Goal: Task Accomplishment & Management: Use online tool/utility

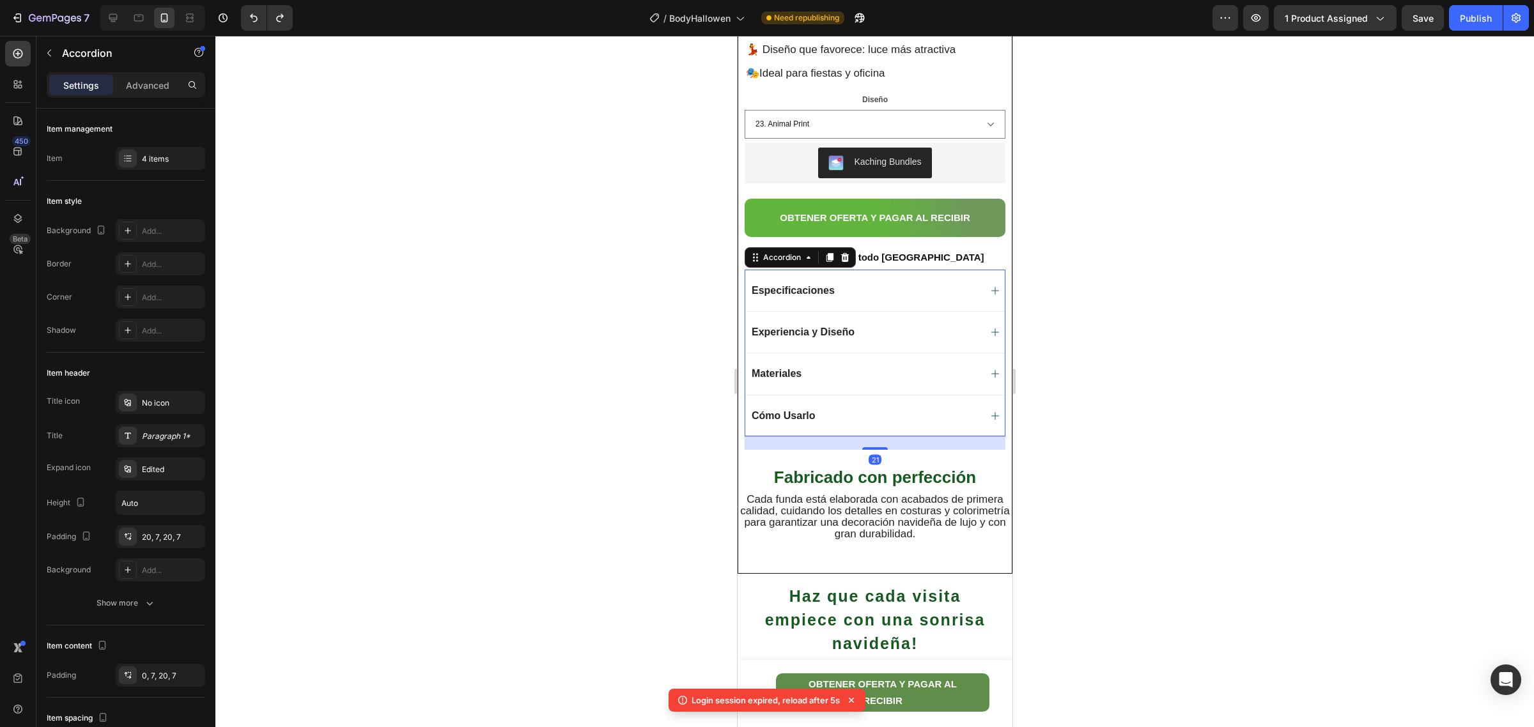
click at [991, 288] on icon at bounding box center [995, 291] width 8 height 8
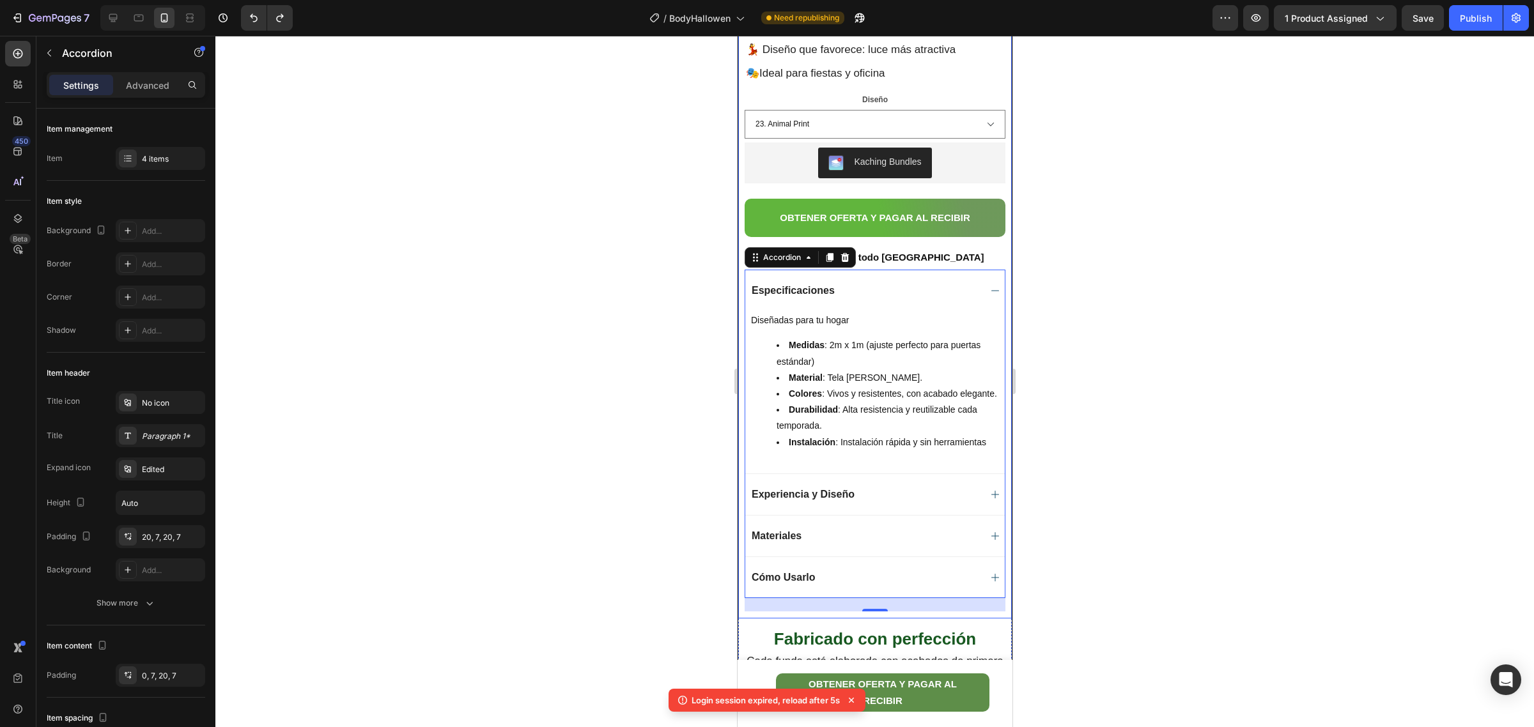
click at [997, 587] on div "Product Images Row Body Halloween Individual Product Title Edición Limitada Tex…" at bounding box center [875, 100] width 274 height 1035
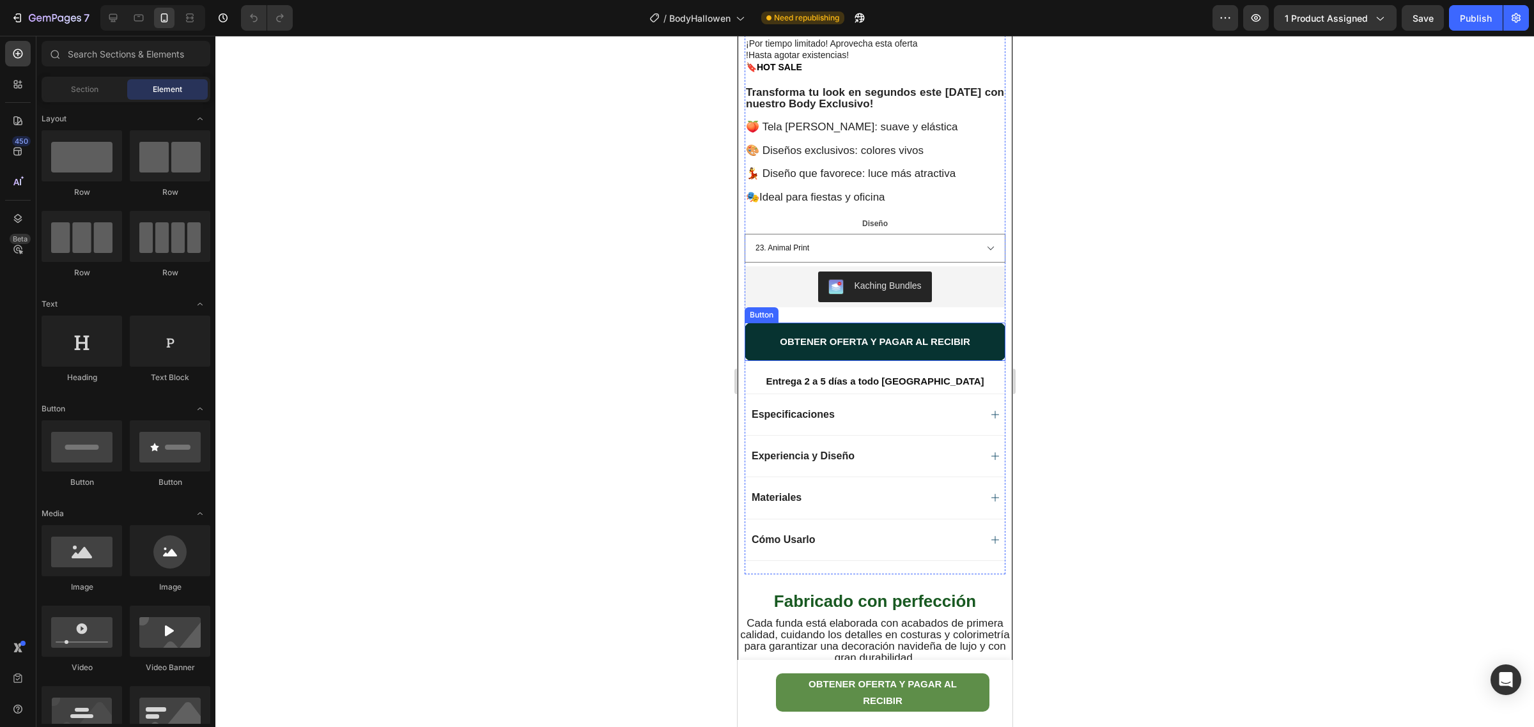
scroll to position [399, 0]
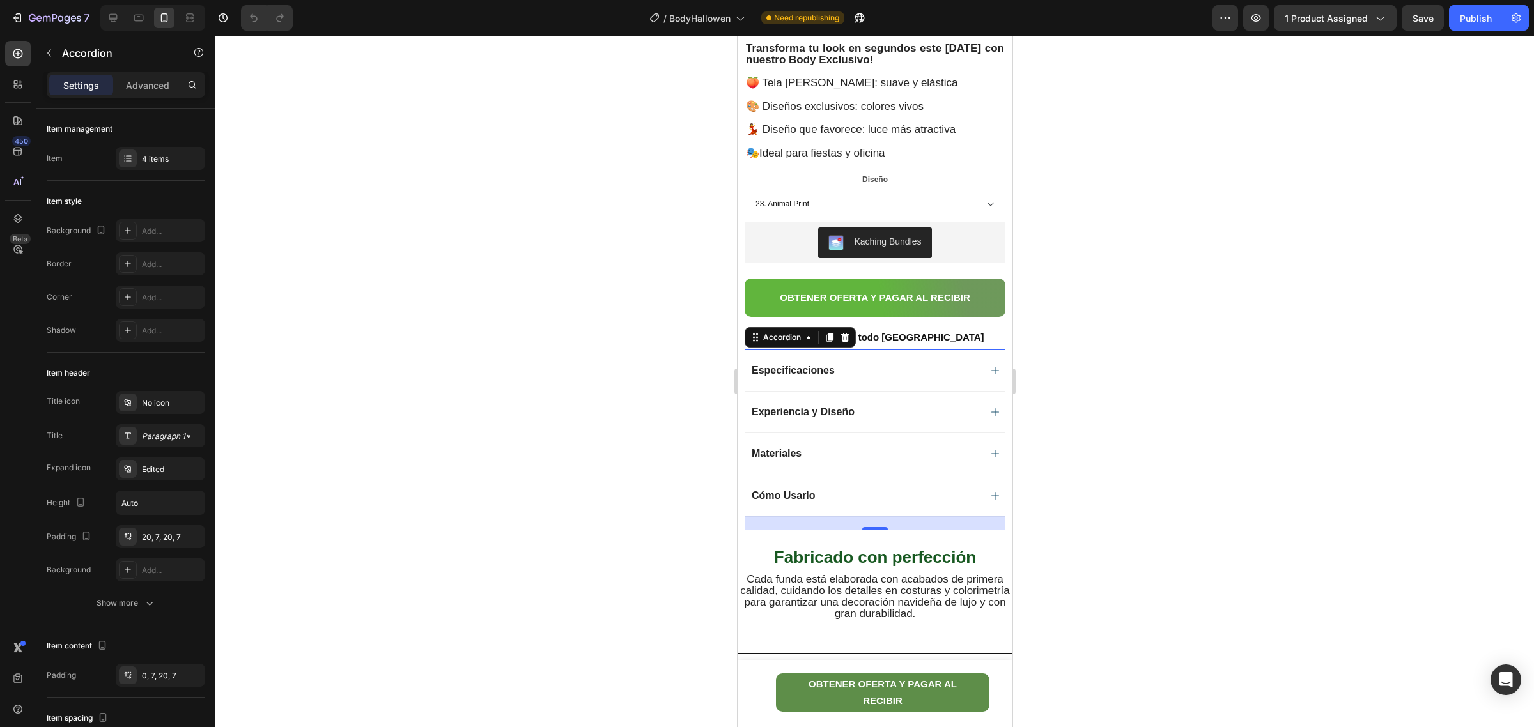
click at [989, 494] on icon at bounding box center [994, 496] width 10 height 10
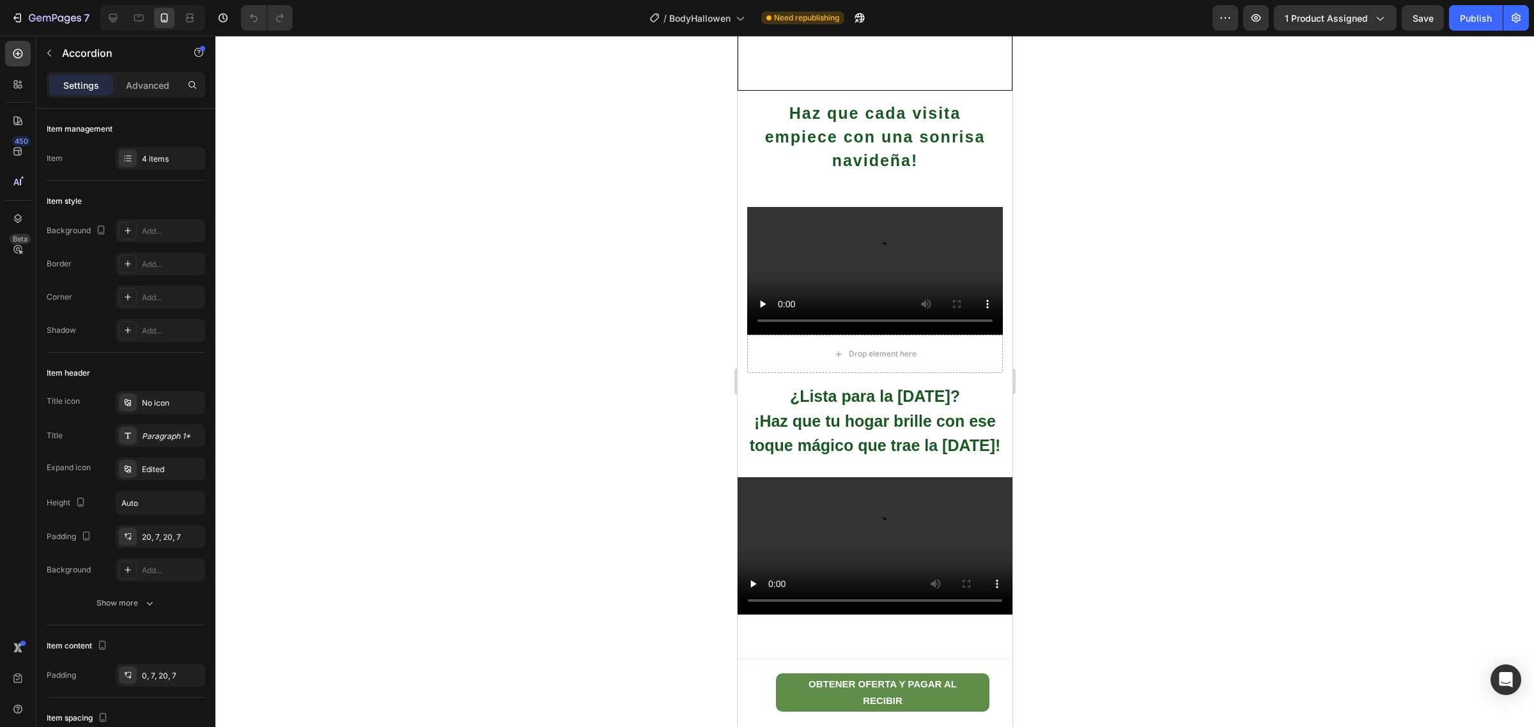
scroll to position [959, 0]
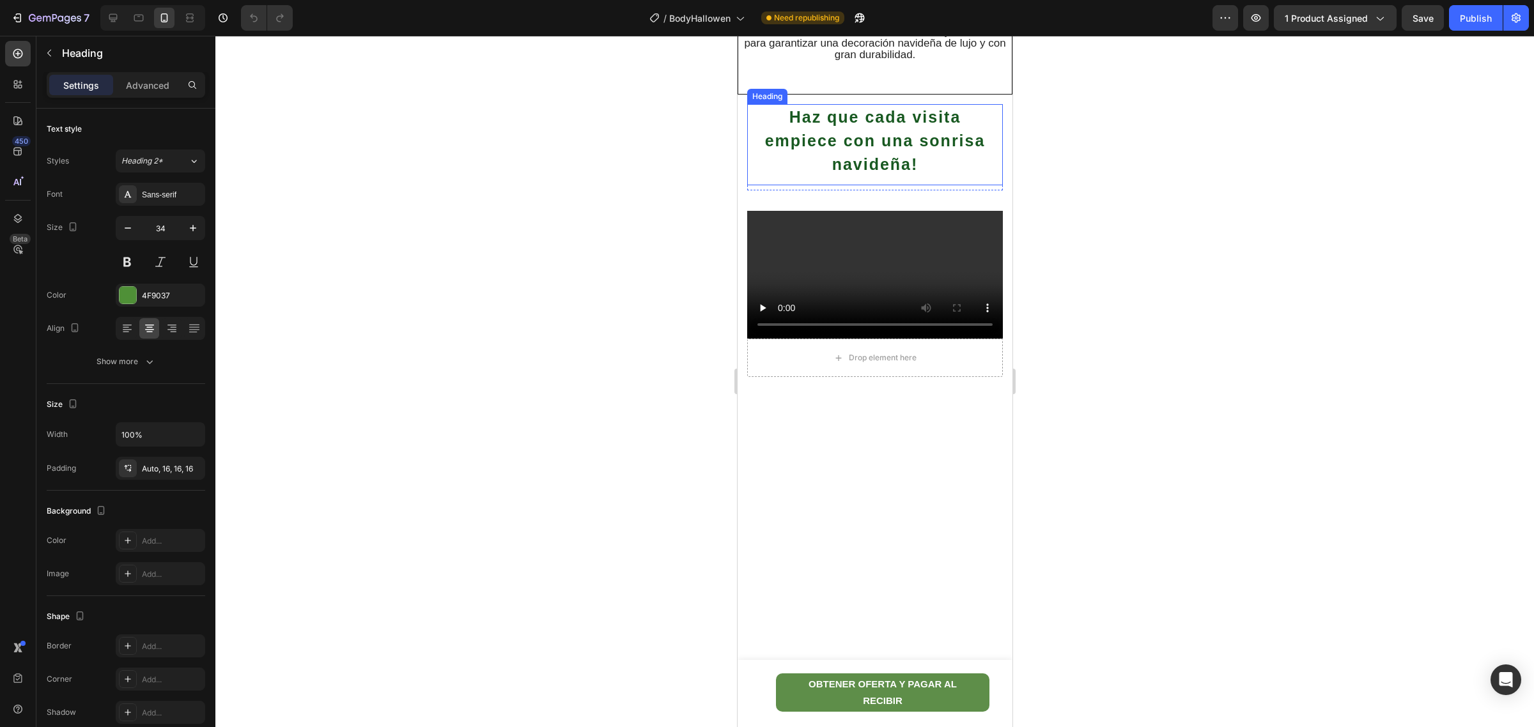
click at [868, 139] on span "Haz que cada visita empiece con una sonrisa navideña!" at bounding box center [874, 140] width 221 height 65
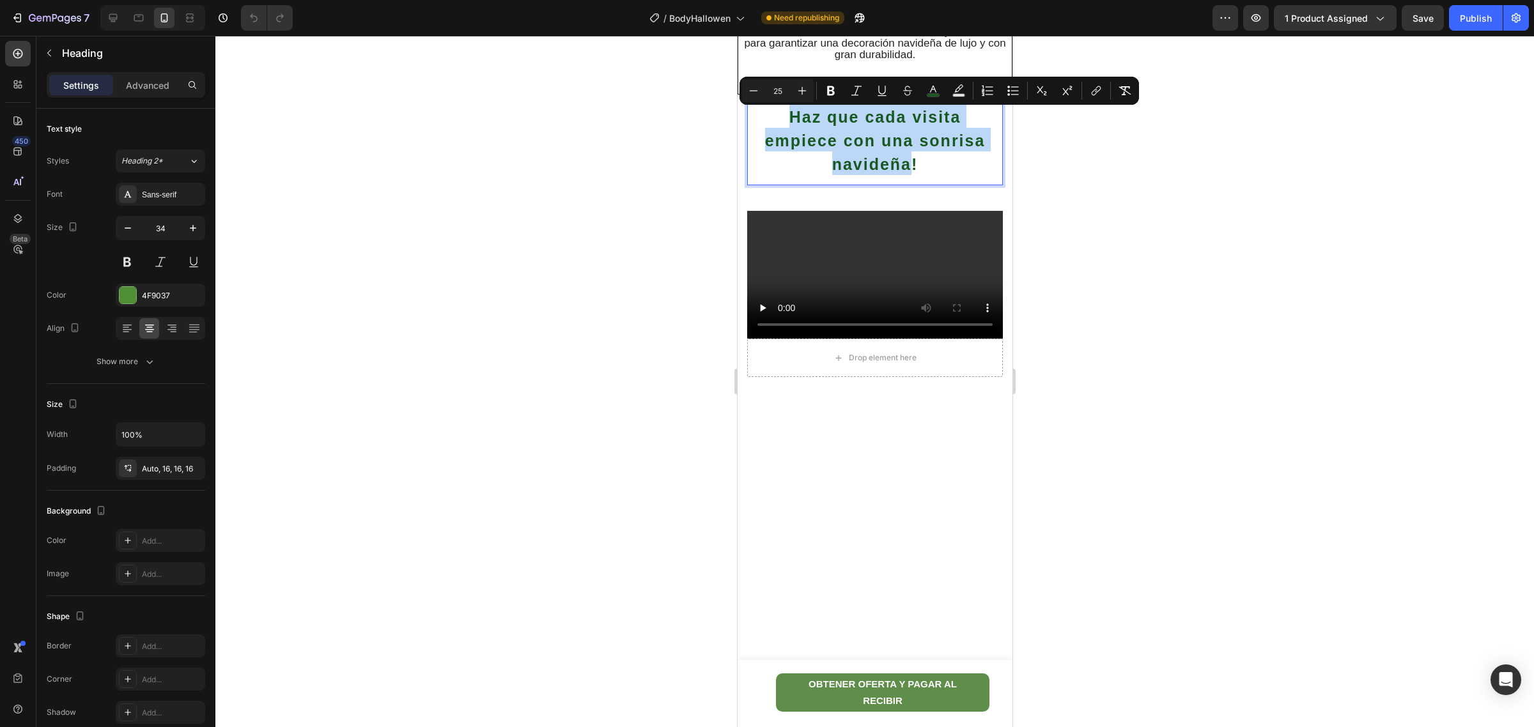
drag, startPoint x: 904, startPoint y: 168, endPoint x: 773, endPoint y: 114, distance: 141.8
click at [773, 114] on p "Haz que cada visita empiece con una sonrisa navideña!" at bounding box center [874, 139] width 235 height 71
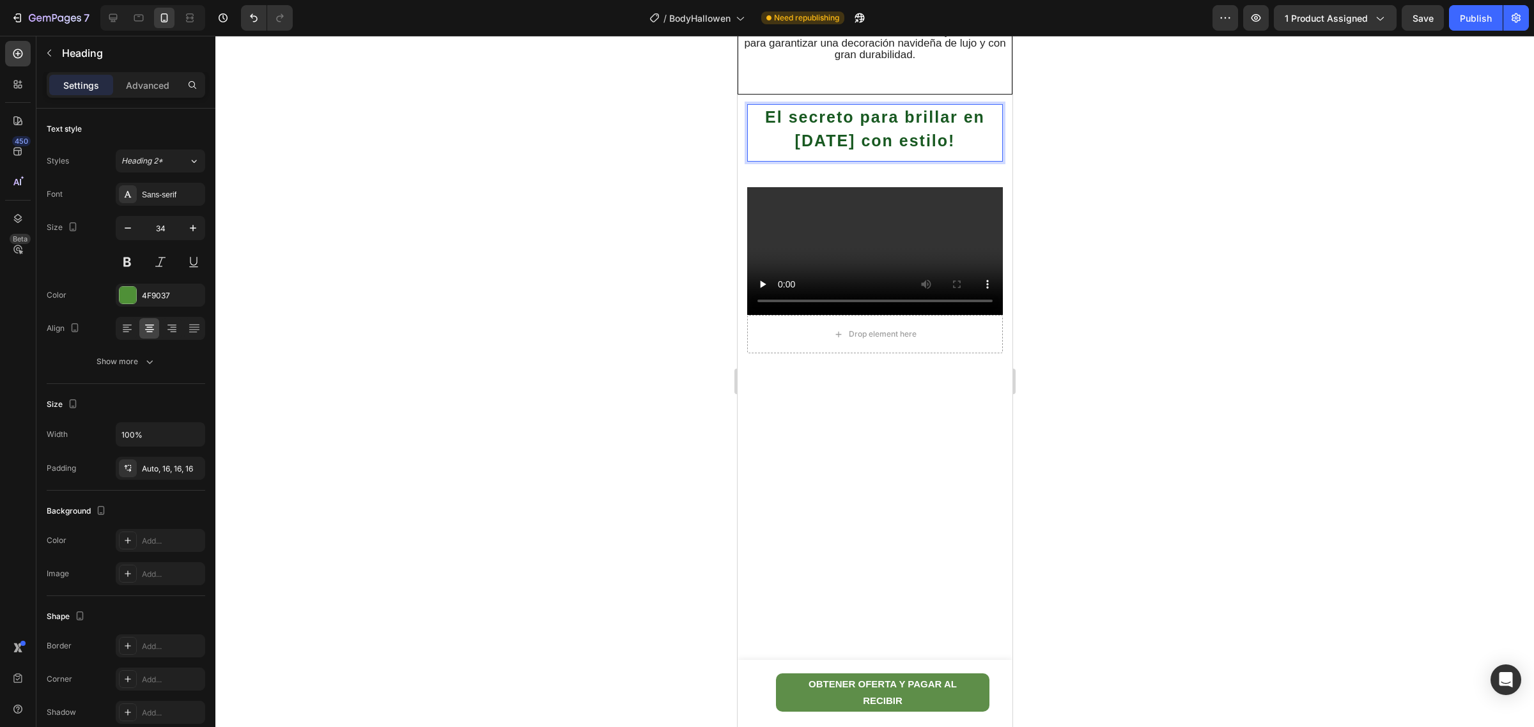
click at [1101, 277] on div at bounding box center [874, 382] width 1319 height 692
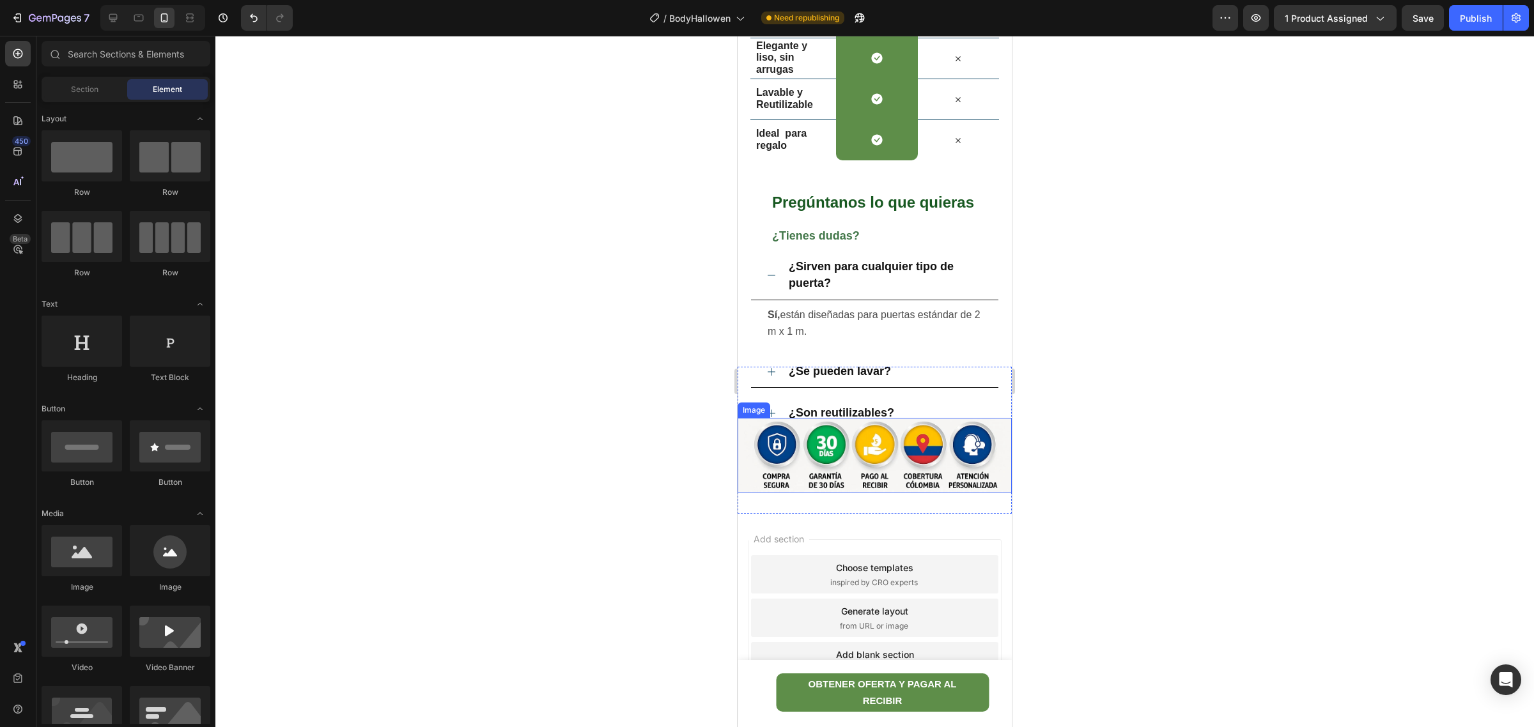
scroll to position [3274, 0]
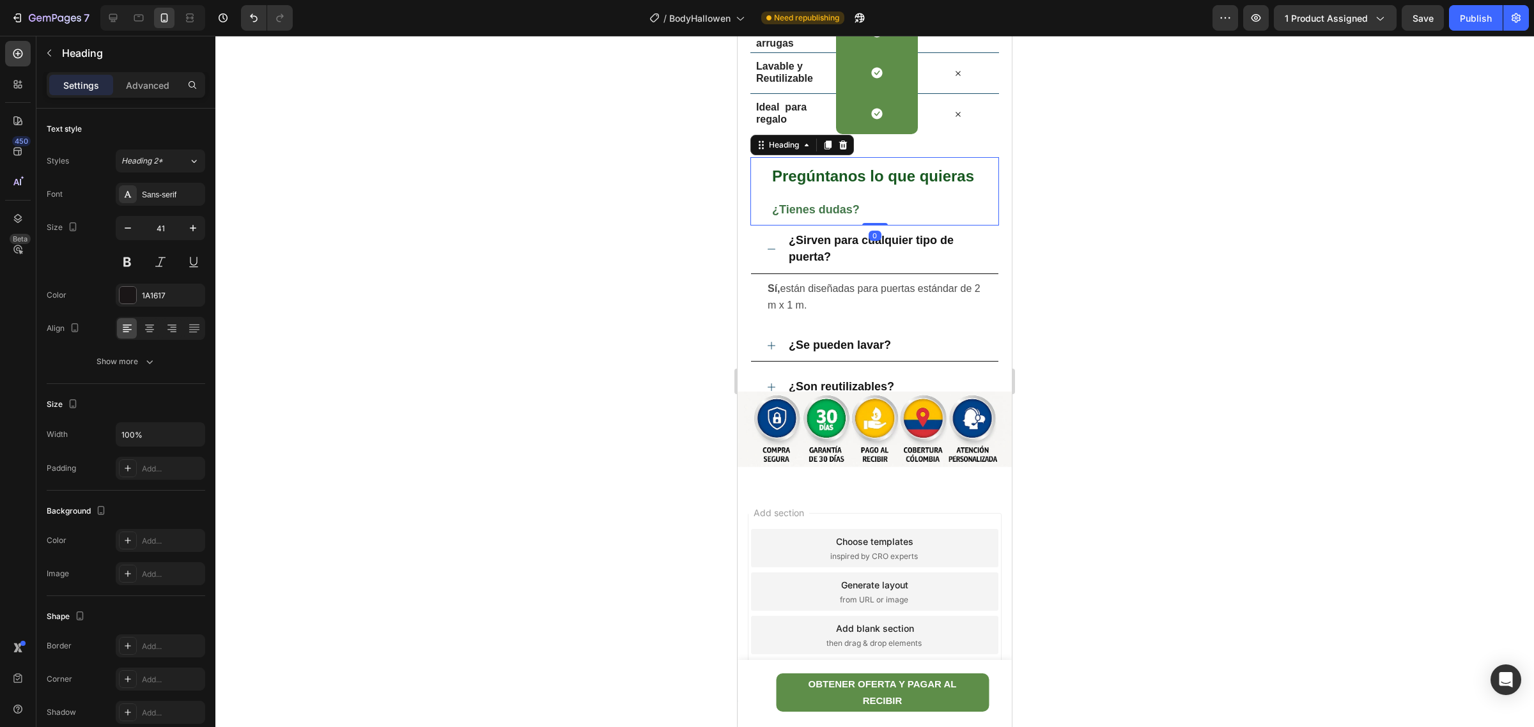
click at [807, 205] on strong "¿Tienes dudas?" at bounding box center [816, 209] width 88 height 13
click at [860, 206] on h2 "Pregúntanos lo que quieras ¿Tienes dudas?" at bounding box center [885, 191] width 228 height 68
click at [860, 206] on p "Pregúntanos lo que quieras ¿Tienes dudas?" at bounding box center [885, 192] width 226 height 66
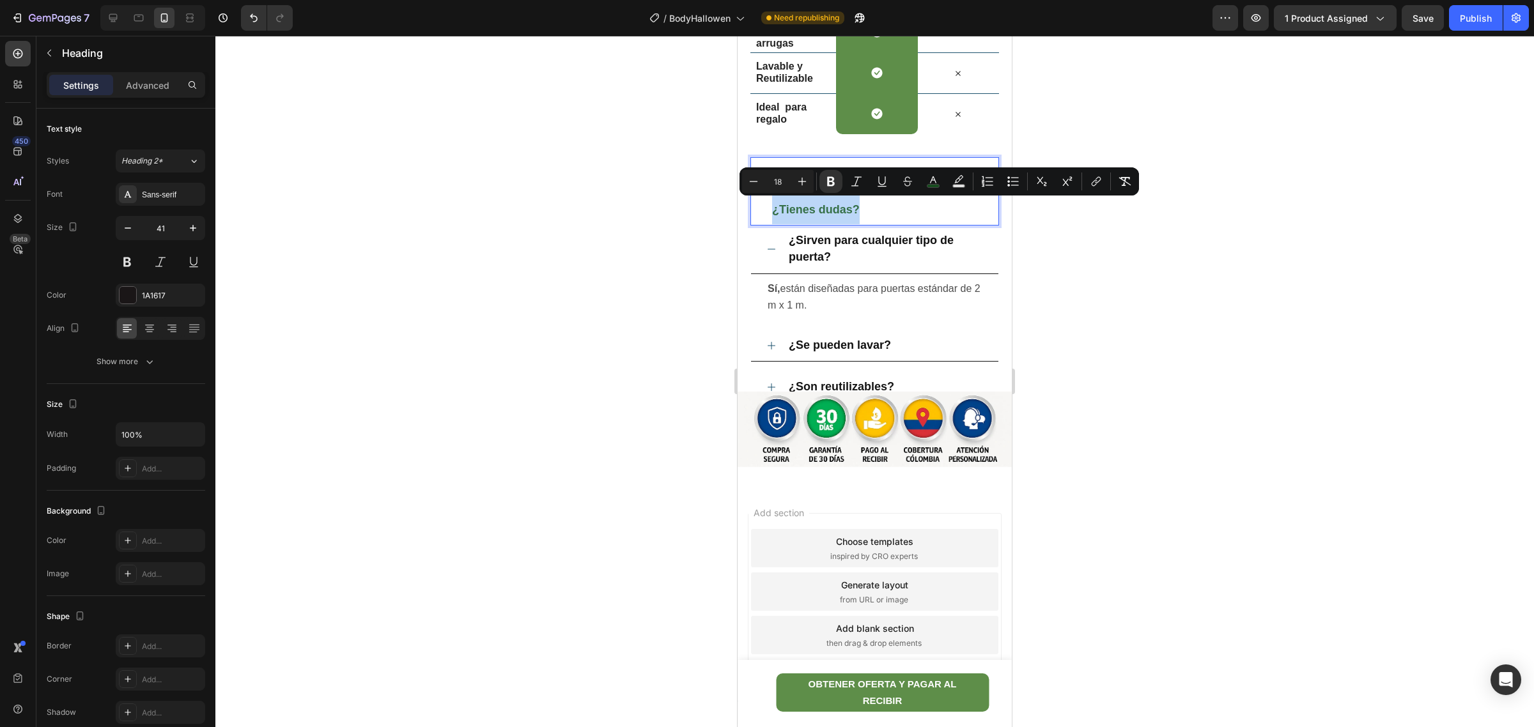
drag, startPoint x: 860, startPoint y: 206, endPoint x: 773, endPoint y: 208, distance: 86.9
click at [773, 208] on p "Pregúntanos lo que quieras ¿Tienes dudas?" at bounding box center [885, 192] width 226 height 66
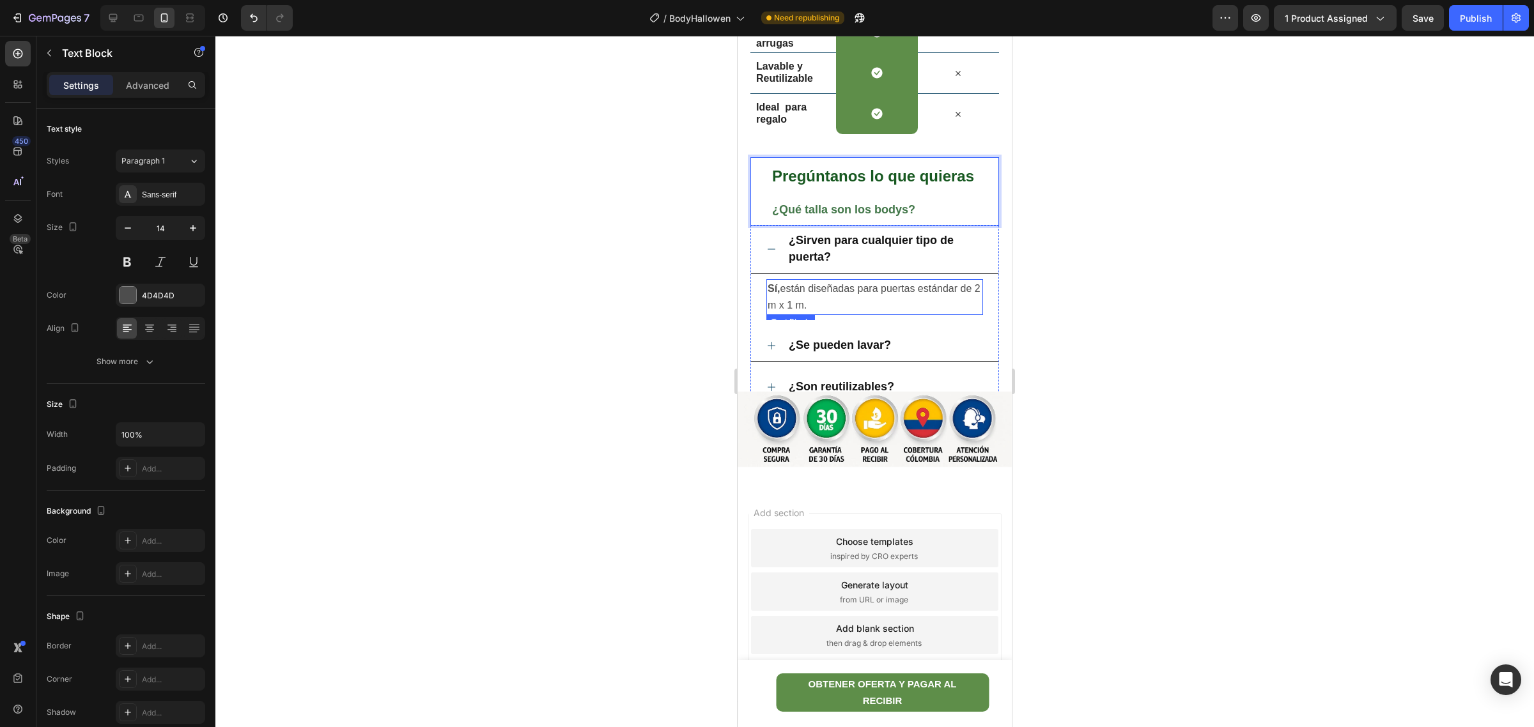
click at [877, 301] on p "Sí, están diseñadas para puertas estándar de 2 m x 1 m." at bounding box center [875, 297] width 214 height 33
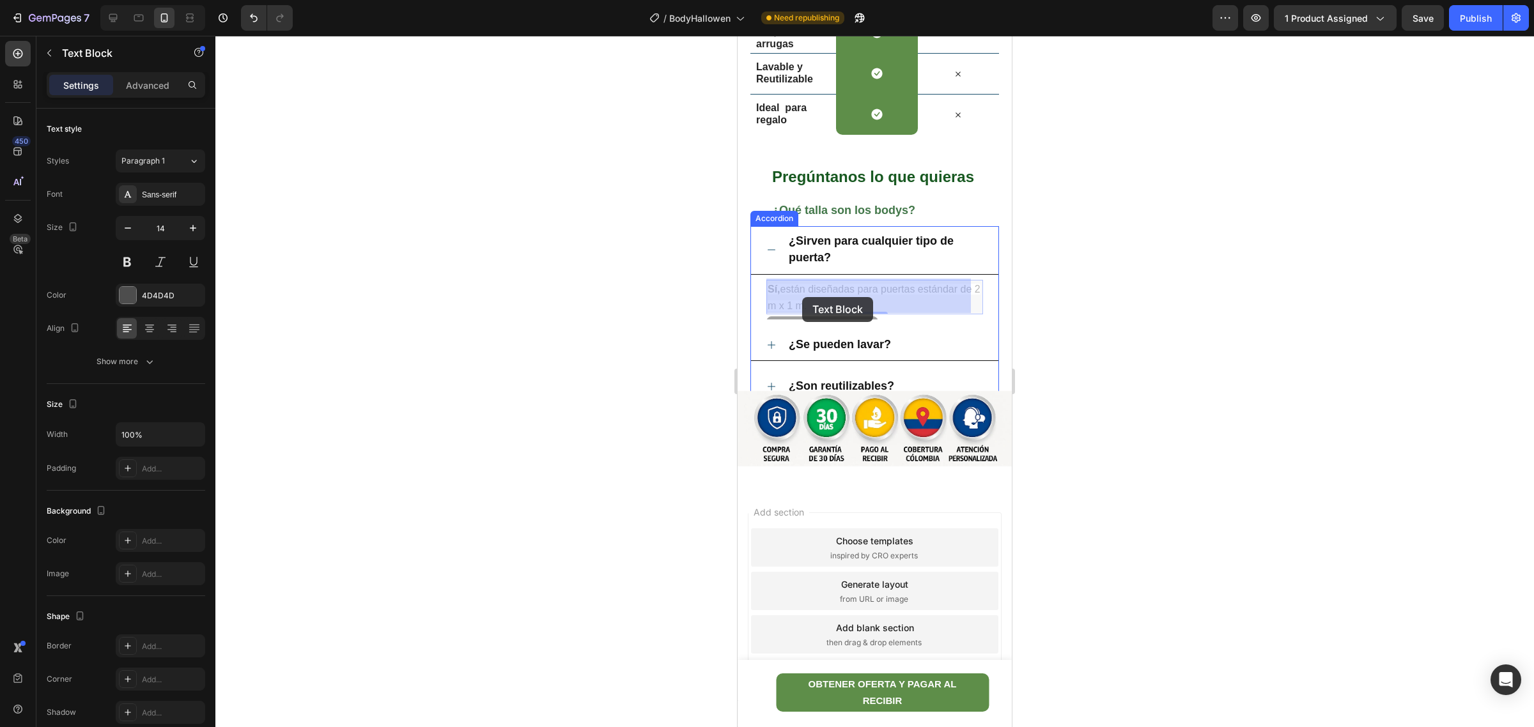
drag, startPoint x: 832, startPoint y: 298, endPoint x: 802, endPoint y: 297, distance: 29.4
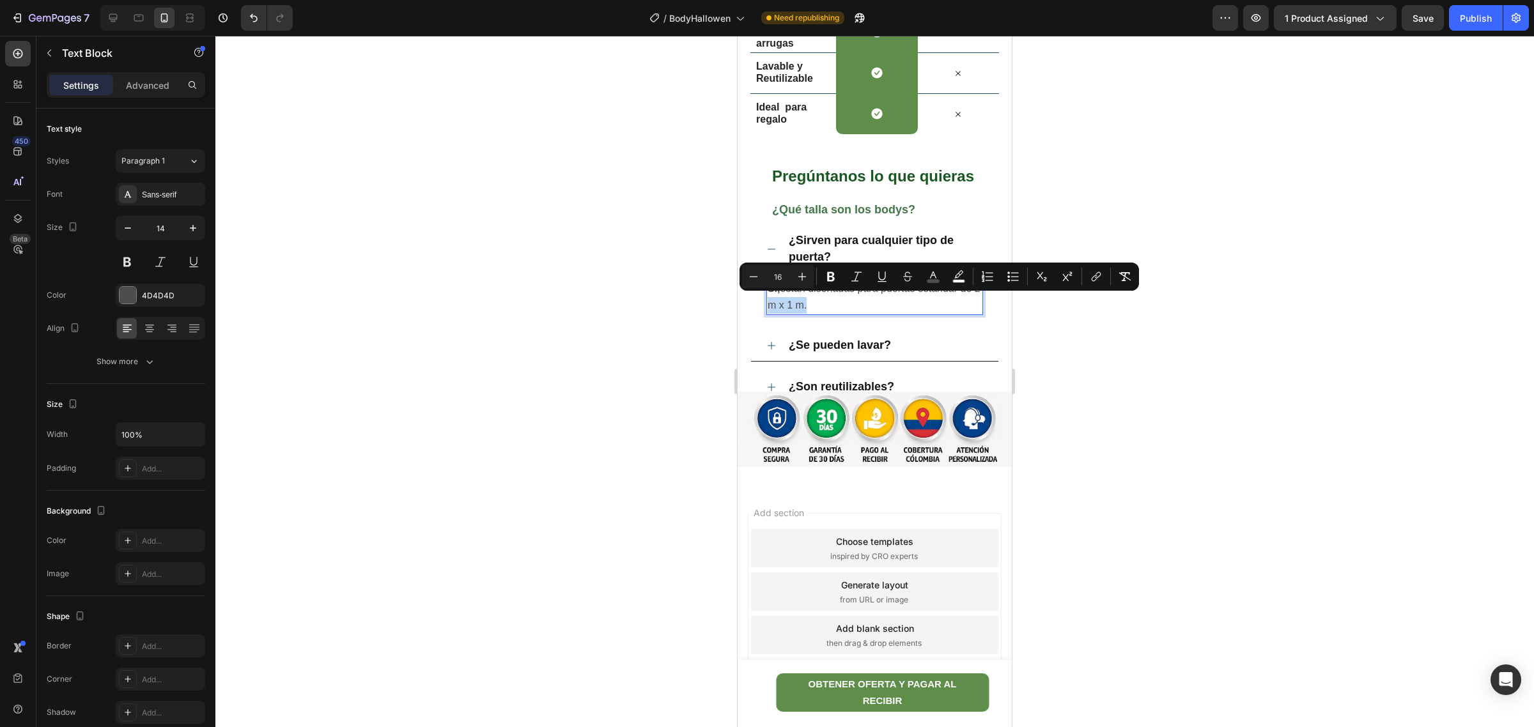
drag, startPoint x: 825, startPoint y: 304, endPoint x: 786, endPoint y: 295, distance: 39.5
click at [786, 295] on p "Sí, están diseñadas para puertas estándar de 2 m x 1 m." at bounding box center [875, 297] width 214 height 33
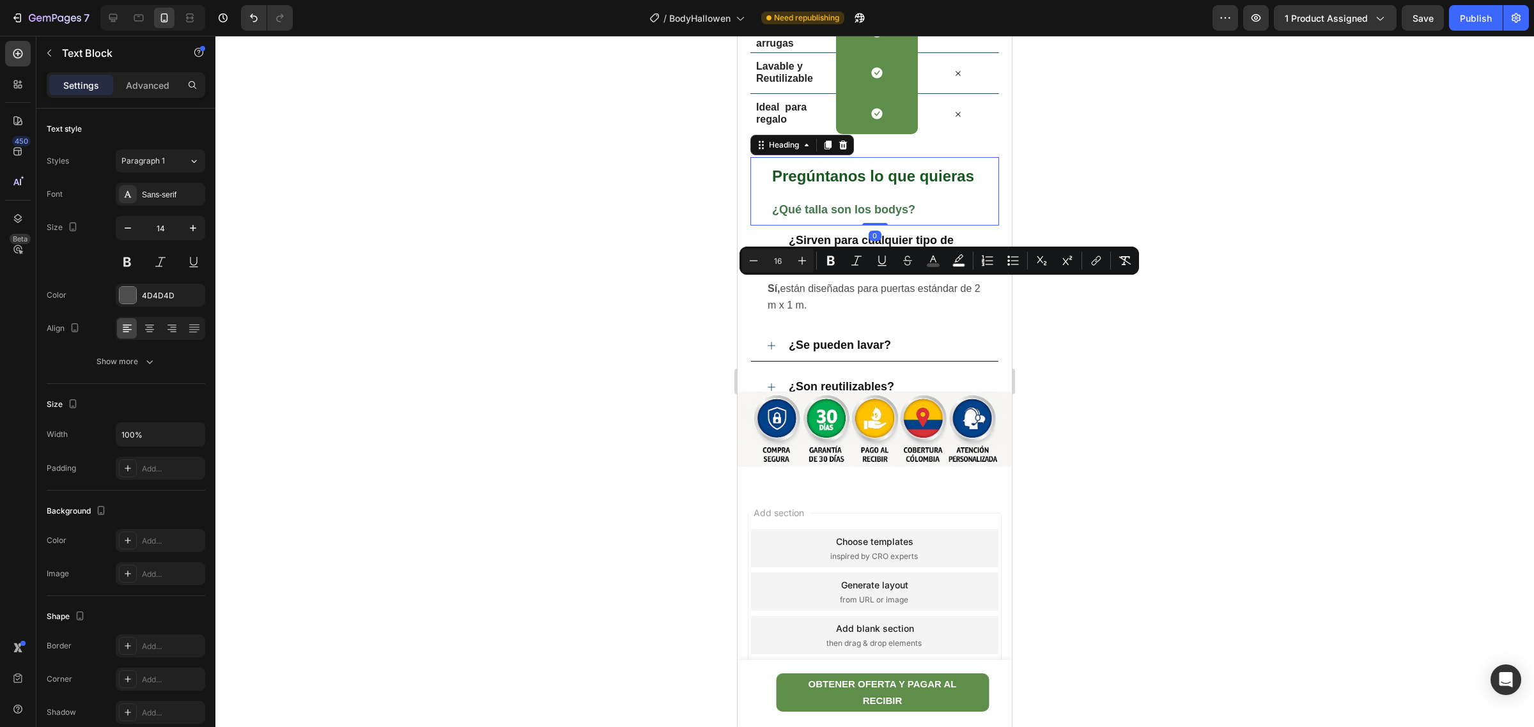
click at [870, 203] on strong "¿Qué talla son los bodys?" at bounding box center [843, 209] width 143 height 13
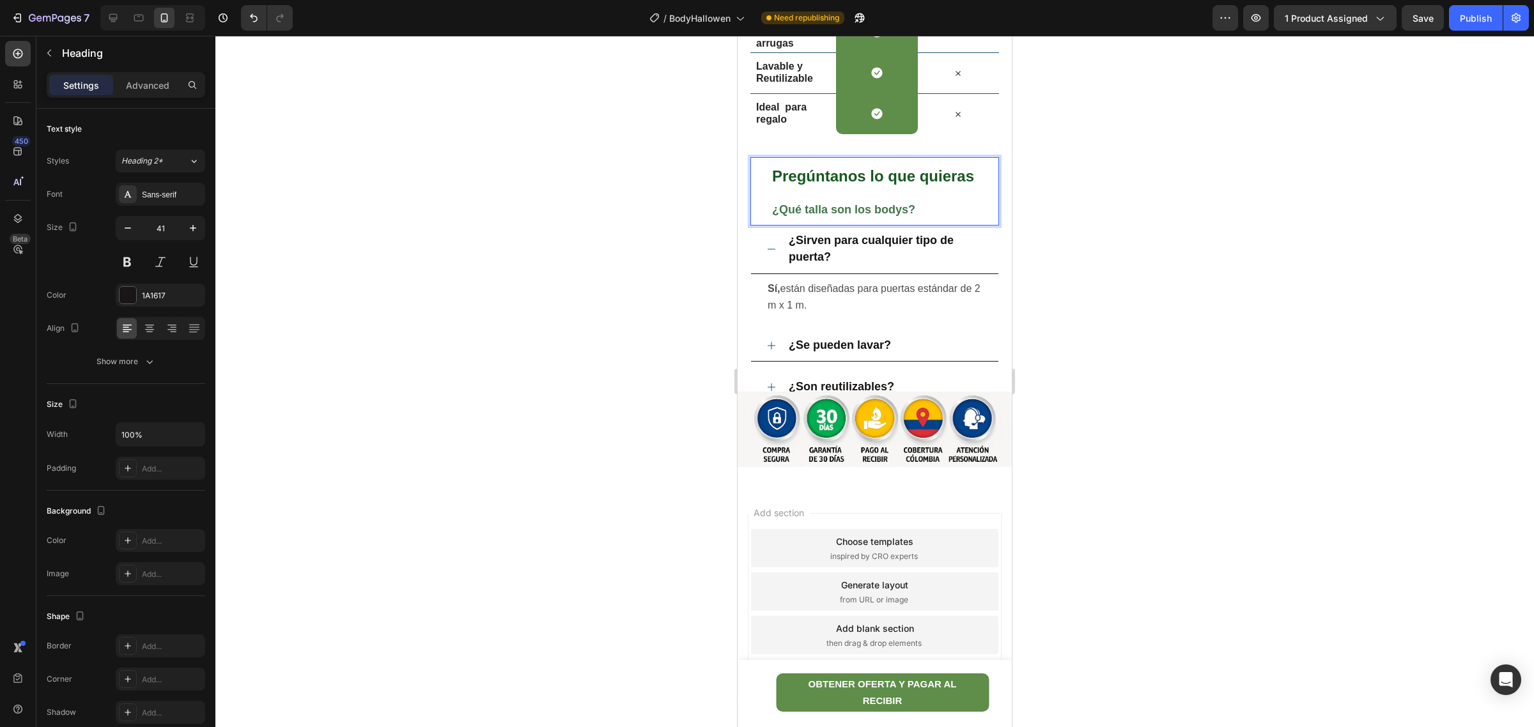
click at [1031, 269] on div at bounding box center [874, 382] width 1319 height 692
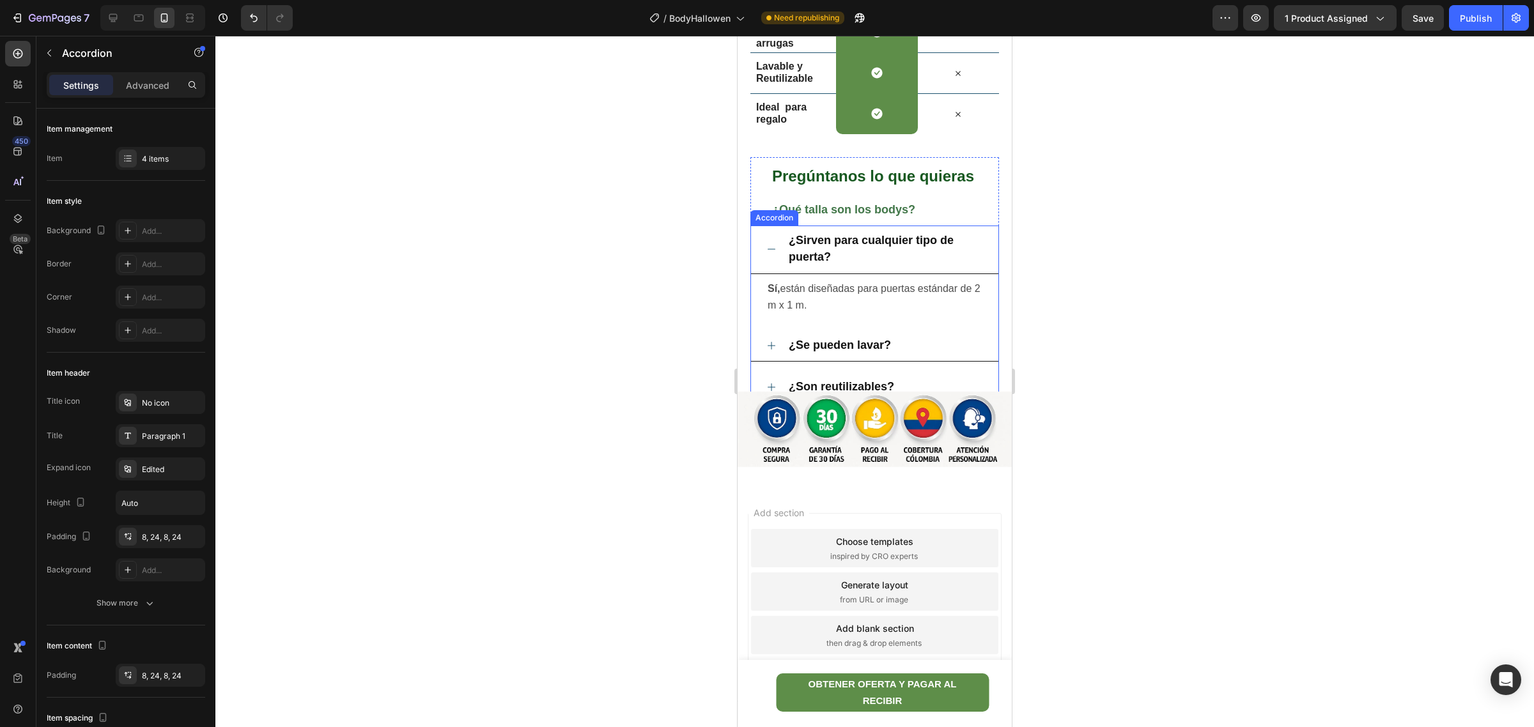
click at [912, 256] on p "¿Sirven para cualquier tipo de puerta?" at bounding box center [885, 249] width 192 height 33
click at [912, 254] on p "¿Sirven para cualquier tipo de puerta?" at bounding box center [885, 249] width 192 height 33
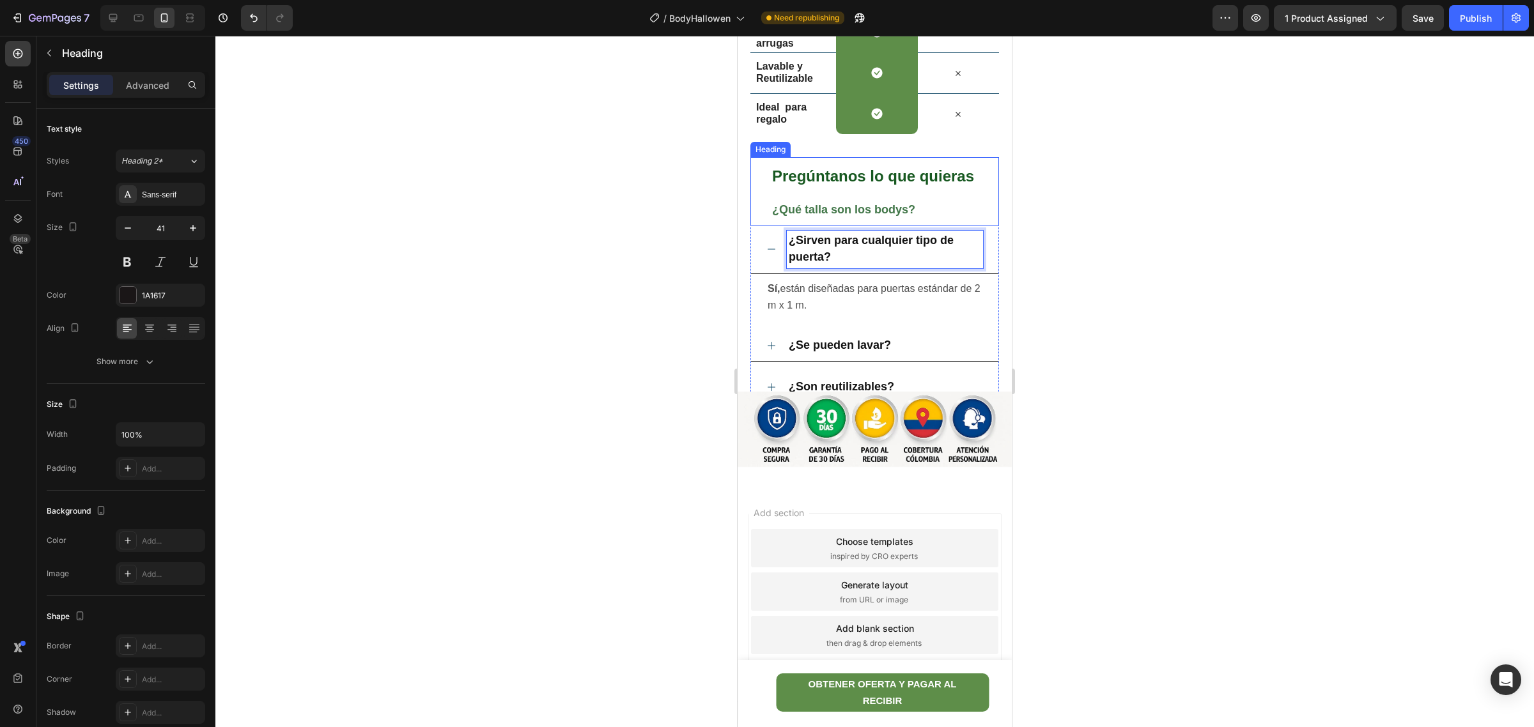
click at [901, 209] on strong "¿Qué talla son los bodys?" at bounding box center [843, 209] width 143 height 13
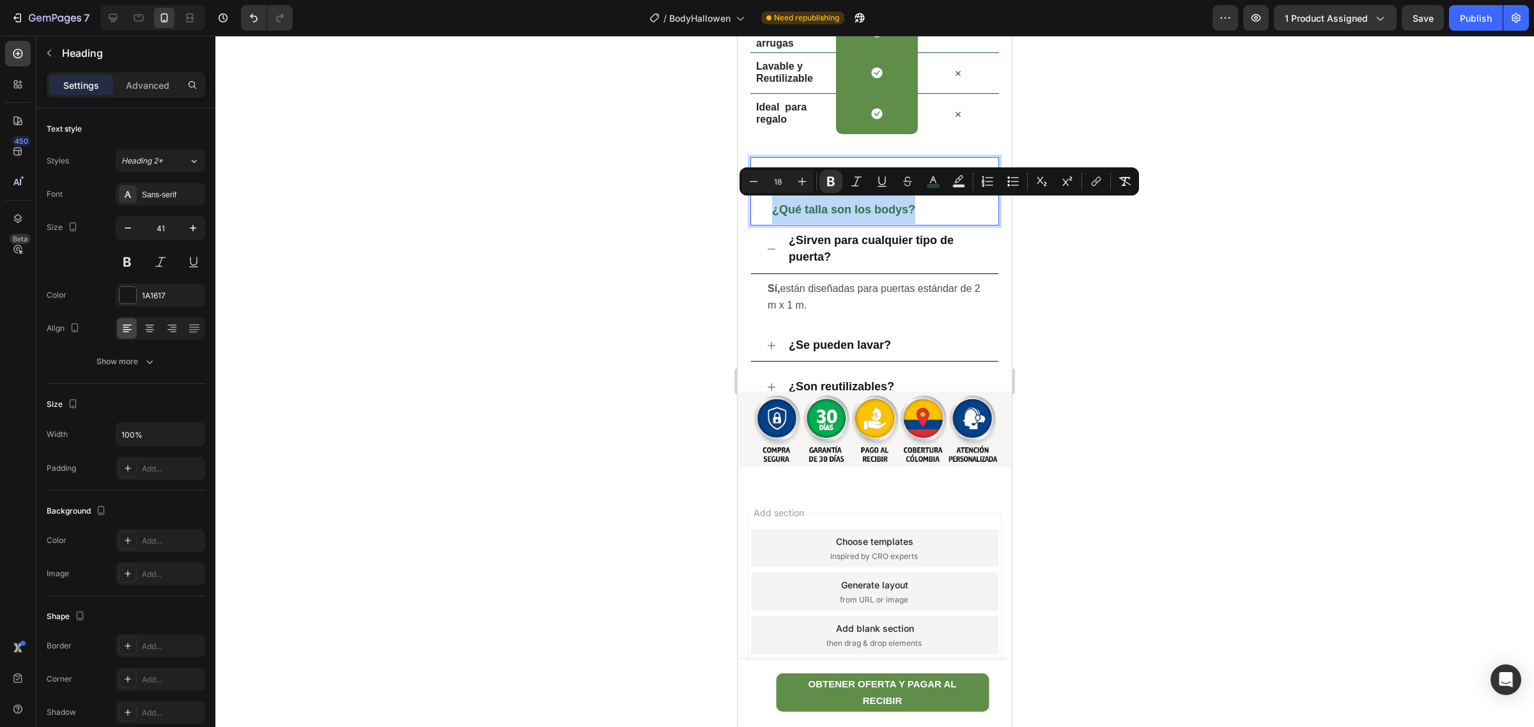
drag, startPoint x: 916, startPoint y: 205, endPoint x: 770, endPoint y: 209, distance: 145.8
click at [855, 256] on p "¿Sirven para cualquier tipo de puerta?" at bounding box center [885, 249] width 192 height 33
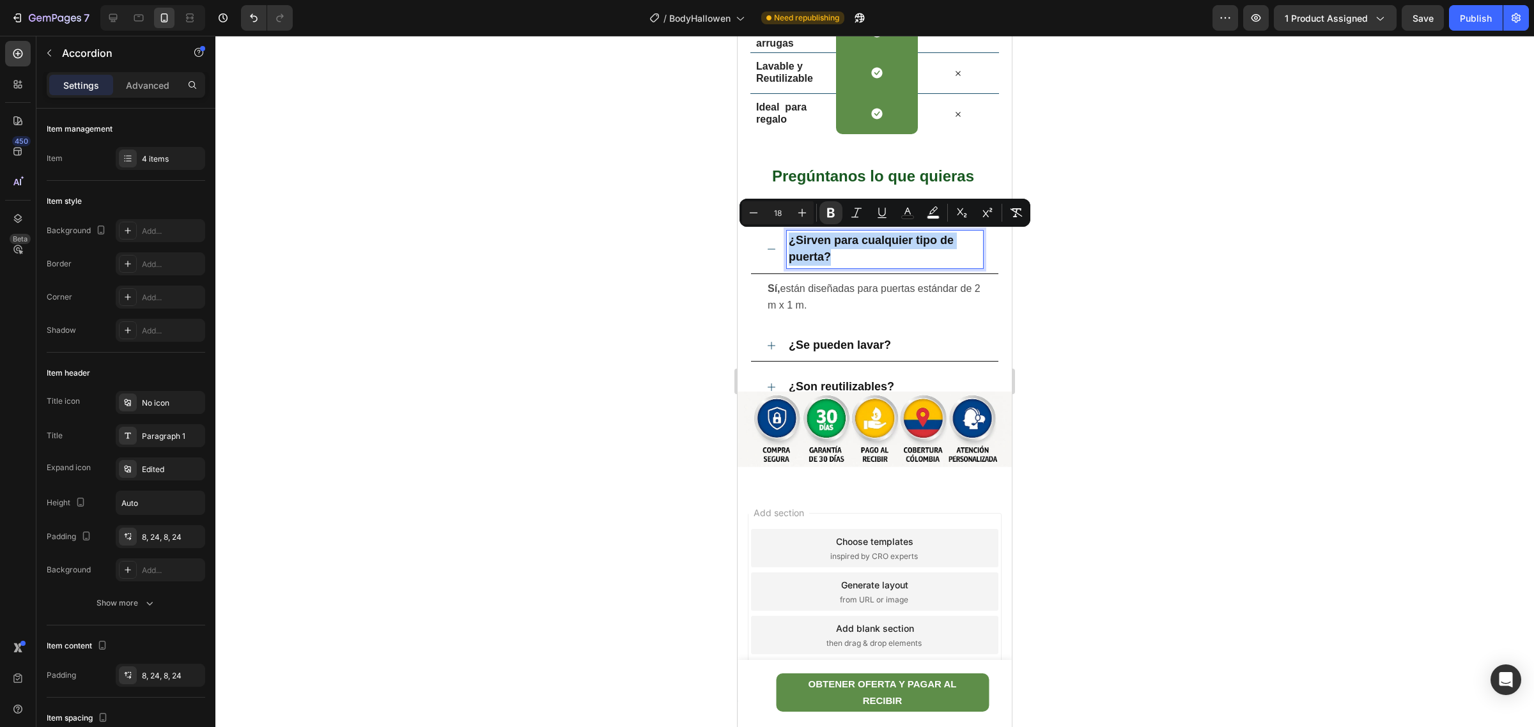
drag, startPoint x: 836, startPoint y: 256, endPoint x: 780, endPoint y: 237, distance: 58.8
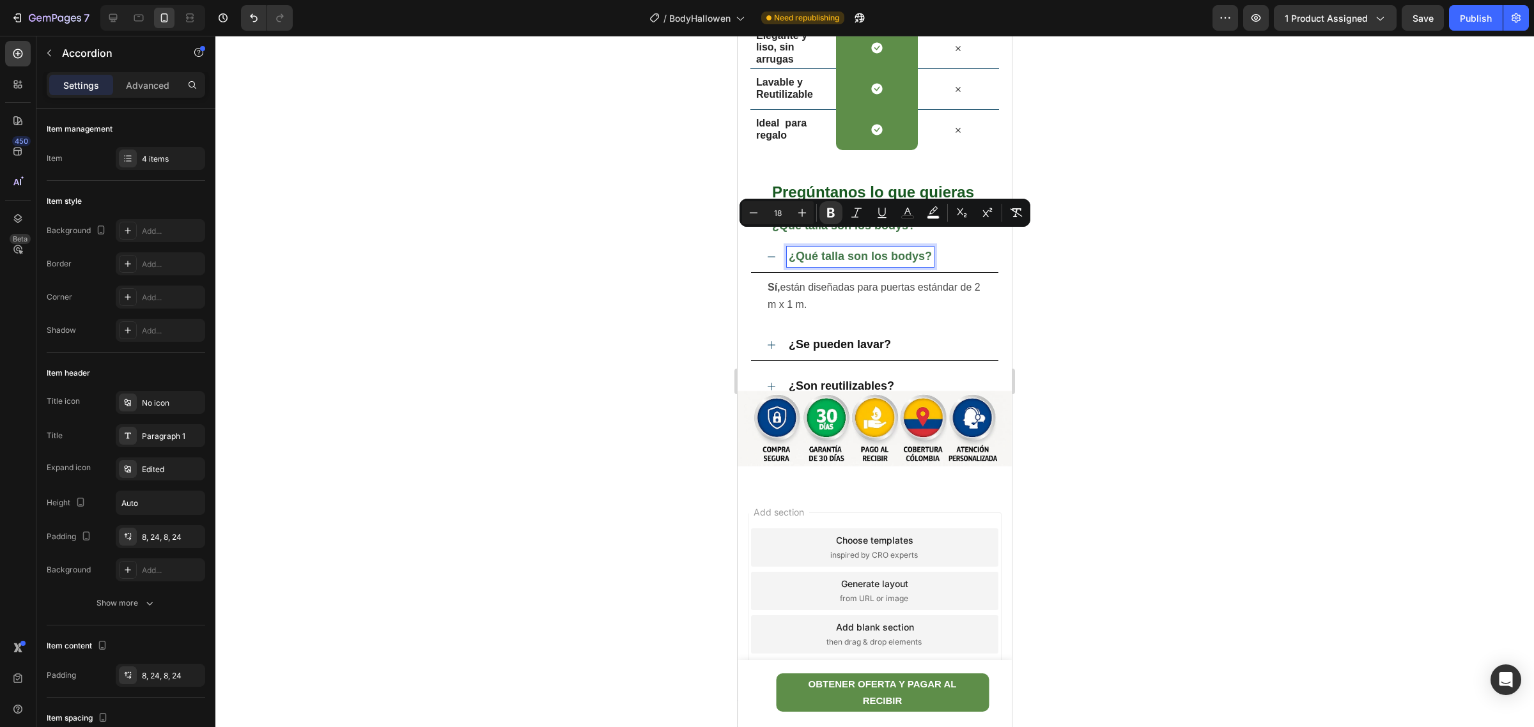
scroll to position [3258, 0]
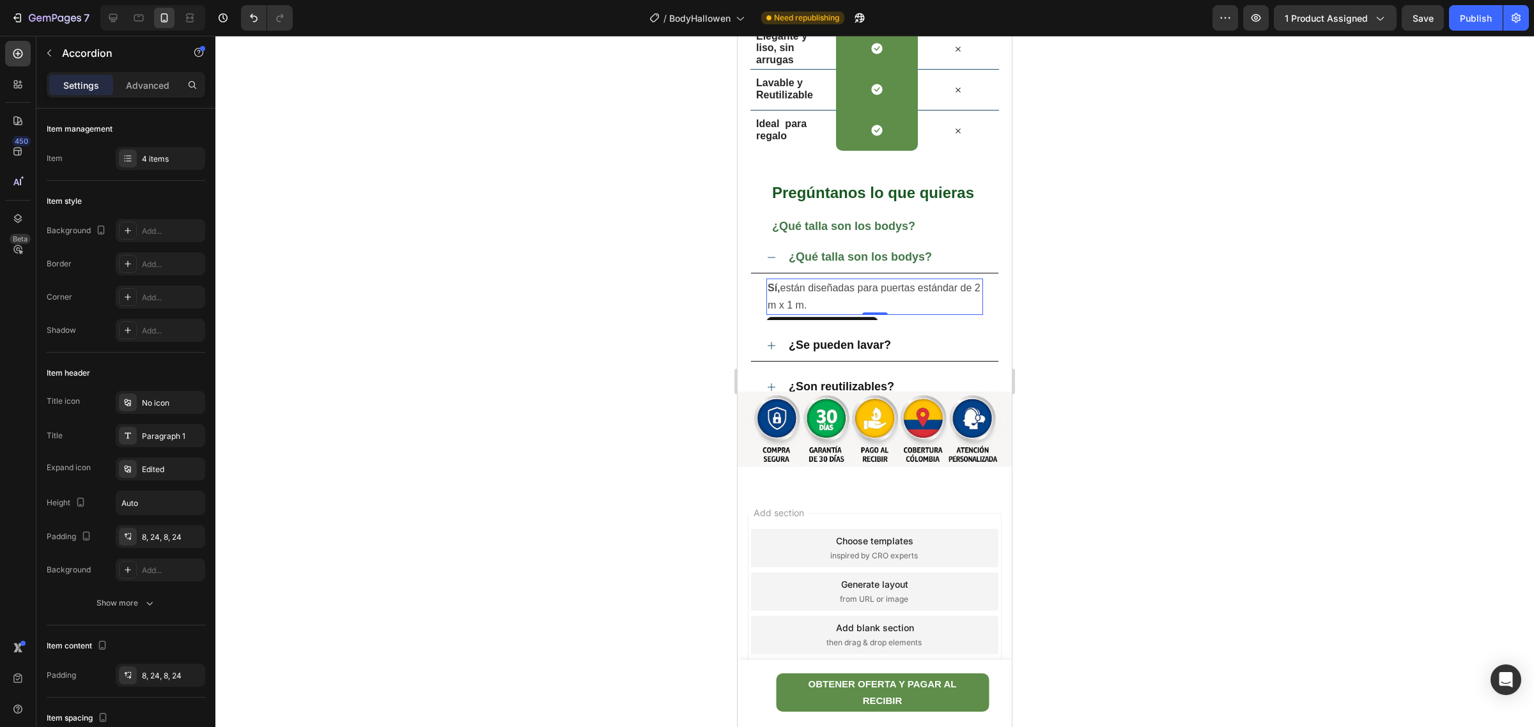
click at [826, 288] on span "Sí, están diseñadas para puertas estándar de 2 m x 1 m." at bounding box center [874, 296] width 213 height 27
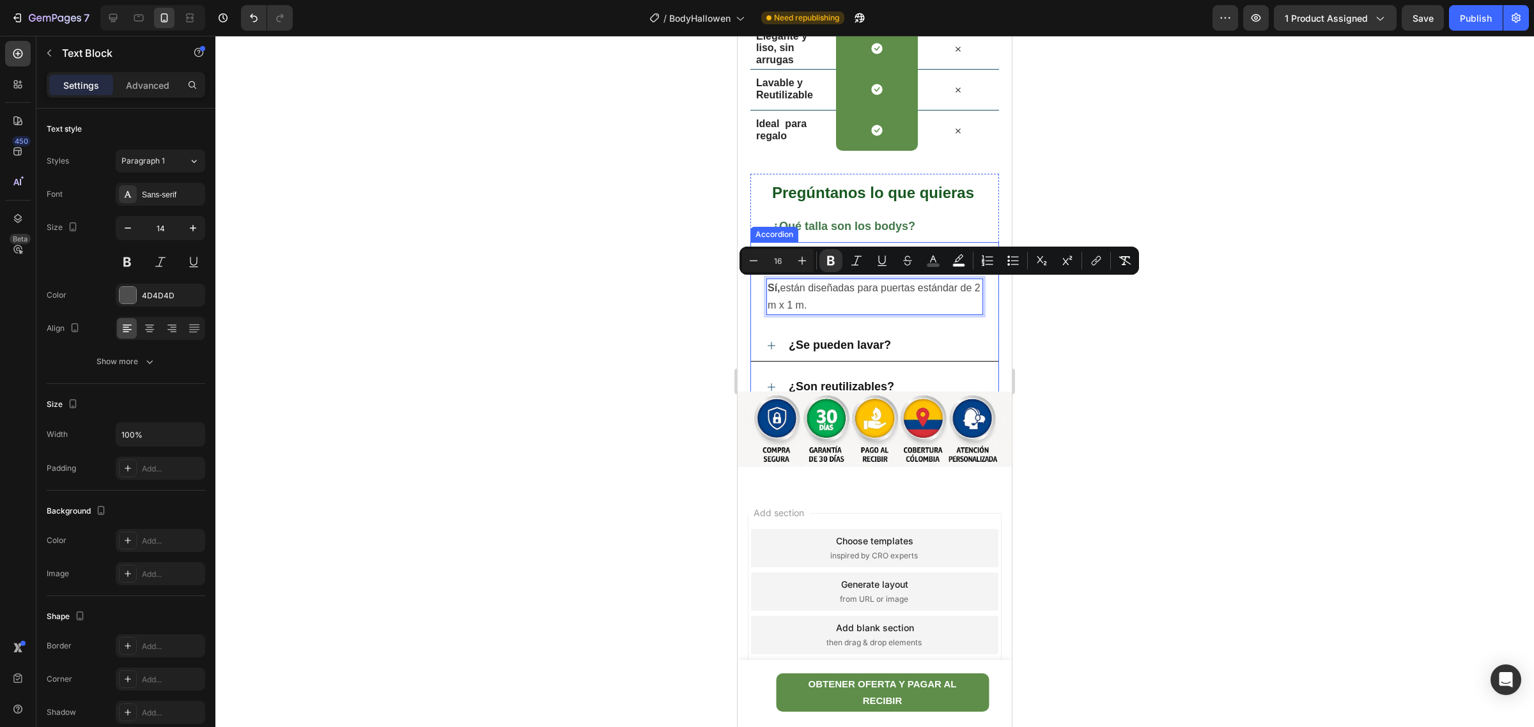
drag, startPoint x: 855, startPoint y: 298, endPoint x: 752, endPoint y: 277, distance: 104.5
click at [752, 277] on div "Sí, están diseñadas para puertas estándar de 2 m x 1 m. Text Block 0" at bounding box center [874, 297] width 247 height 46
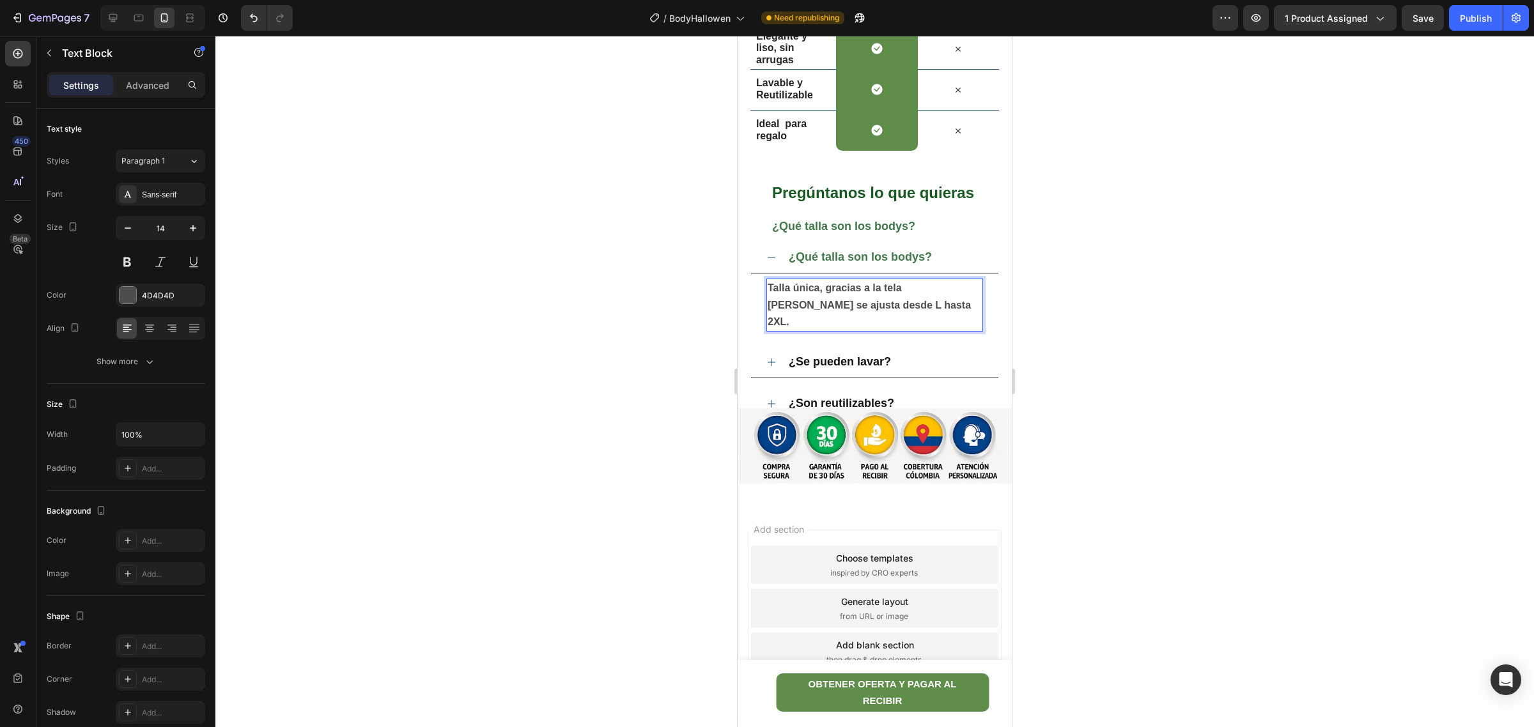
click at [835, 283] on strong "Talla única, gracias a la tela [PERSON_NAME] se ajusta desde L hasta 2XL." at bounding box center [869, 305] width 203 height 44
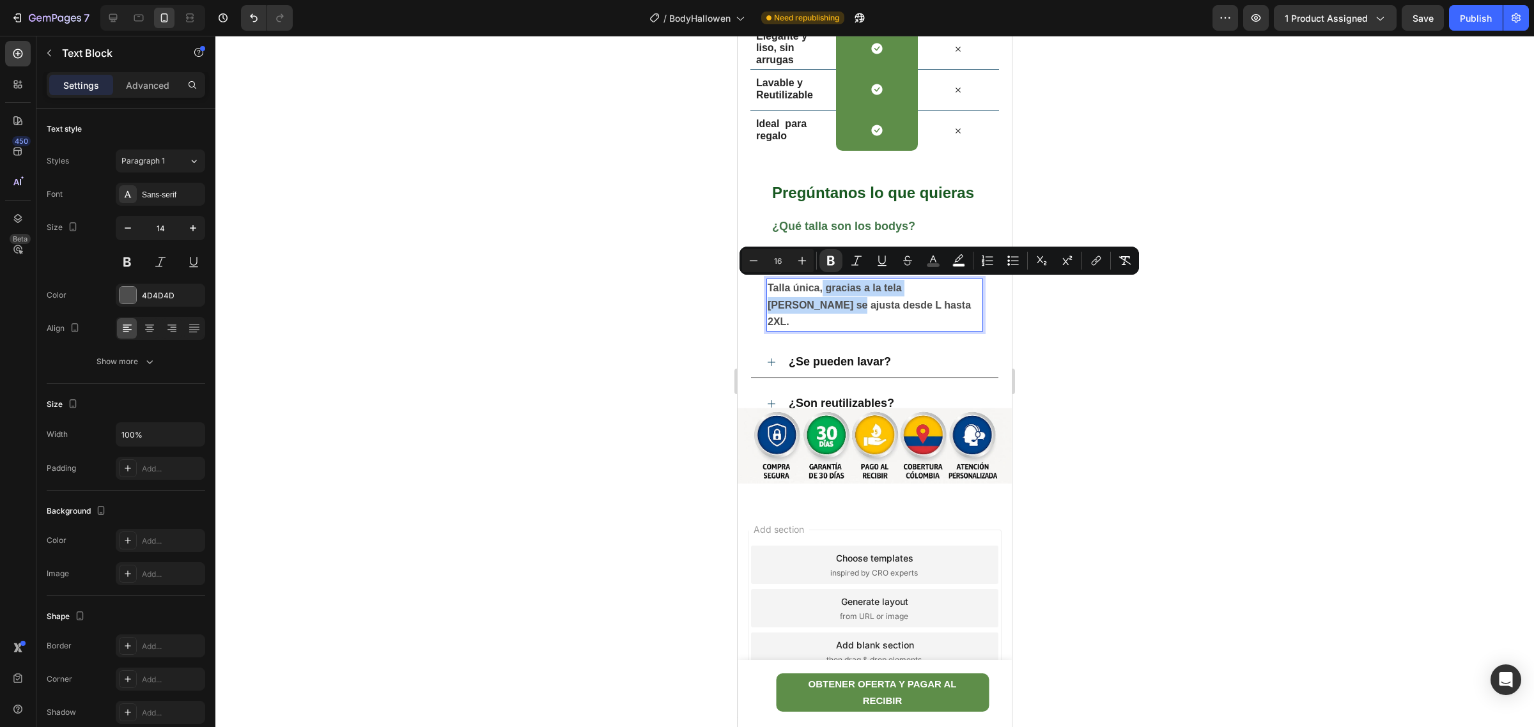
drag, startPoint x: 823, startPoint y: 291, endPoint x: 810, endPoint y: 307, distance: 20.6
click at [810, 307] on strong "Talla única, gracias a la tela [PERSON_NAME] se ajusta desde L hasta 2XL." at bounding box center [869, 305] width 203 height 44
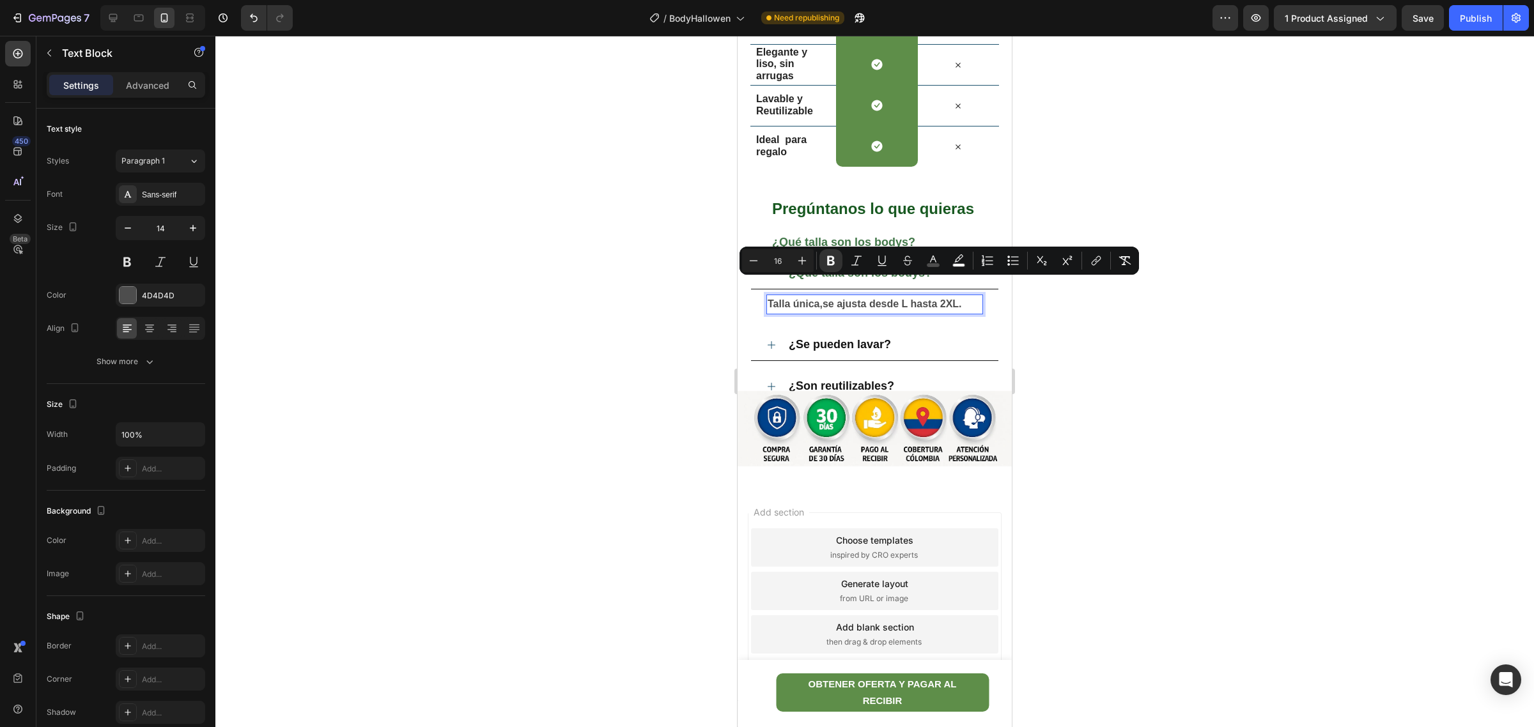
scroll to position [3242, 0]
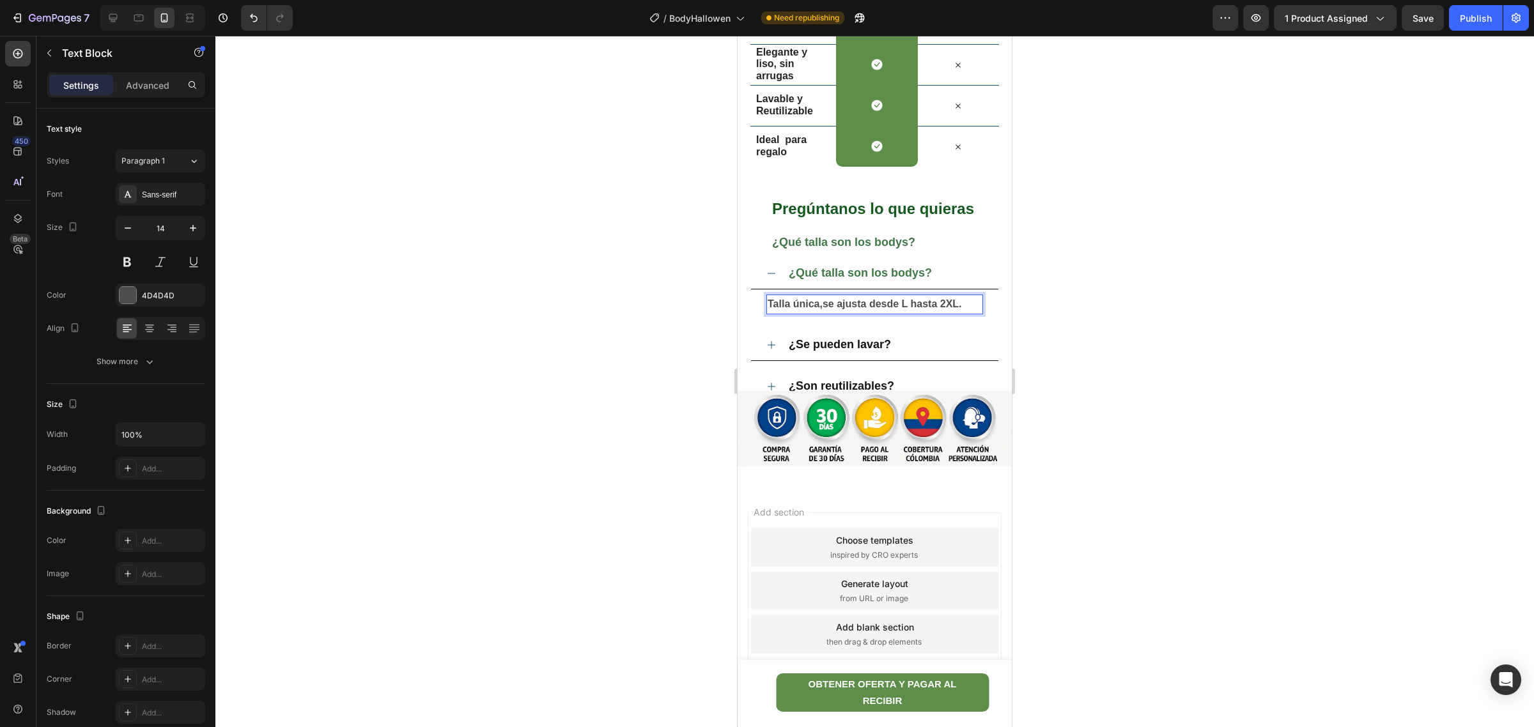
click at [902, 299] on strong "Talla única,se ajusta desde L hasta 2XL." at bounding box center [865, 304] width 194 height 11
click at [949, 302] on strong "Talla única,se ajusta desde S hasta 2XL." at bounding box center [865, 304] width 195 height 11
click at [940, 307] on strong "Talla única,se ajusta desde S hasta 2XL." at bounding box center [865, 304] width 195 height 11
click at [962, 299] on strong "Talla única,se ajusta desde S hasta 2XL." at bounding box center [865, 304] width 195 height 11
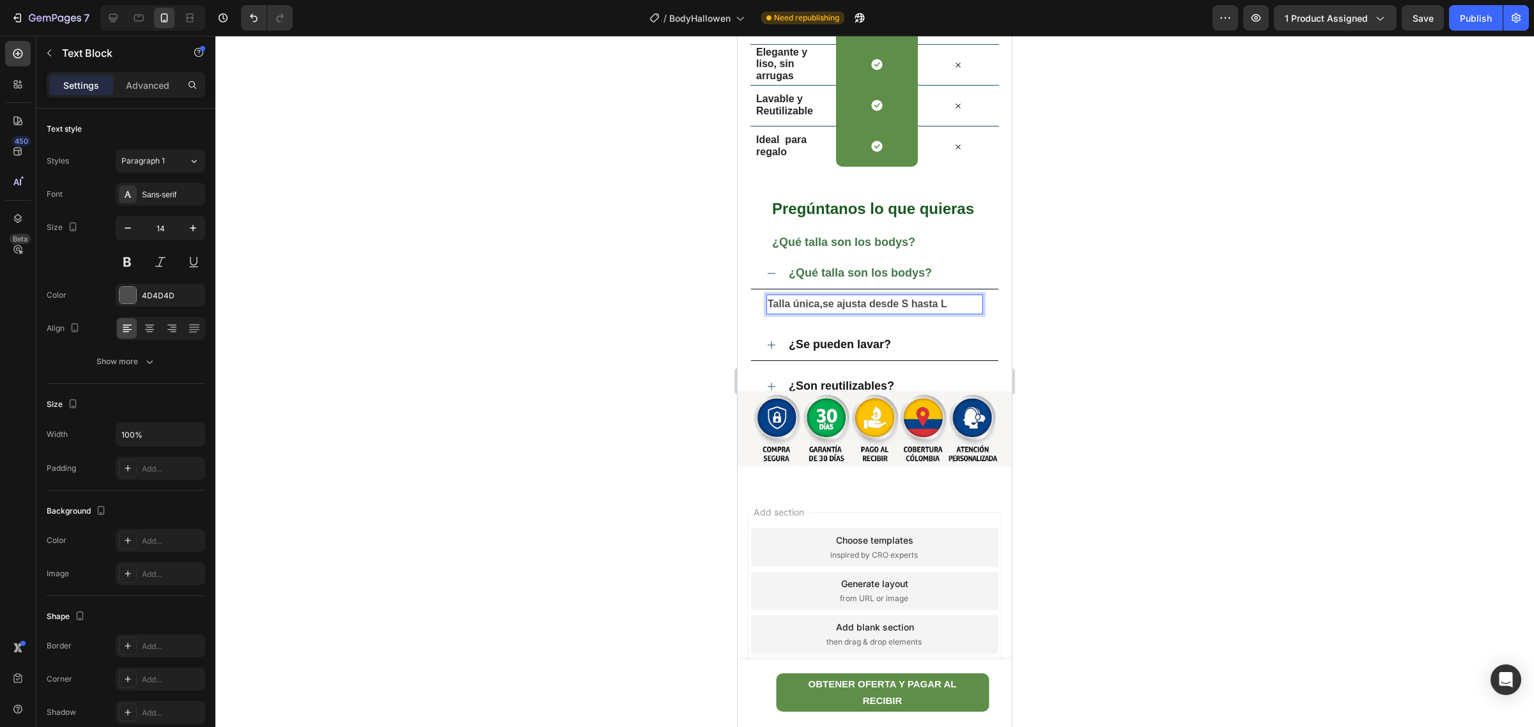
click at [1255, 362] on div at bounding box center [874, 382] width 1319 height 692
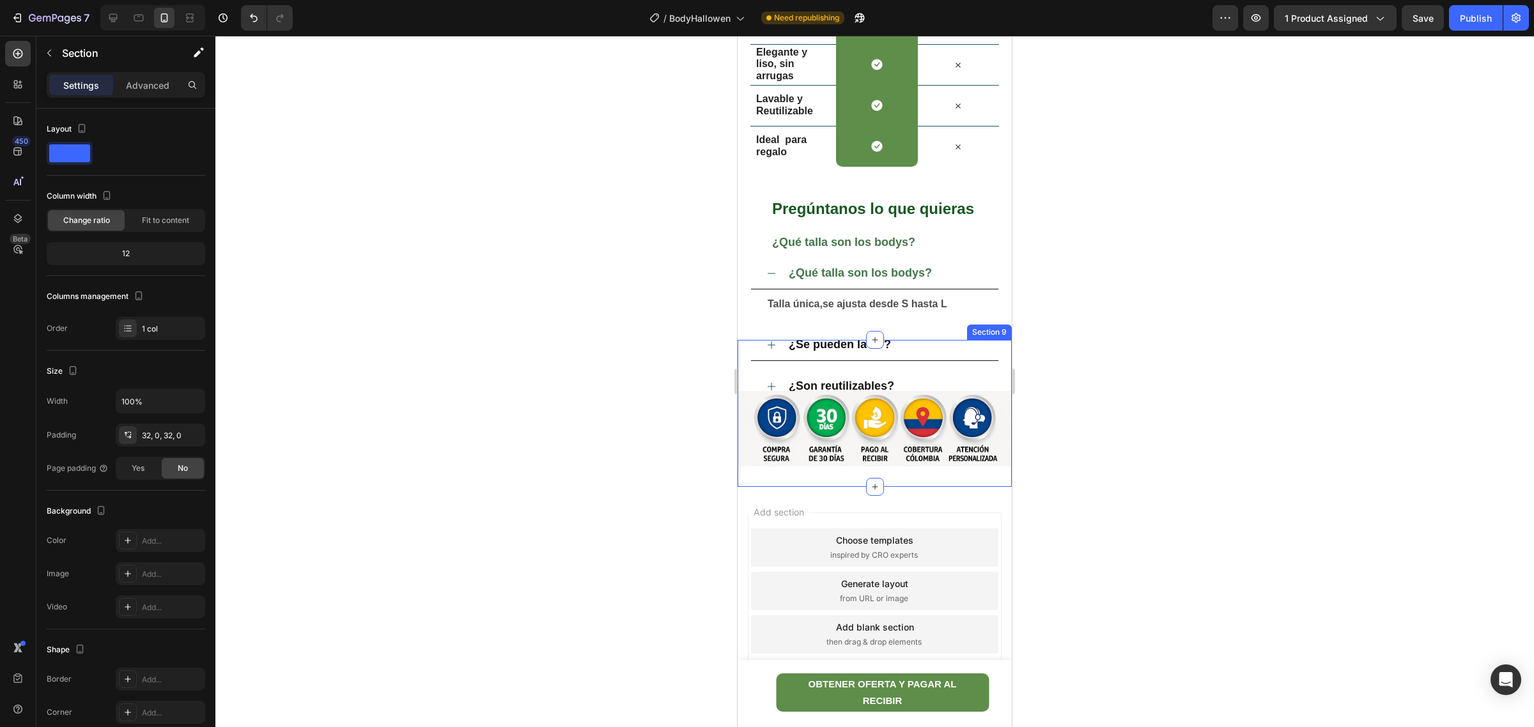
click at [768, 343] on div "Image Section 9" at bounding box center [875, 413] width 274 height 147
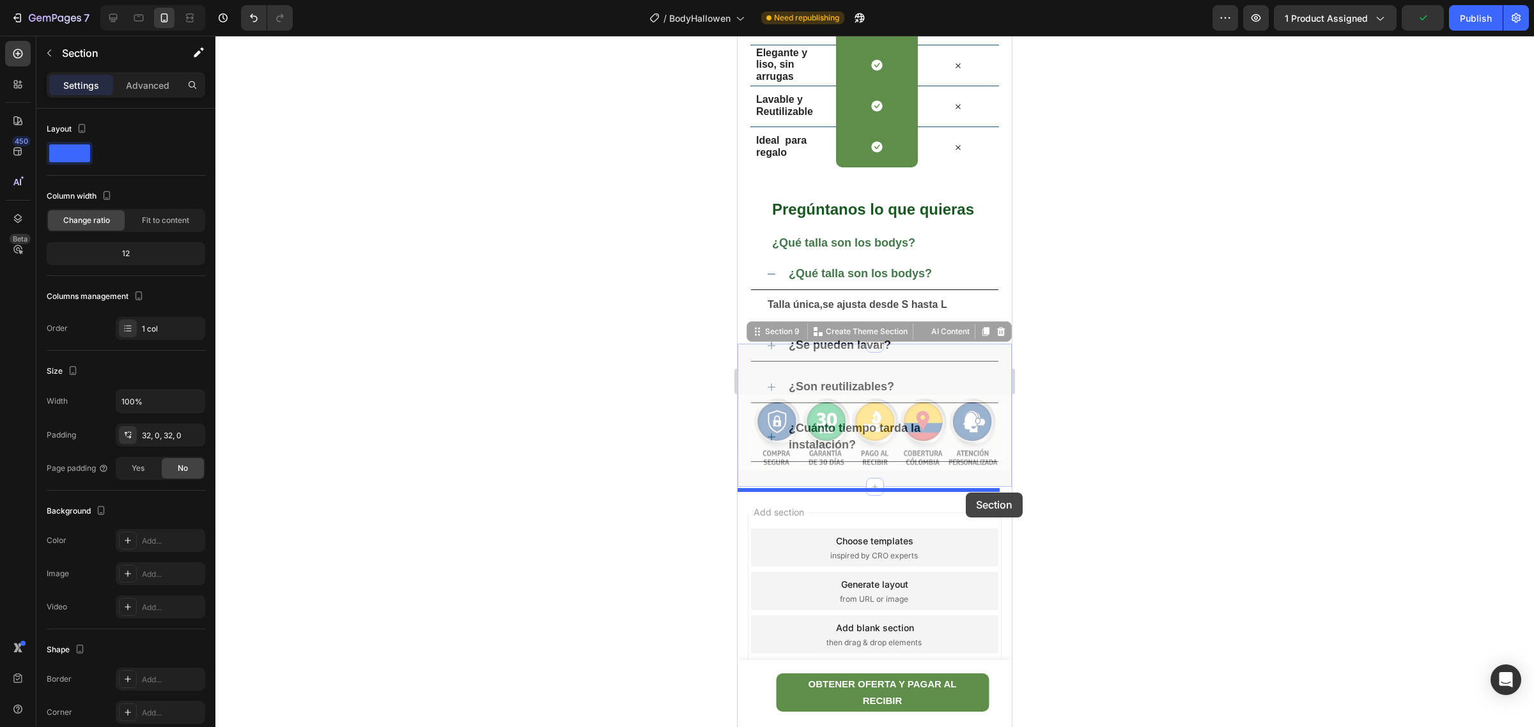
drag, startPoint x: 968, startPoint y: 480, endPoint x: 966, endPoint y: 493, distance: 13.0
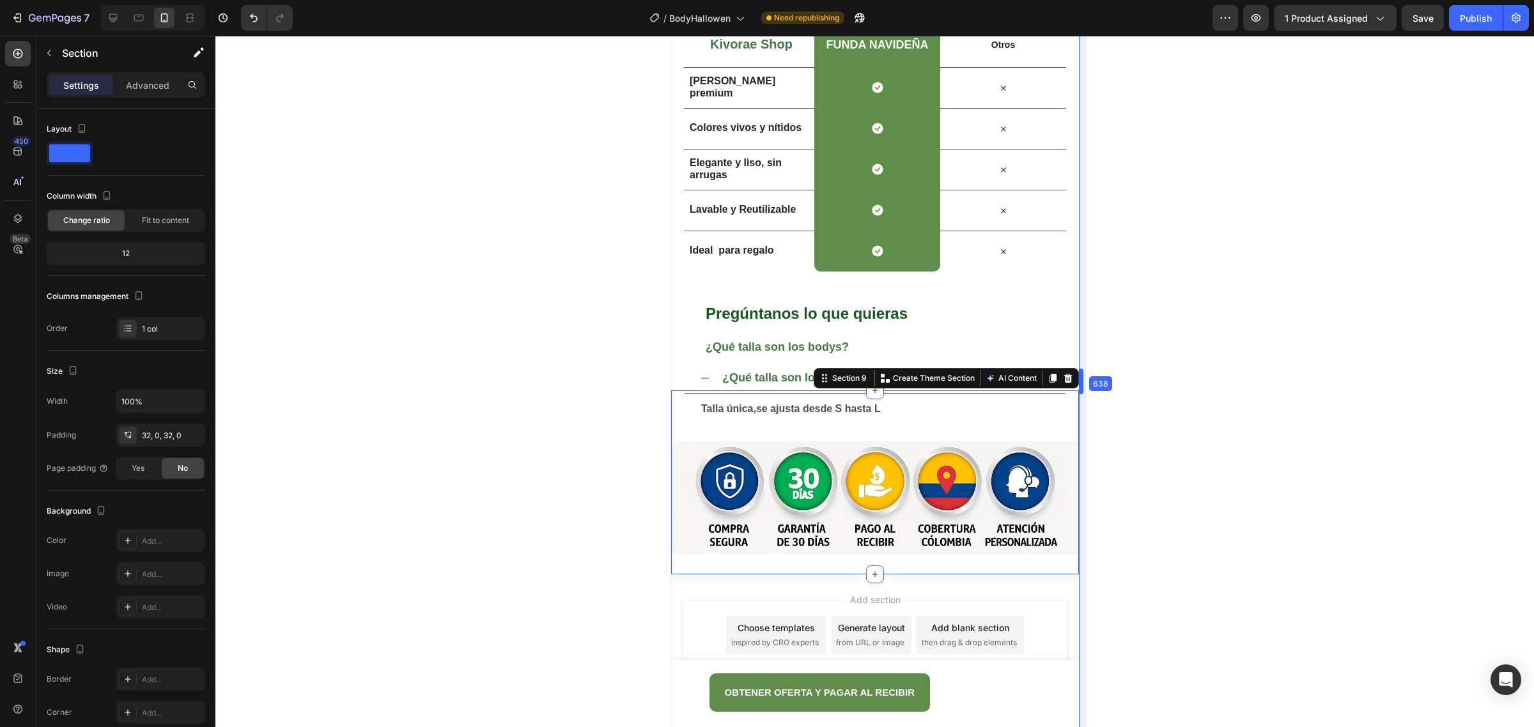
scroll to position [3178, 0]
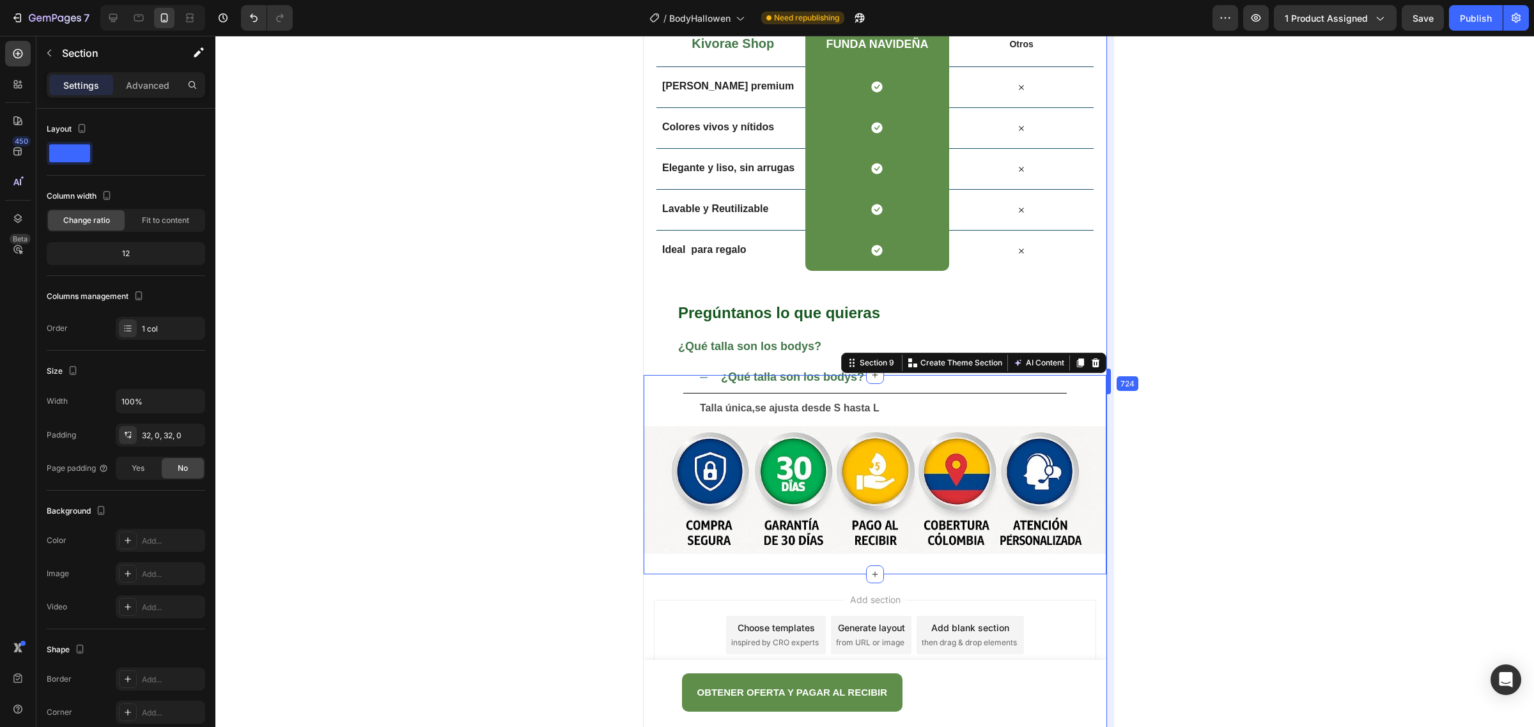
drag, startPoint x: 1011, startPoint y: 375, endPoint x: 1193, endPoint y: 373, distance: 182.2
click at [116, 18] on icon at bounding box center [113, 18] width 8 height 8
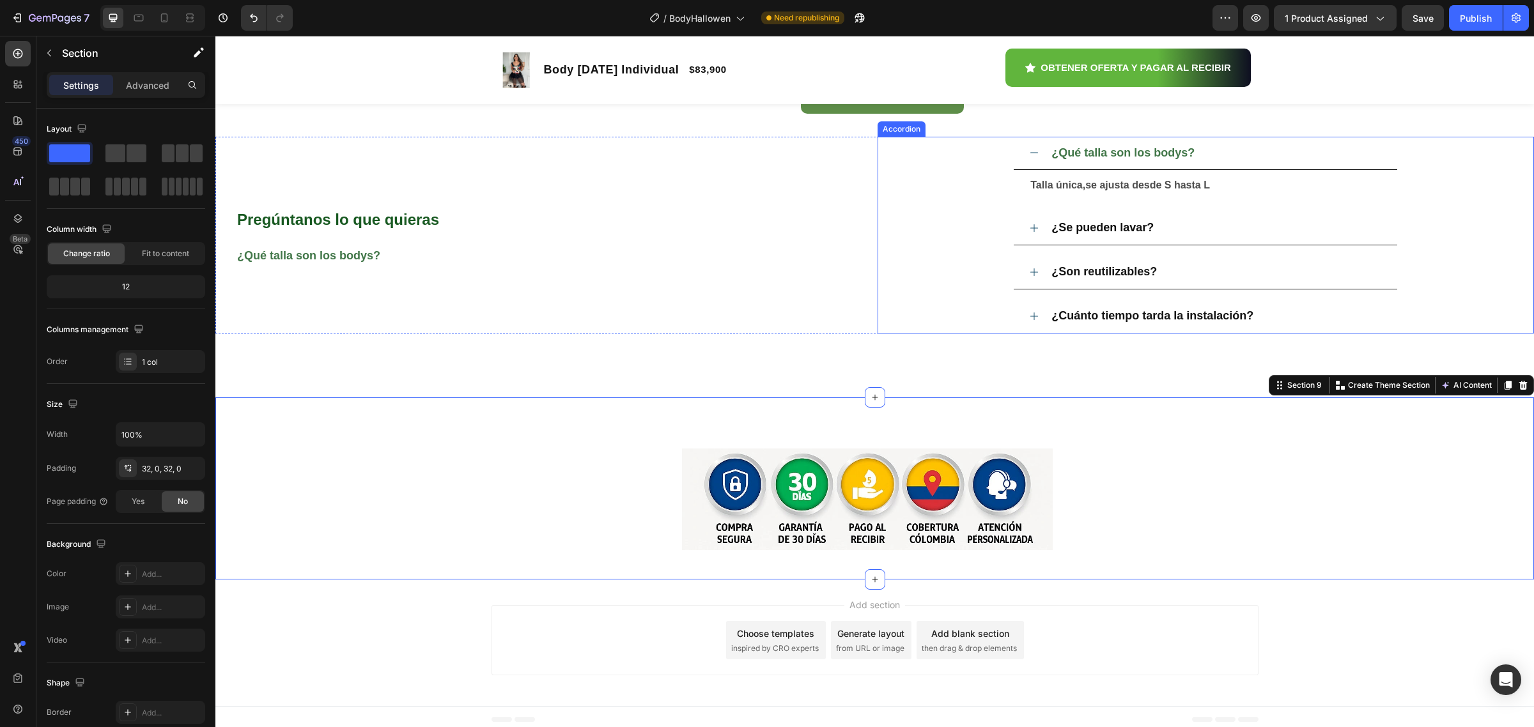
scroll to position [3271, 0]
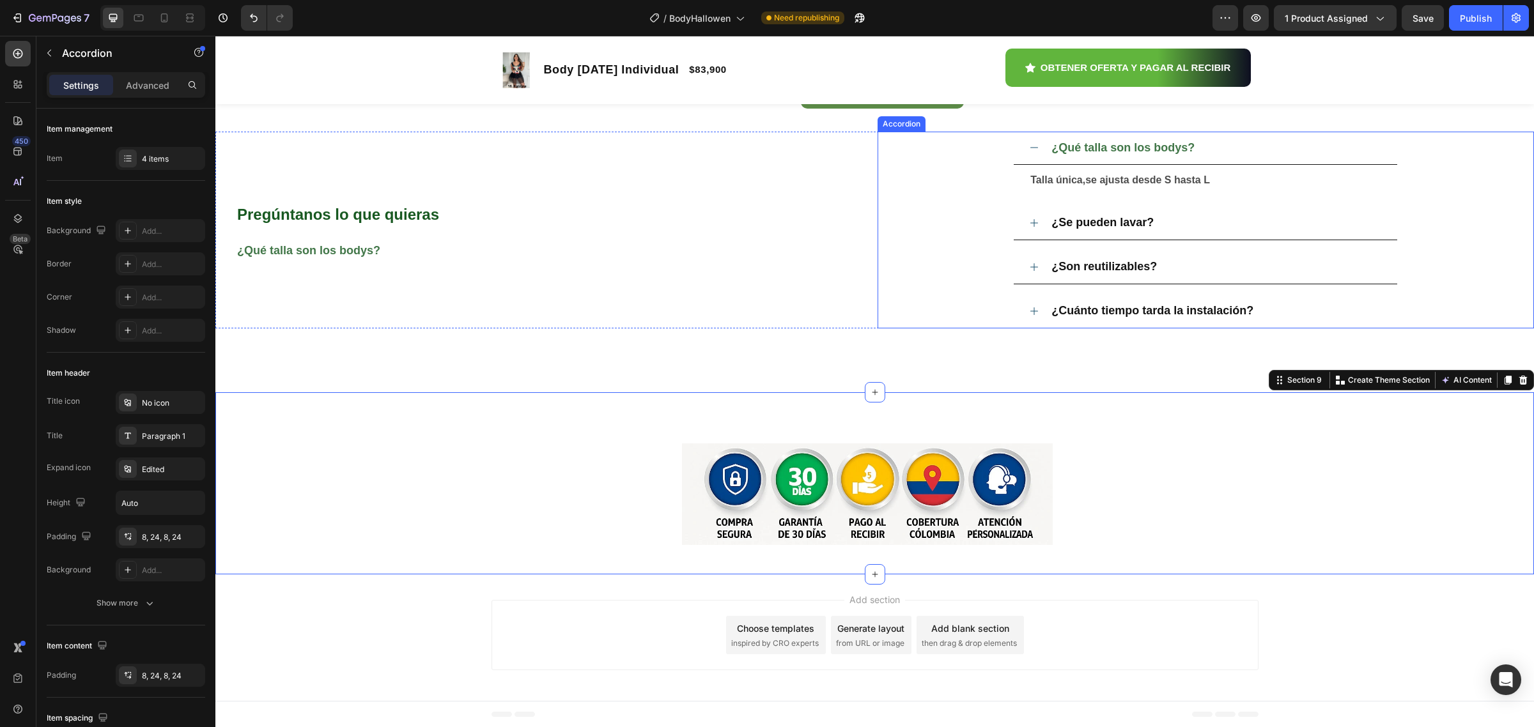
click at [1030, 222] on icon at bounding box center [1034, 223] width 8 height 8
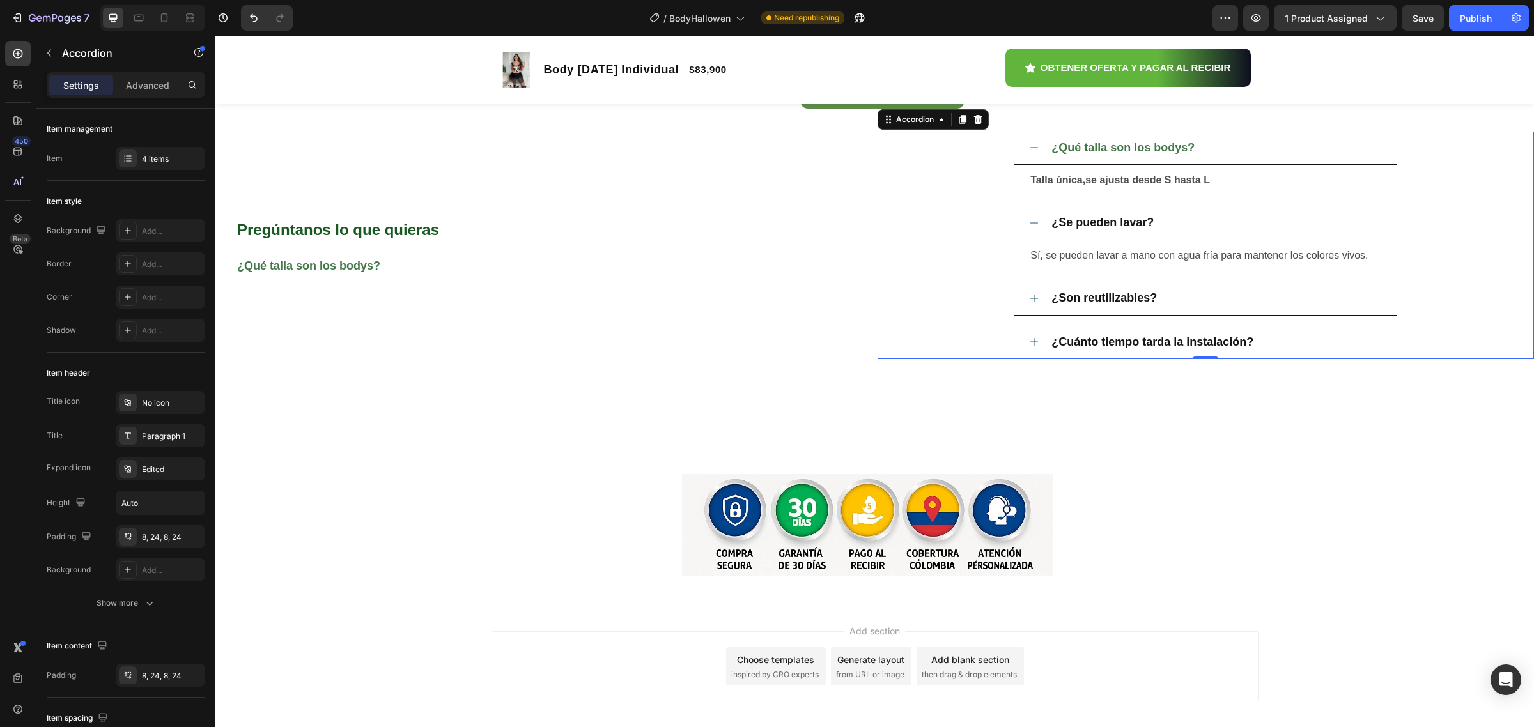
click at [1018, 295] on div "¿Son reutilizables?" at bounding box center [1205, 299] width 383 height 34
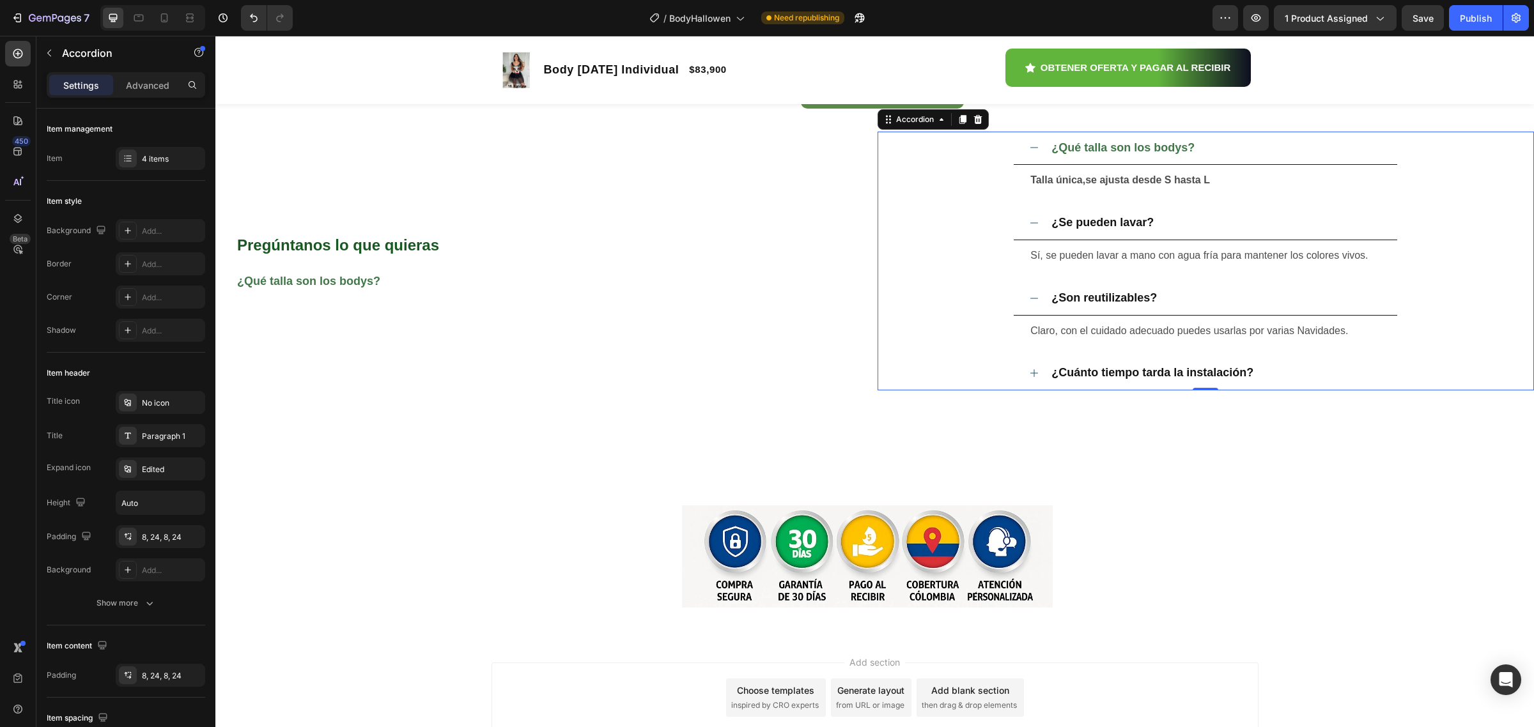
click at [1207, 266] on div "Sí, se pueden lavar a mano con agua fría para mantener los colores vivos. Text …" at bounding box center [1205, 255] width 383 height 31
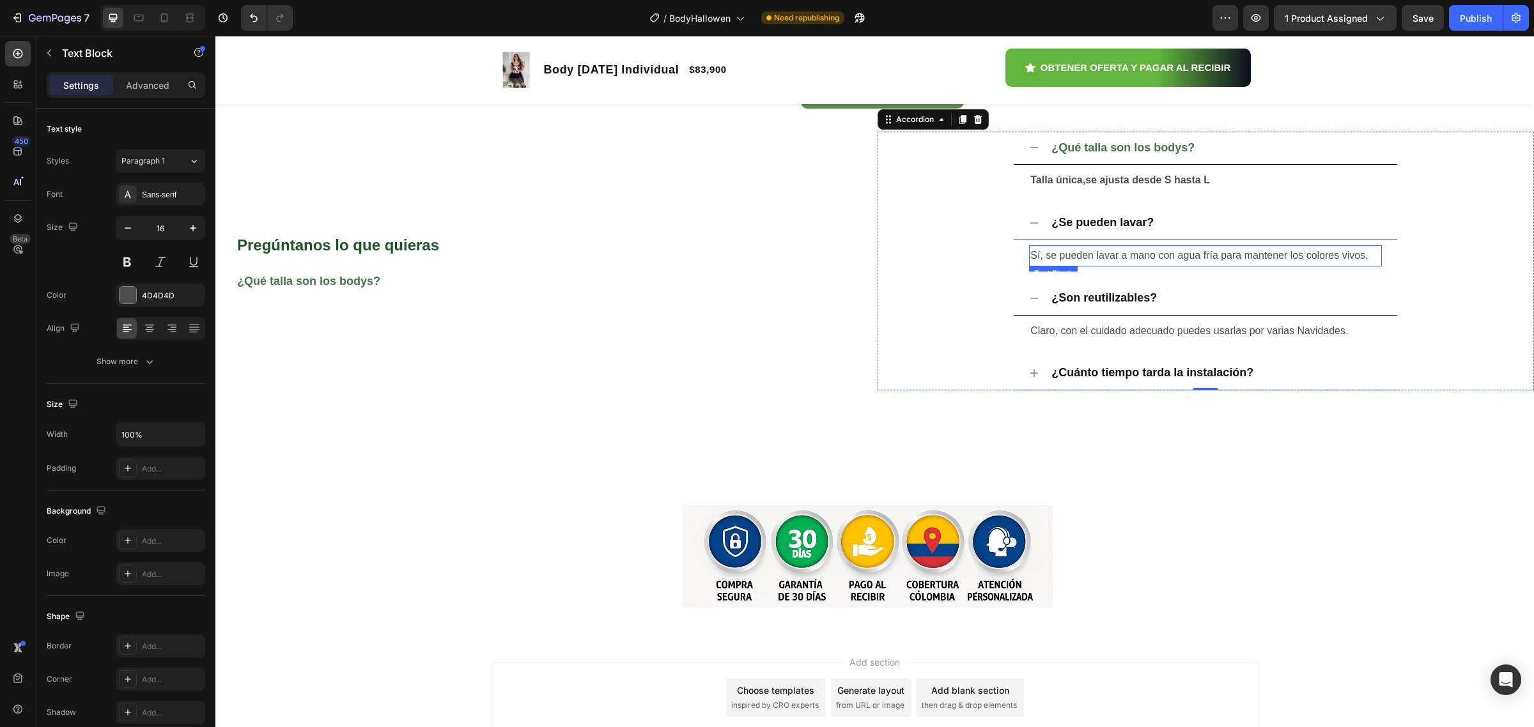
click at [1207, 252] on span "Sí, se pueden lavar a mano con agua fría para mantener los colores vivos." at bounding box center [1198, 255] width 337 height 11
click at [1119, 254] on span "Sí, se pueden lavar a mano con agua fría para mantener los colores vivos." at bounding box center [1198, 255] width 337 height 11
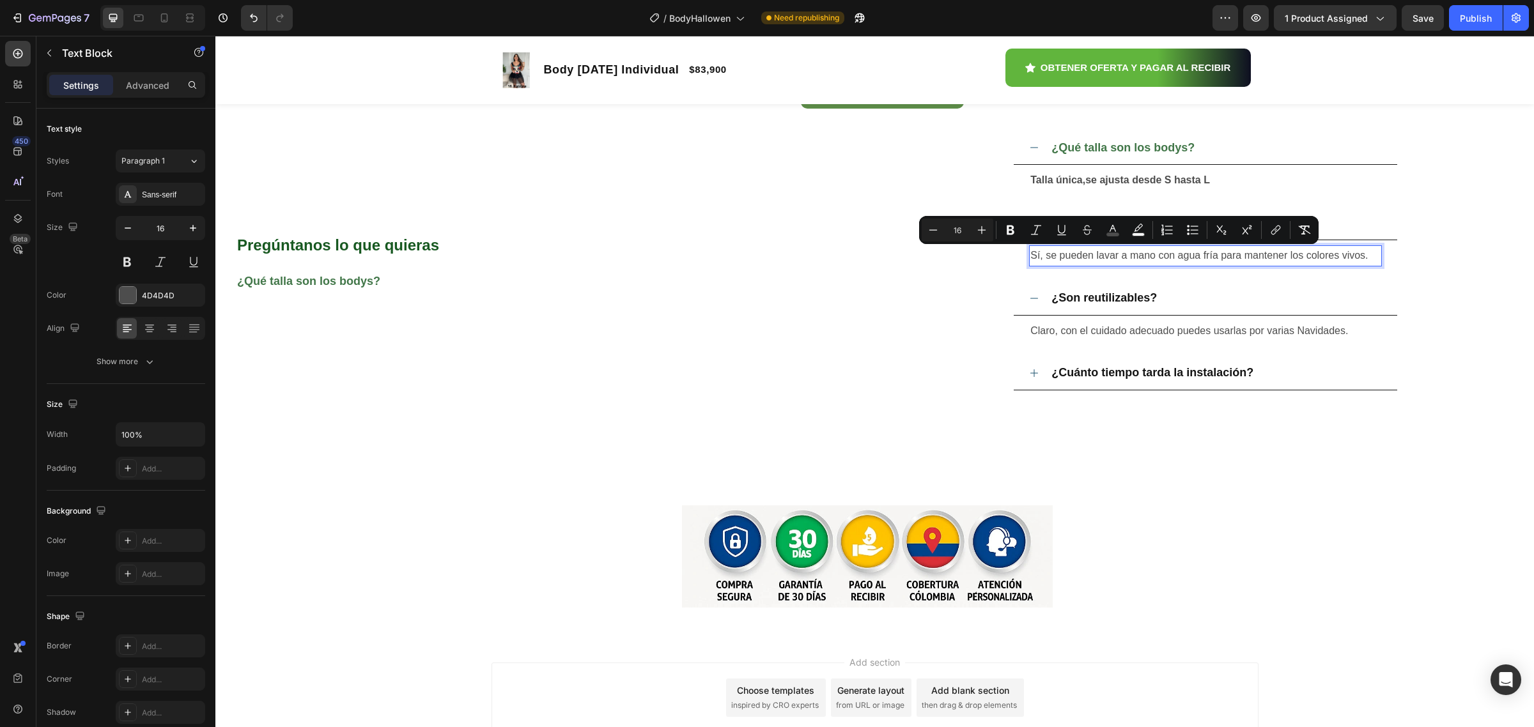
click at [1194, 259] on span "Sí, se pueden lavar a mano con agua fría para mantener los colores vivos." at bounding box center [1198, 255] width 337 height 11
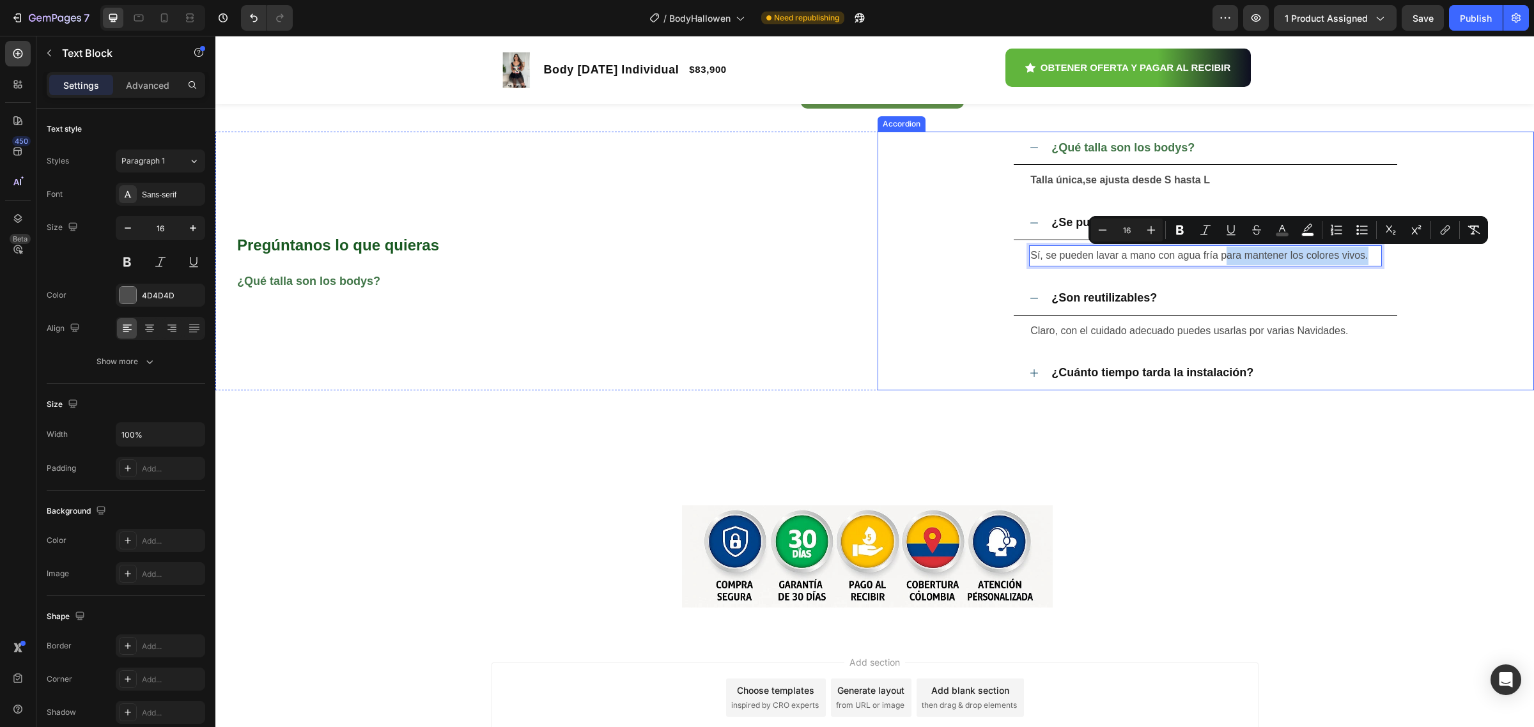
drag, startPoint x: 1216, startPoint y: 256, endPoint x: 1486, endPoint y: 389, distance: 301.0
click at [1384, 254] on div "Sí, se pueden lavar a mano con agua fría para mantener los colores vivos. Text …" at bounding box center [1205, 255] width 383 height 31
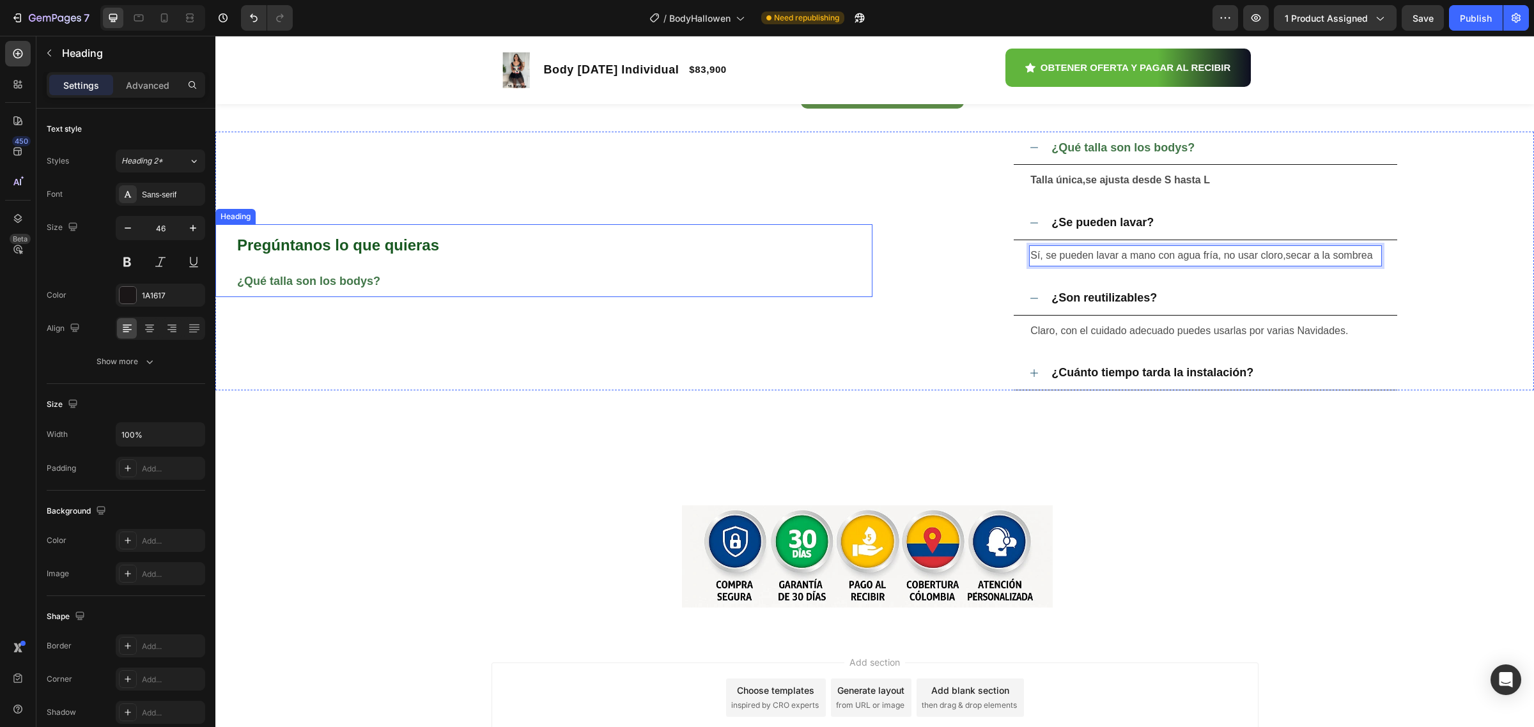
click at [829, 265] on p "⁠⁠⁠⁠⁠⁠⁠ Pregúntanos lo que quieras ¿Qué talla son los bodys?" at bounding box center [554, 261] width 634 height 70
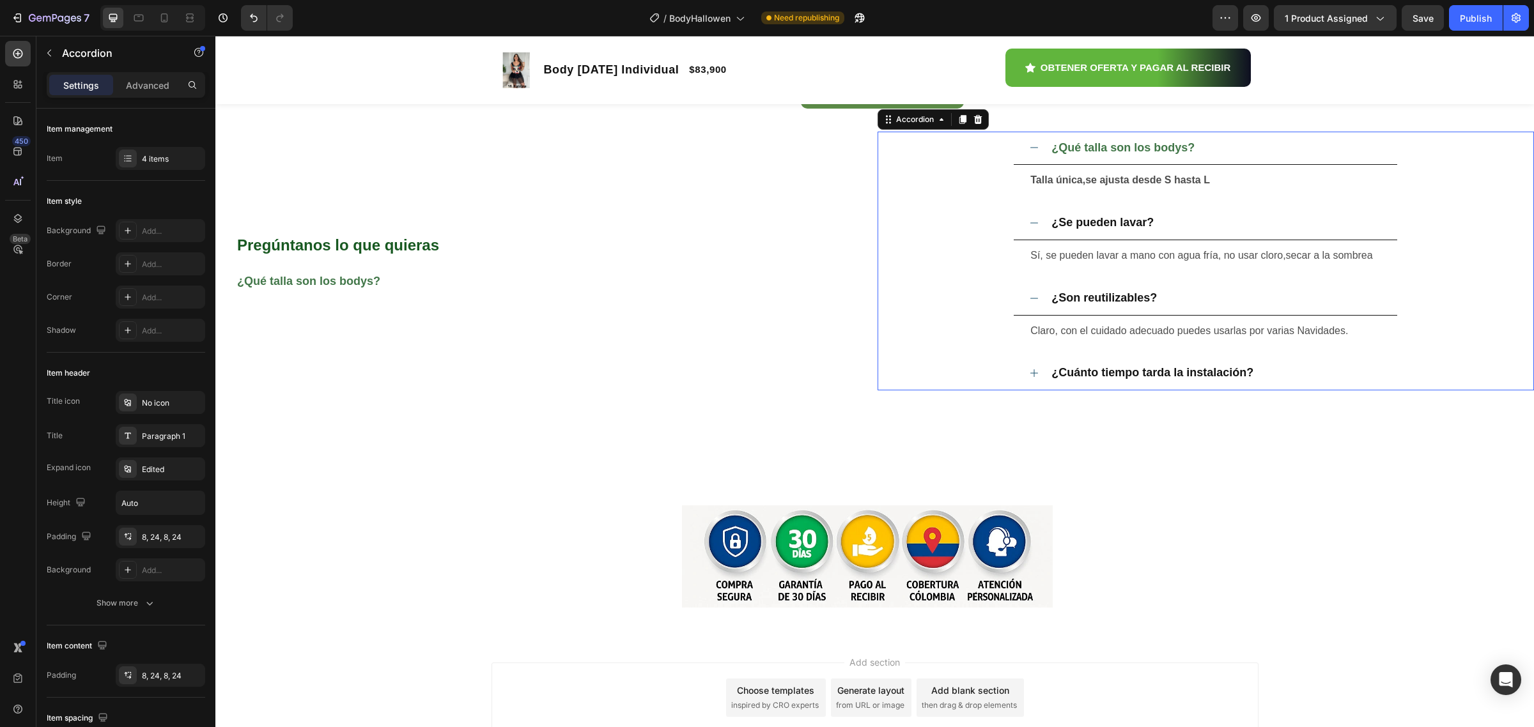
click at [1029, 374] on icon at bounding box center [1034, 373] width 10 height 10
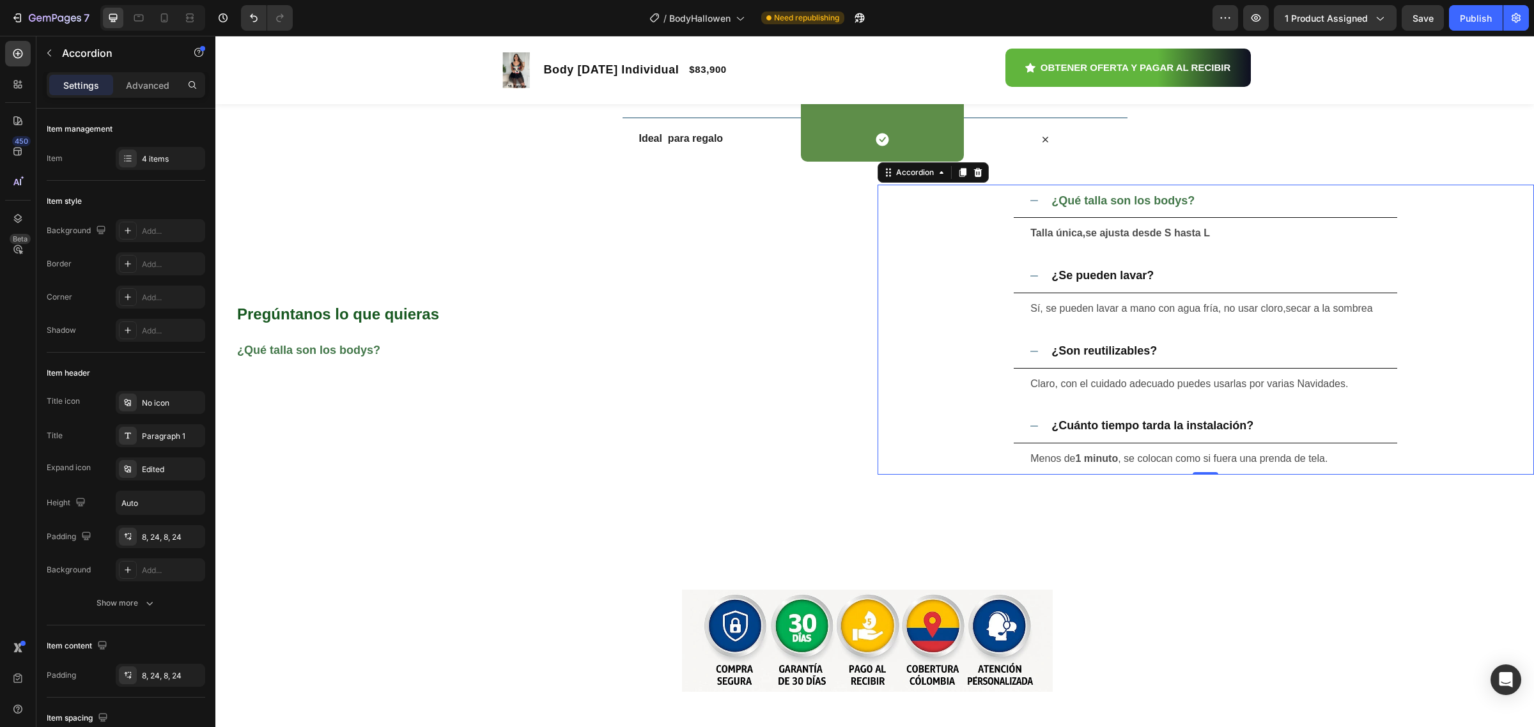
scroll to position [3191, 0]
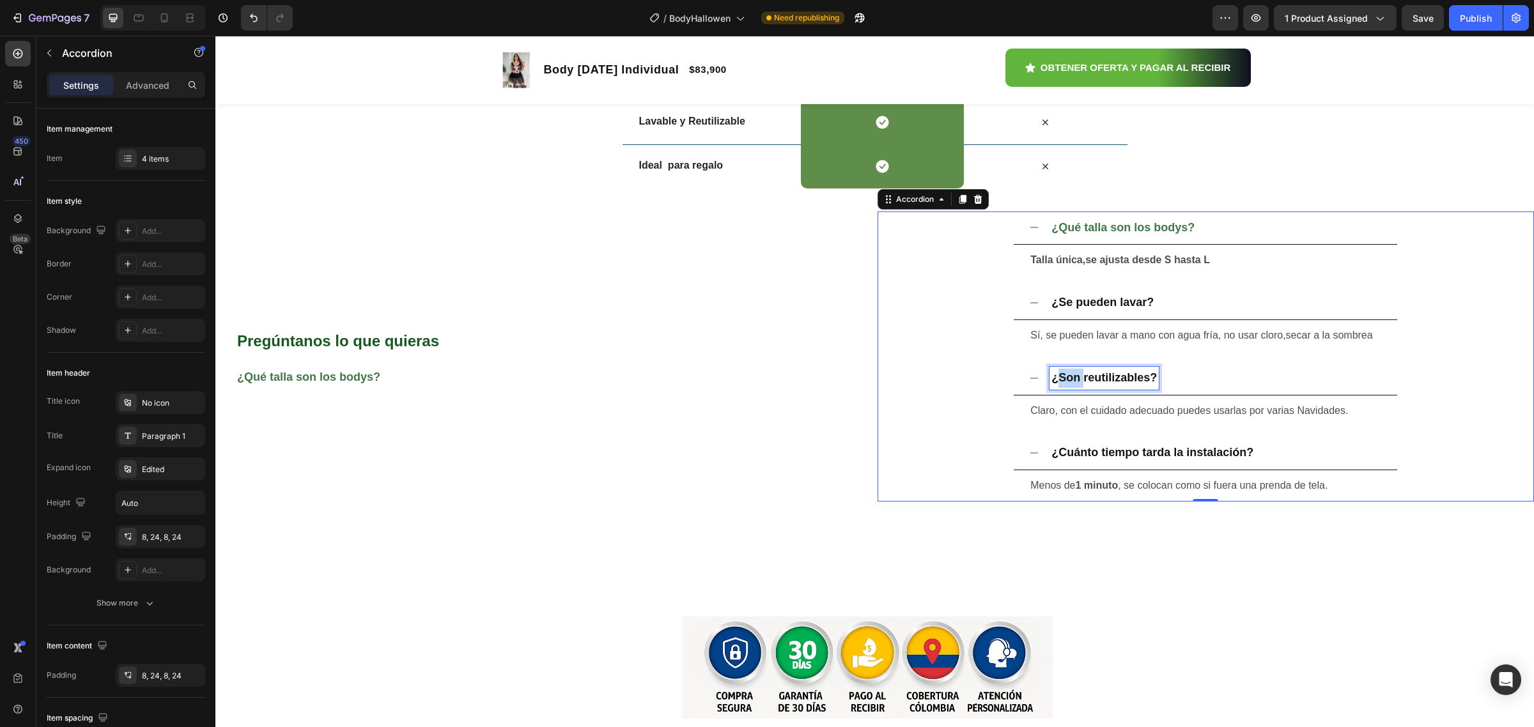
click at [1067, 371] on strong "¿Son reutilizables?" at bounding box center [1103, 377] width 105 height 13
click at [1085, 410] on span "Claro, con el cuidado adecuado puedes usarlas por varias Navidades." at bounding box center [1189, 410] width 318 height 11
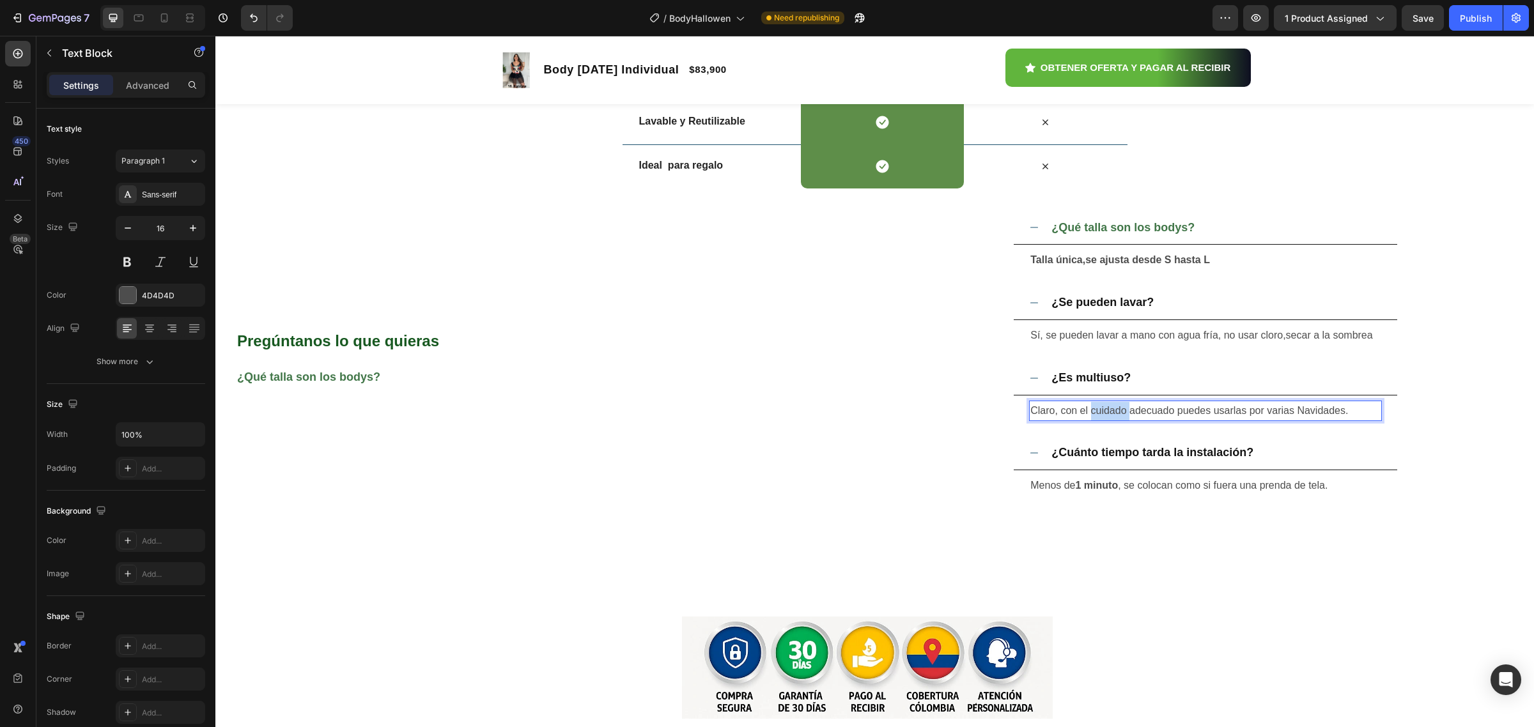
click at [1085, 410] on span "Claro, con el cuidado adecuado puedes usarlas por varias Navidades." at bounding box center [1189, 410] width 318 height 11
drag, startPoint x: 1058, startPoint y: 415, endPoint x: 1341, endPoint y: 414, distance: 282.5
click at [1341, 414] on p "Claro, con el cuidado adecuado puedes usarlas por varias Navidades." at bounding box center [1205, 411] width 350 height 19
click at [1122, 410] on p "Claro, se puede usar" at bounding box center [1205, 411] width 350 height 19
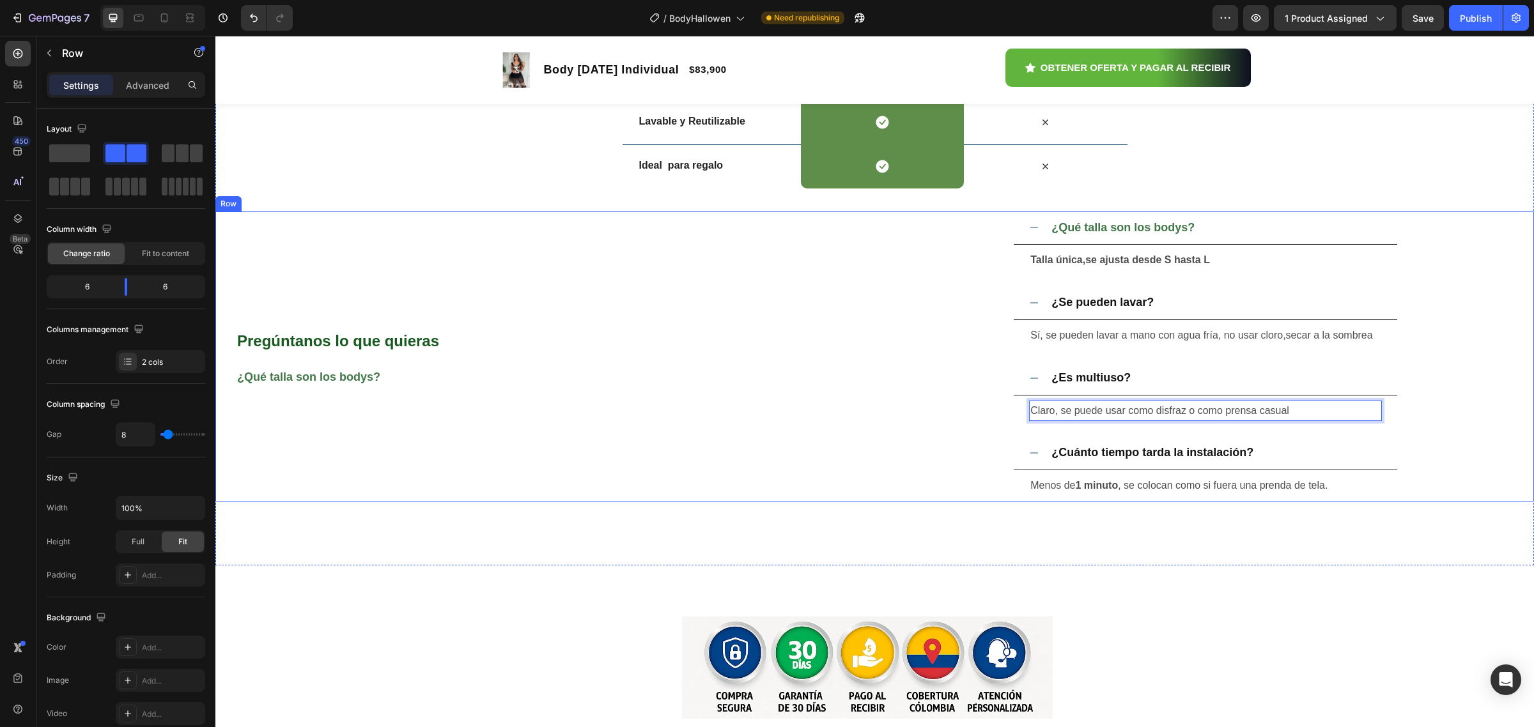
click at [834, 416] on div "⁠⁠⁠⁠⁠⁠⁠ Pregúntanos lo que quieras ¿Qué talla son los bodys? Heading" at bounding box center [543, 357] width 657 height 290
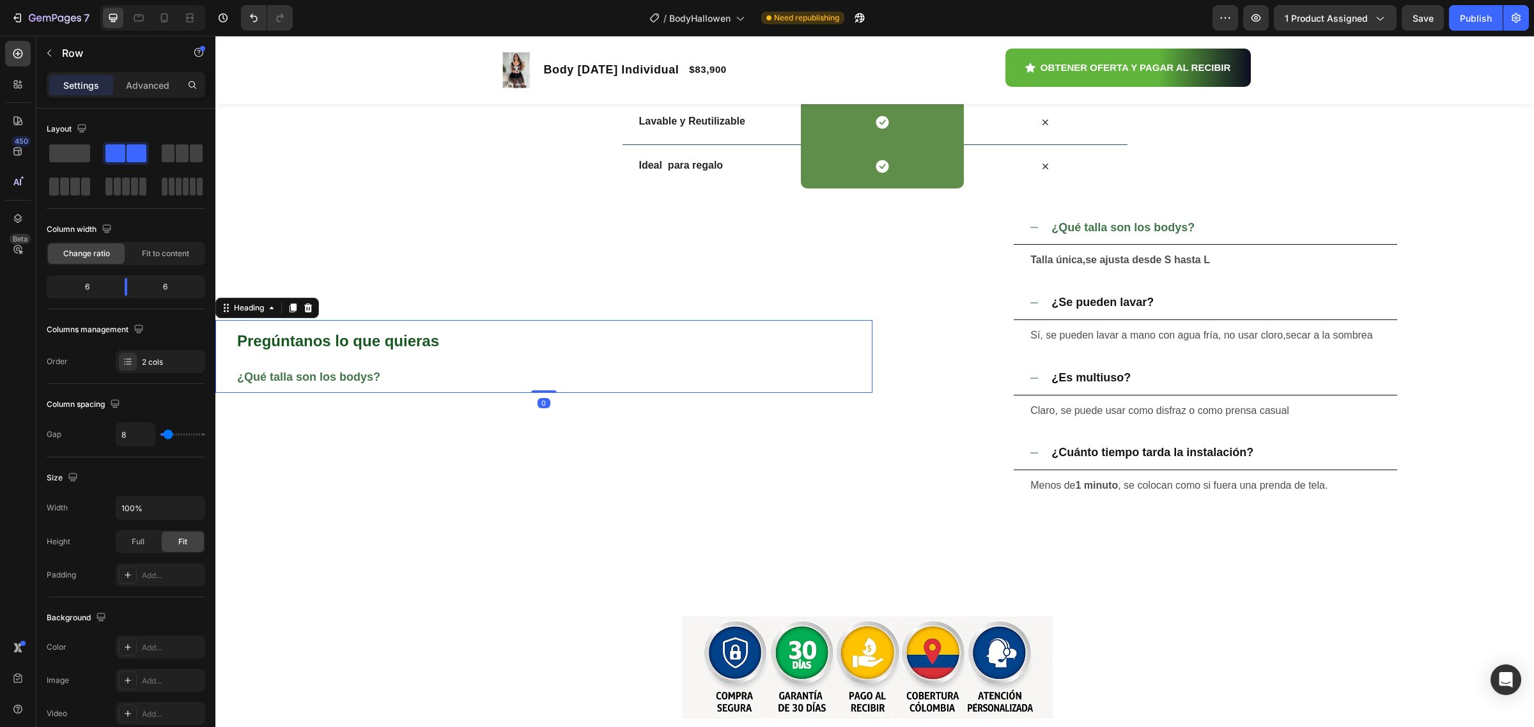
click at [352, 376] on strong "¿Qué talla son los bodys?" at bounding box center [308, 377] width 143 height 13
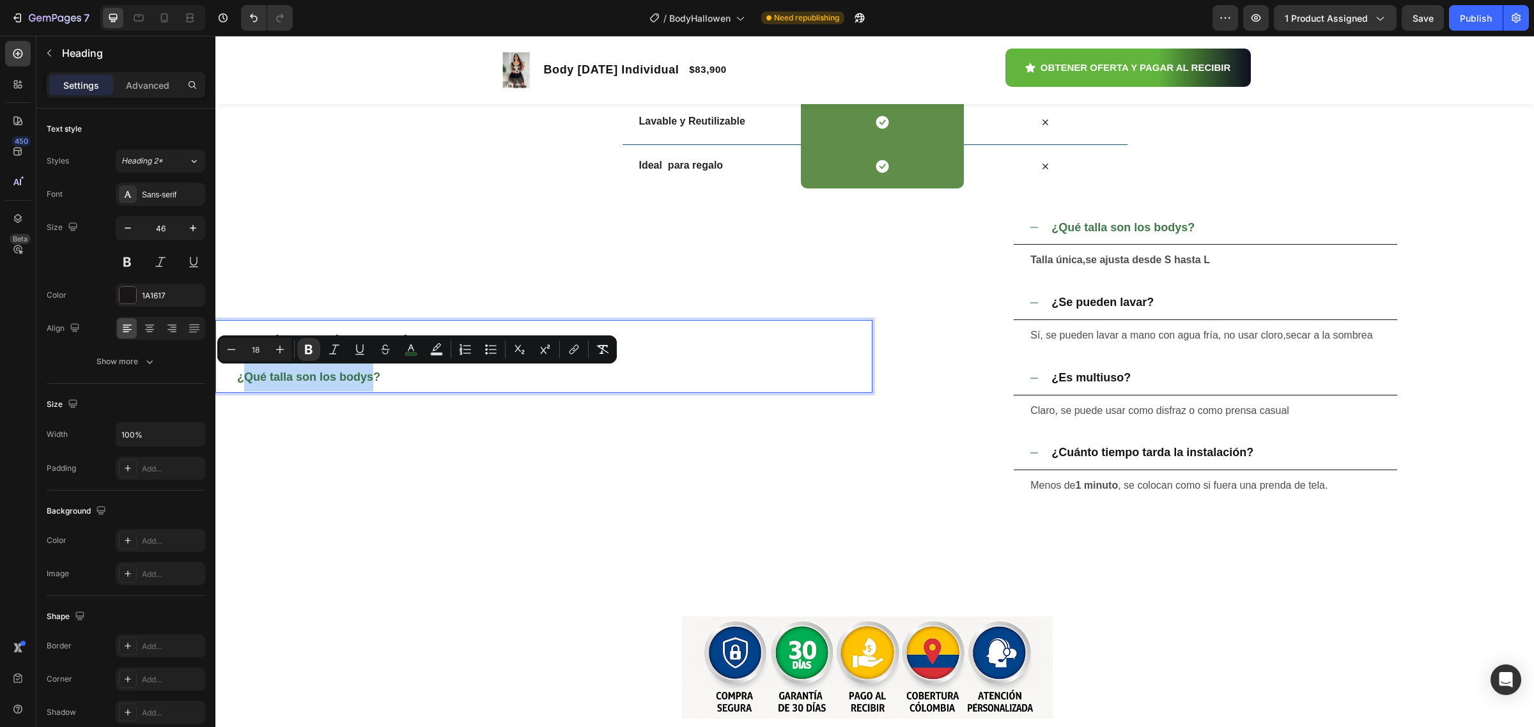
drag, startPoint x: 376, startPoint y: 378, endPoint x: 245, endPoint y: 378, distance: 131.0
click at [245, 378] on strong "¿Qué talla son los bodys?" at bounding box center [308, 377] width 143 height 13
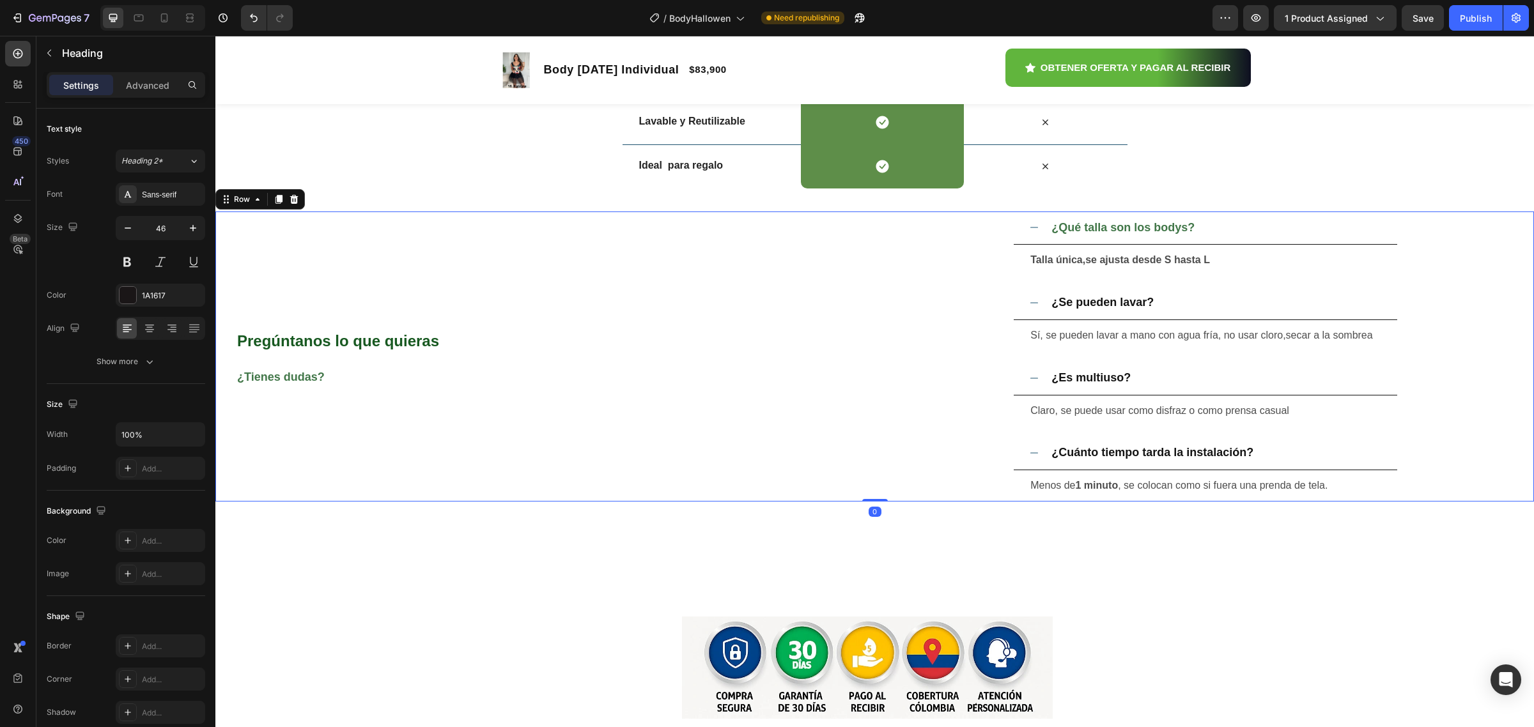
click at [832, 476] on div "⁠⁠⁠⁠⁠⁠⁠ Pregúntanos lo que quieras ¿Tienes dudas? Heading" at bounding box center [543, 357] width 657 height 290
click at [1213, 417] on p "Claro, se puede usar como disfraz o como prensa casual" at bounding box center [1205, 411] width 350 height 19
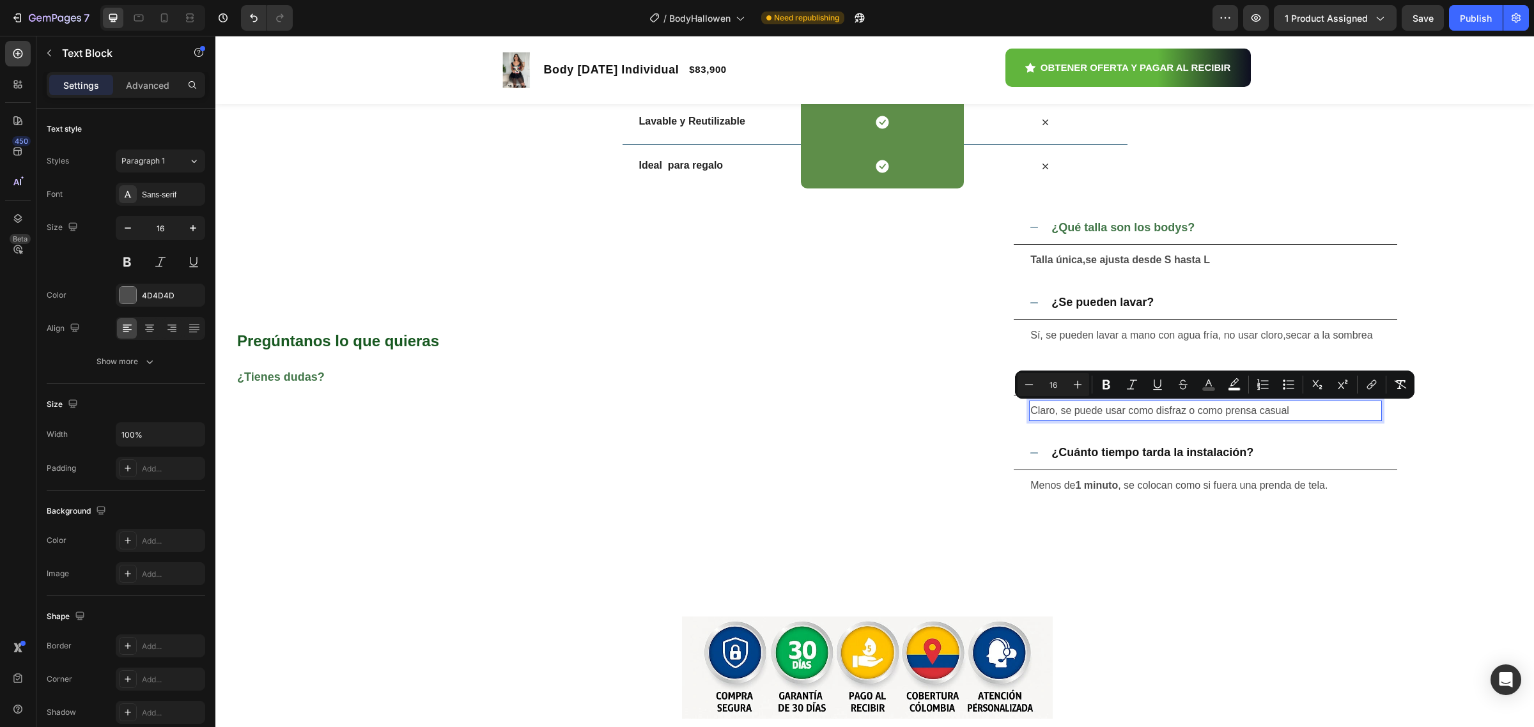
click at [1238, 410] on span "Claro, se puede usar como disfraz o como prensa casual" at bounding box center [1159, 410] width 259 height 11
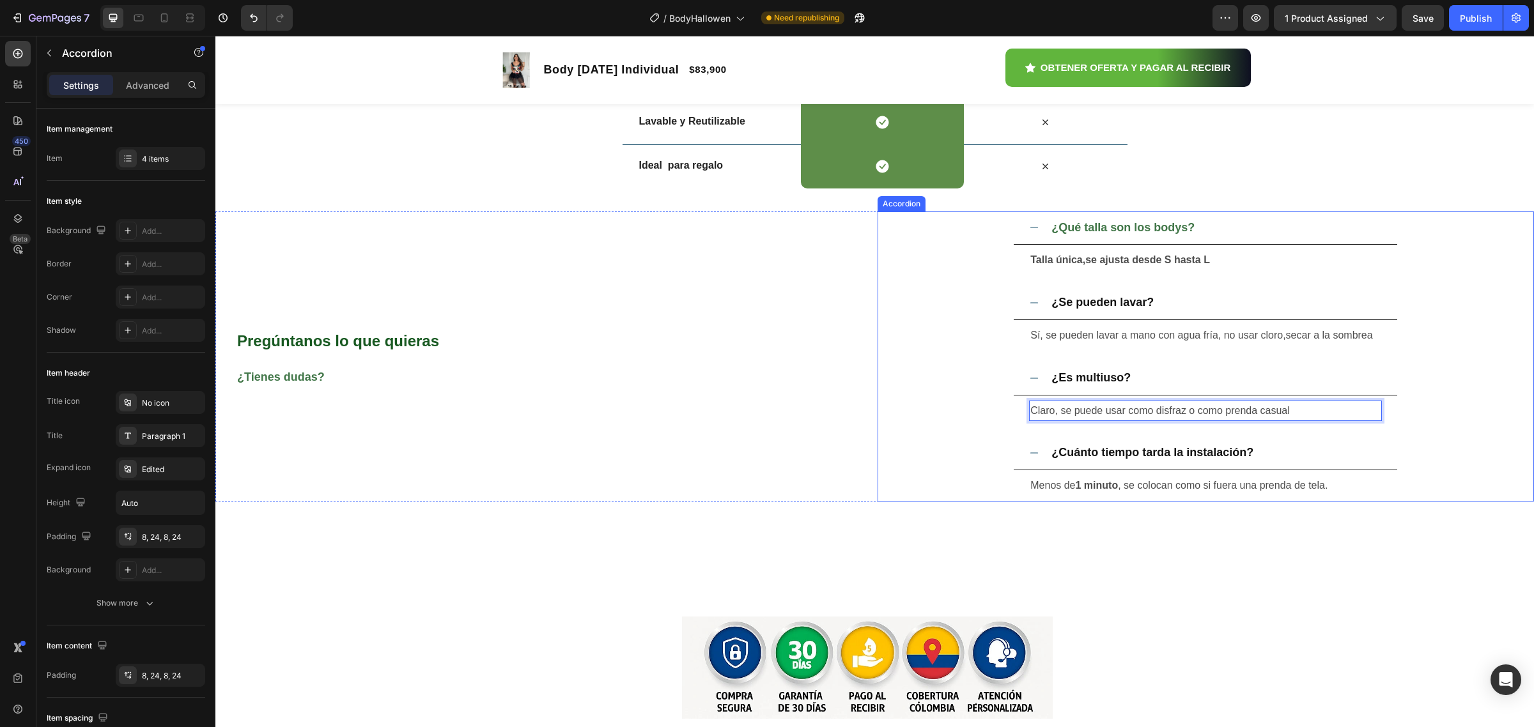
click at [879, 427] on div "¿Qué talla son los bodys? Talla única,se ajusta desde S hasta L Text Block ¿Se …" at bounding box center [1206, 357] width 657 height 290
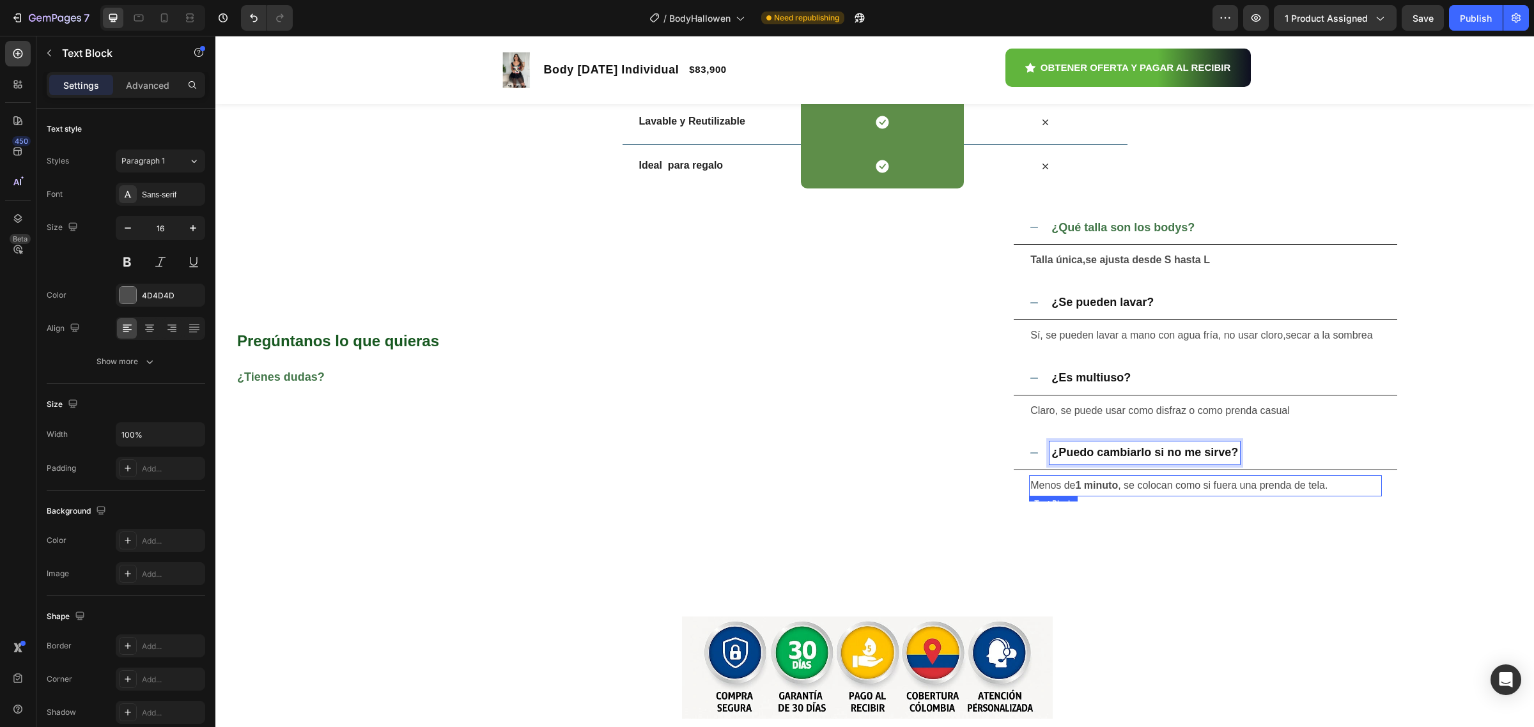
click at [1057, 490] on p "Menos de 1 minuto , se colocan como si fuera una prenda de tela." at bounding box center [1205, 486] width 350 height 19
click at [1076, 484] on strong "1 minuto" at bounding box center [1097, 485] width 43 height 11
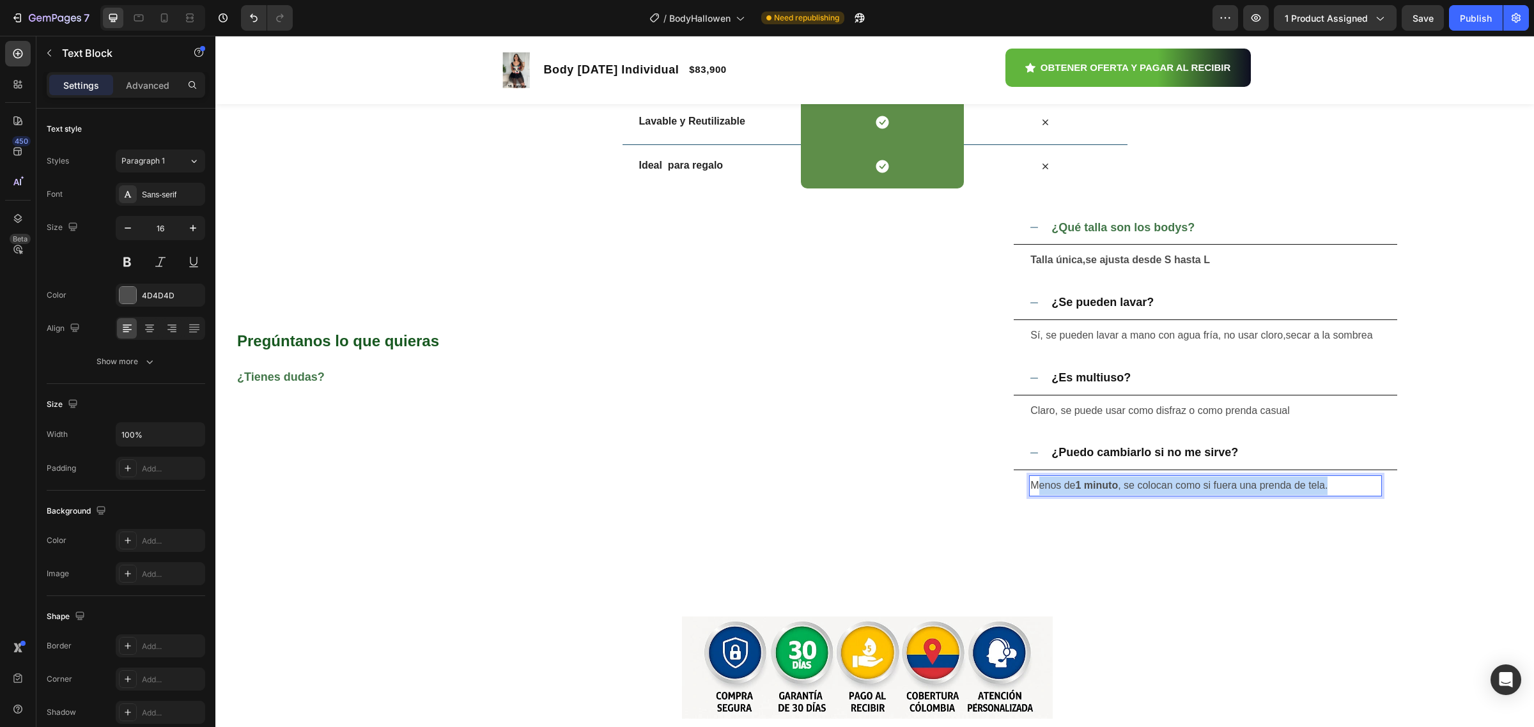
drag, startPoint x: 1026, startPoint y: 483, endPoint x: 1341, endPoint y: 496, distance: 315.4
click at [1340, 495] on div "Menos de 1 minuto , se colocan como si fuera una prenda de tela." at bounding box center [1205, 486] width 353 height 21
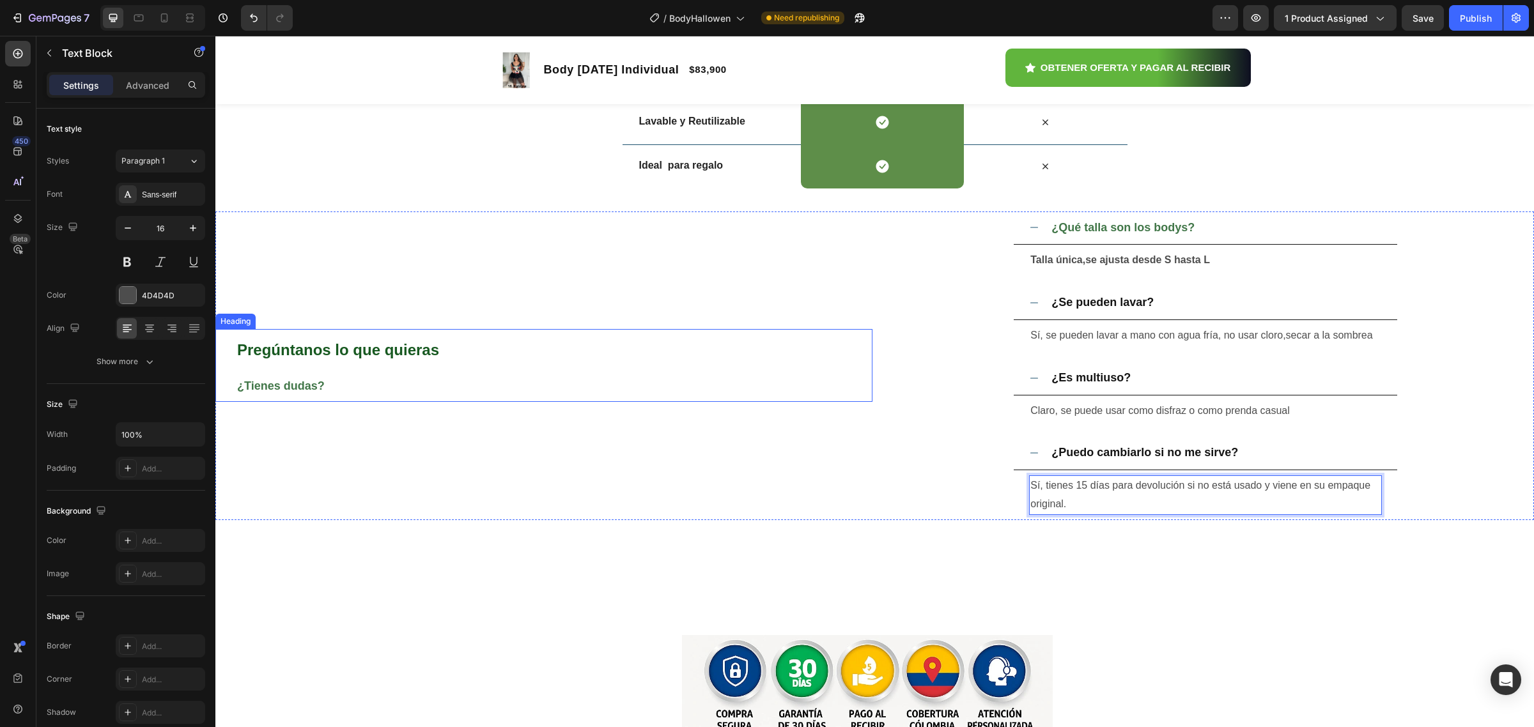
click at [716, 346] on p "⁠⁠⁠⁠⁠⁠⁠ Pregúntanos lo que quieras ¿Tienes dudas?" at bounding box center [554, 365] width 634 height 70
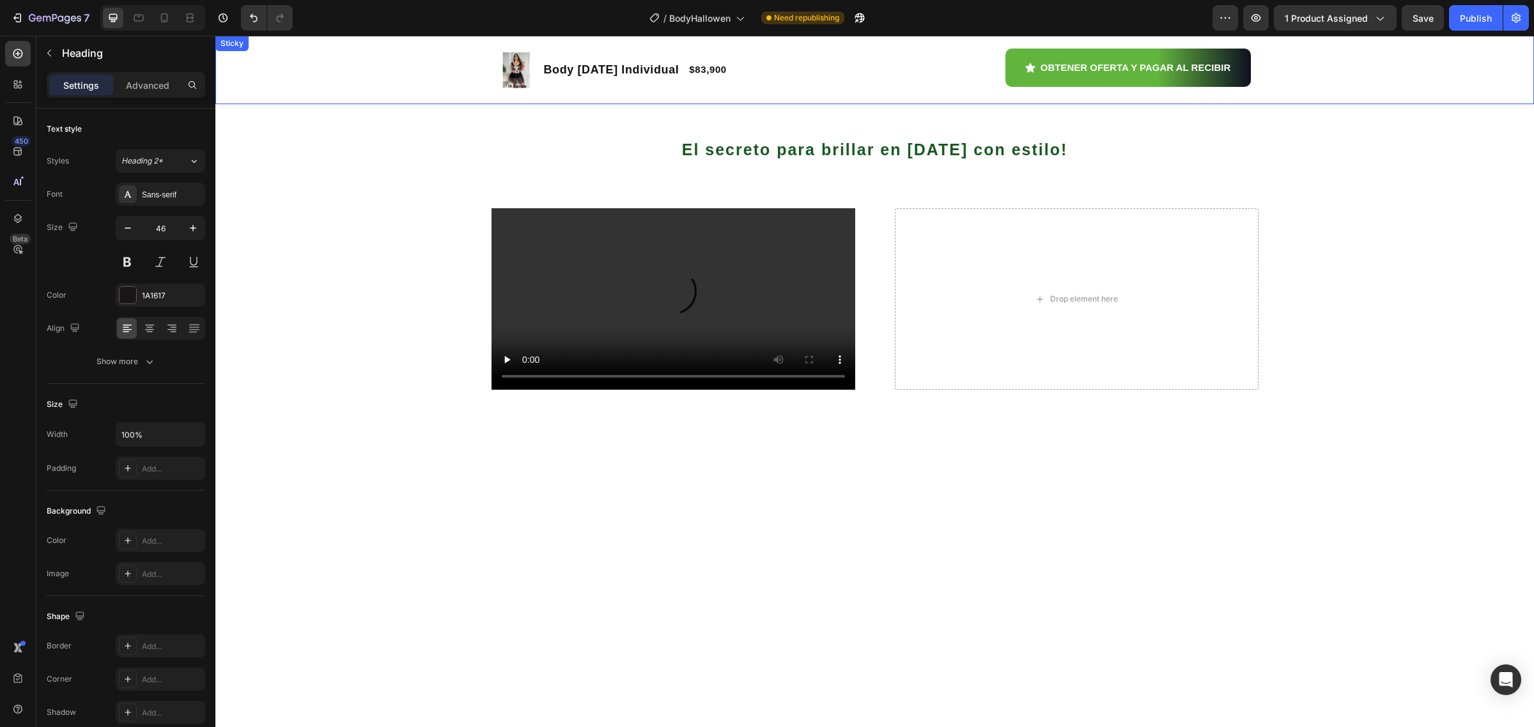
scroll to position [874, 0]
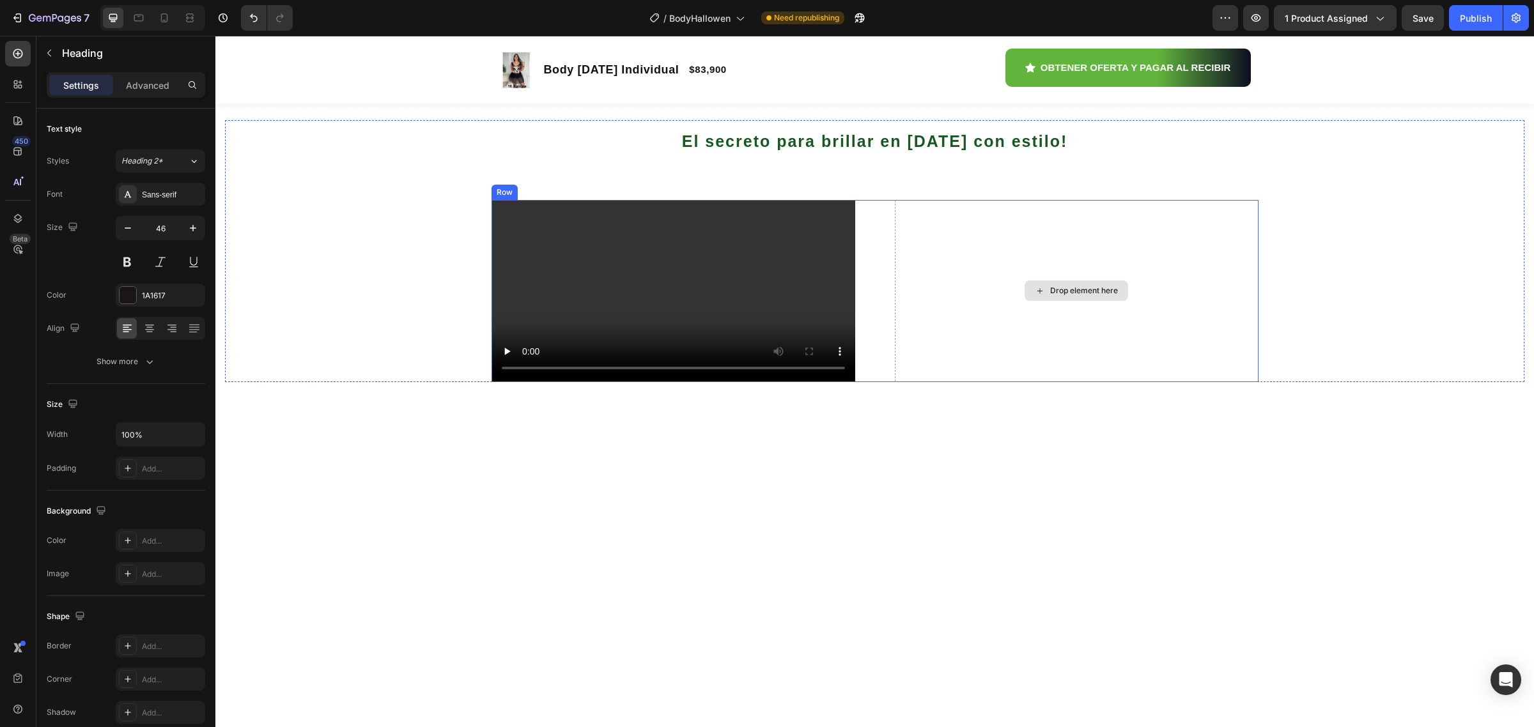
click at [1027, 382] on div "Drop element here" at bounding box center [1077, 291] width 364 height 182
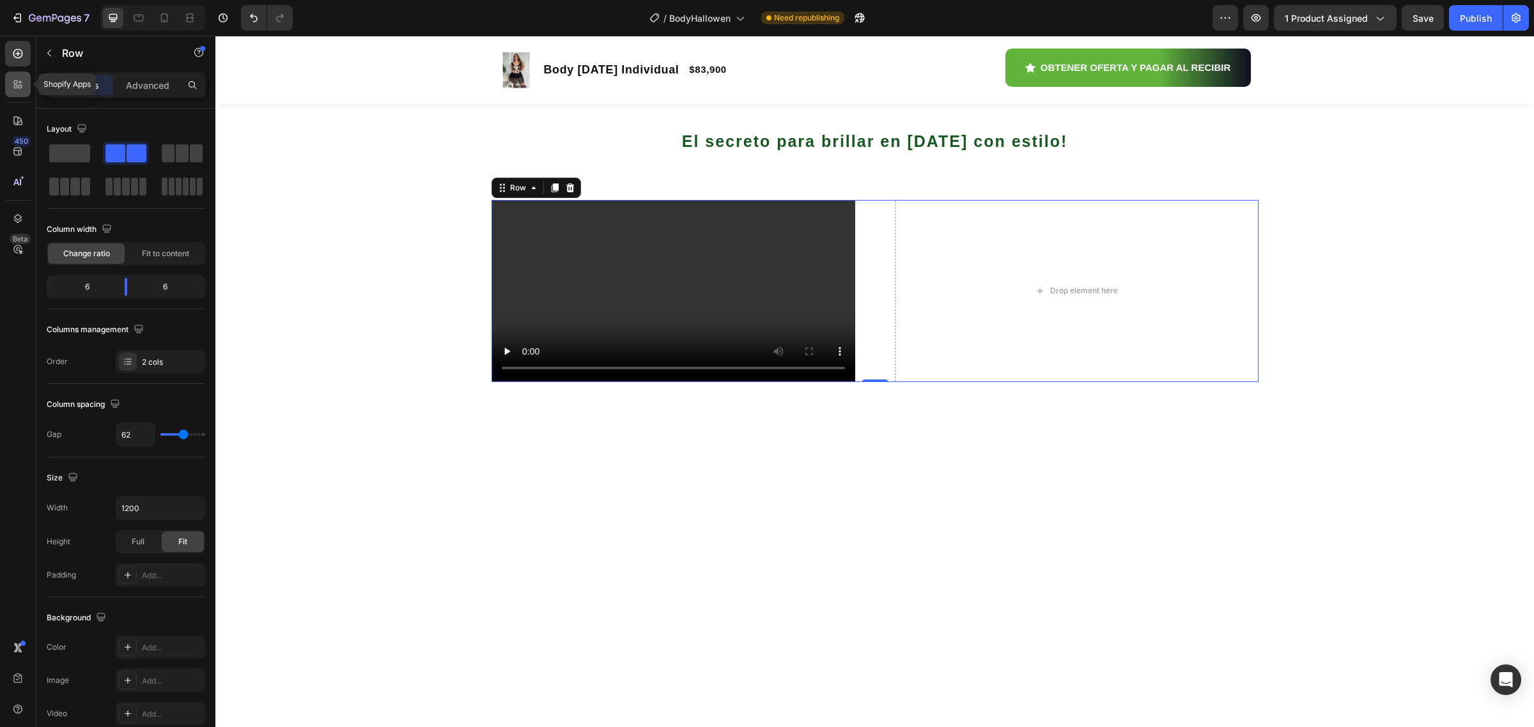
click at [17, 91] on div at bounding box center [18, 85] width 26 height 26
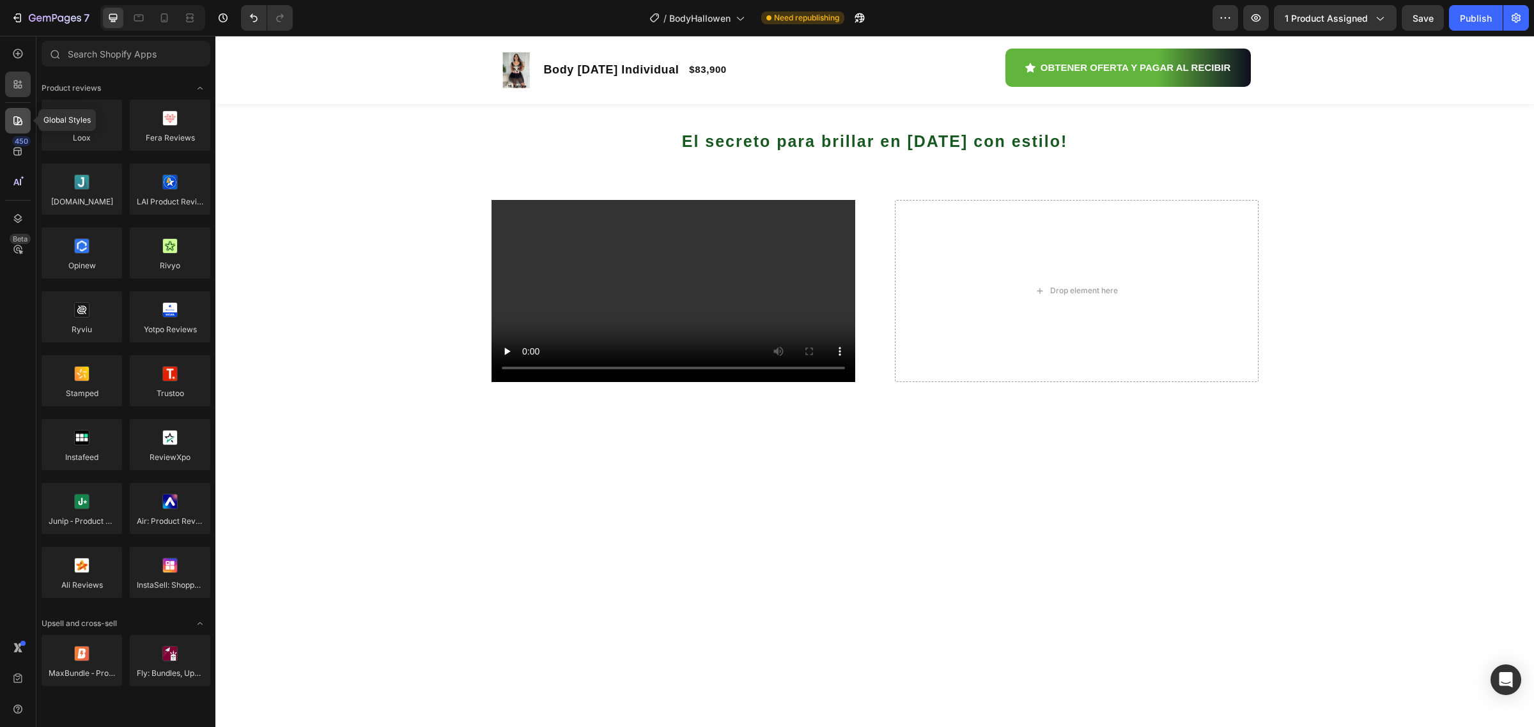
click at [23, 121] on icon at bounding box center [18, 120] width 13 height 13
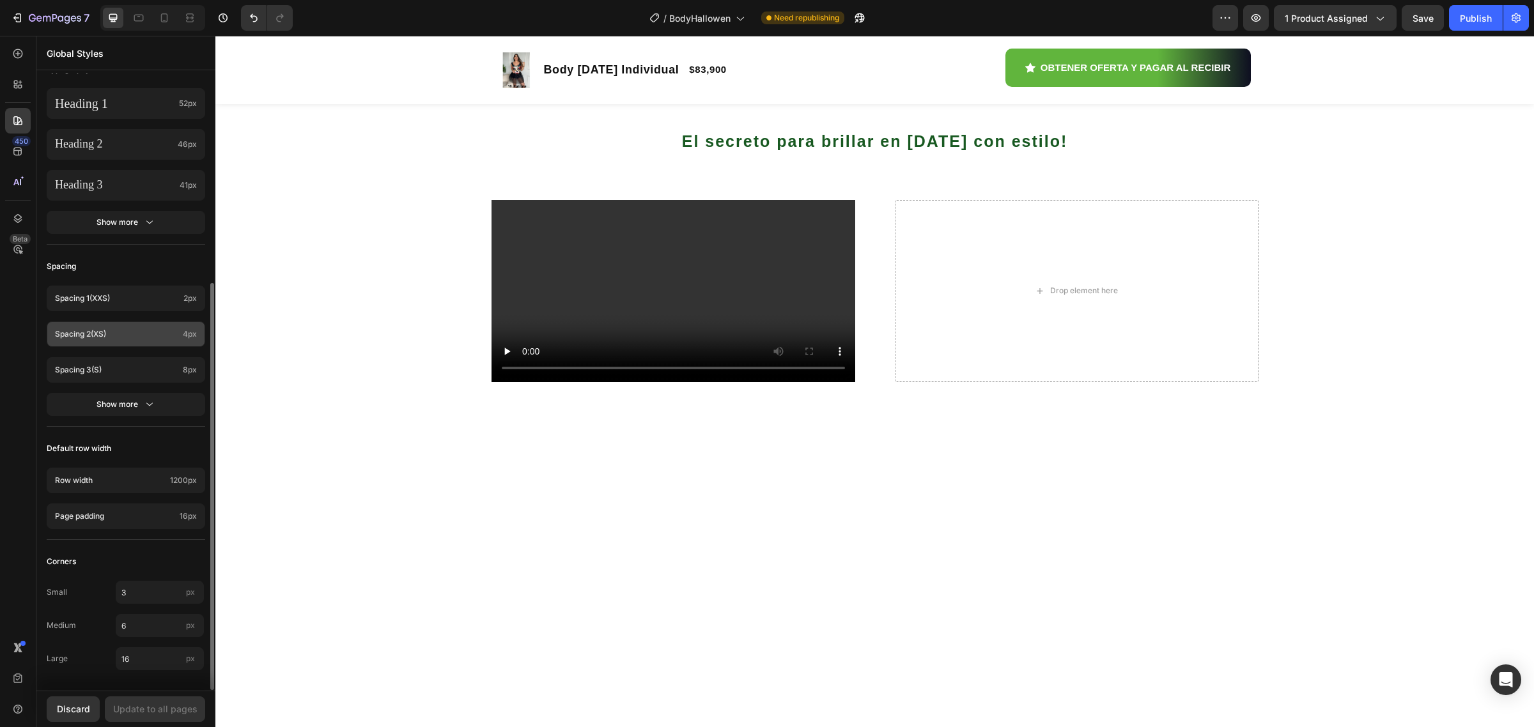
scroll to position [0, 0]
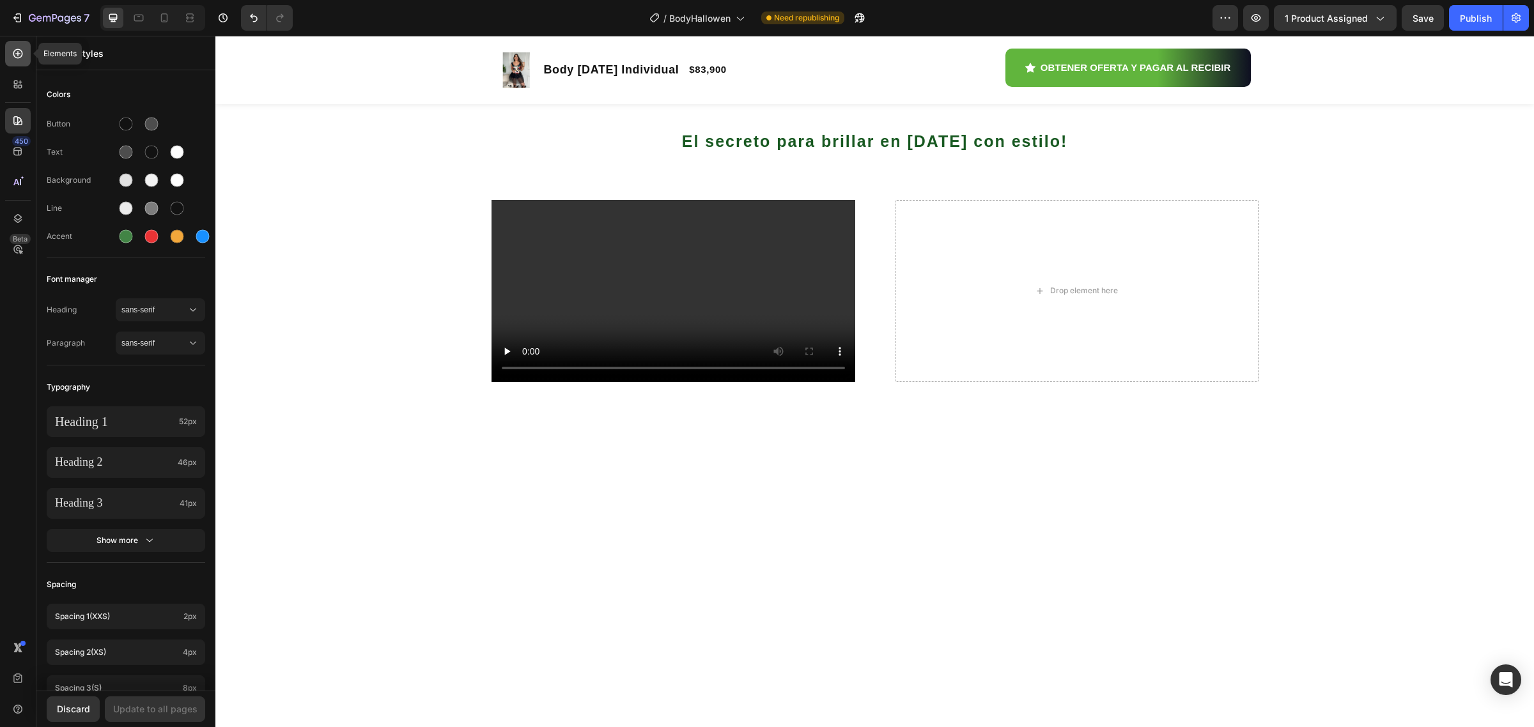
click at [21, 53] on icon at bounding box center [18, 53] width 13 height 13
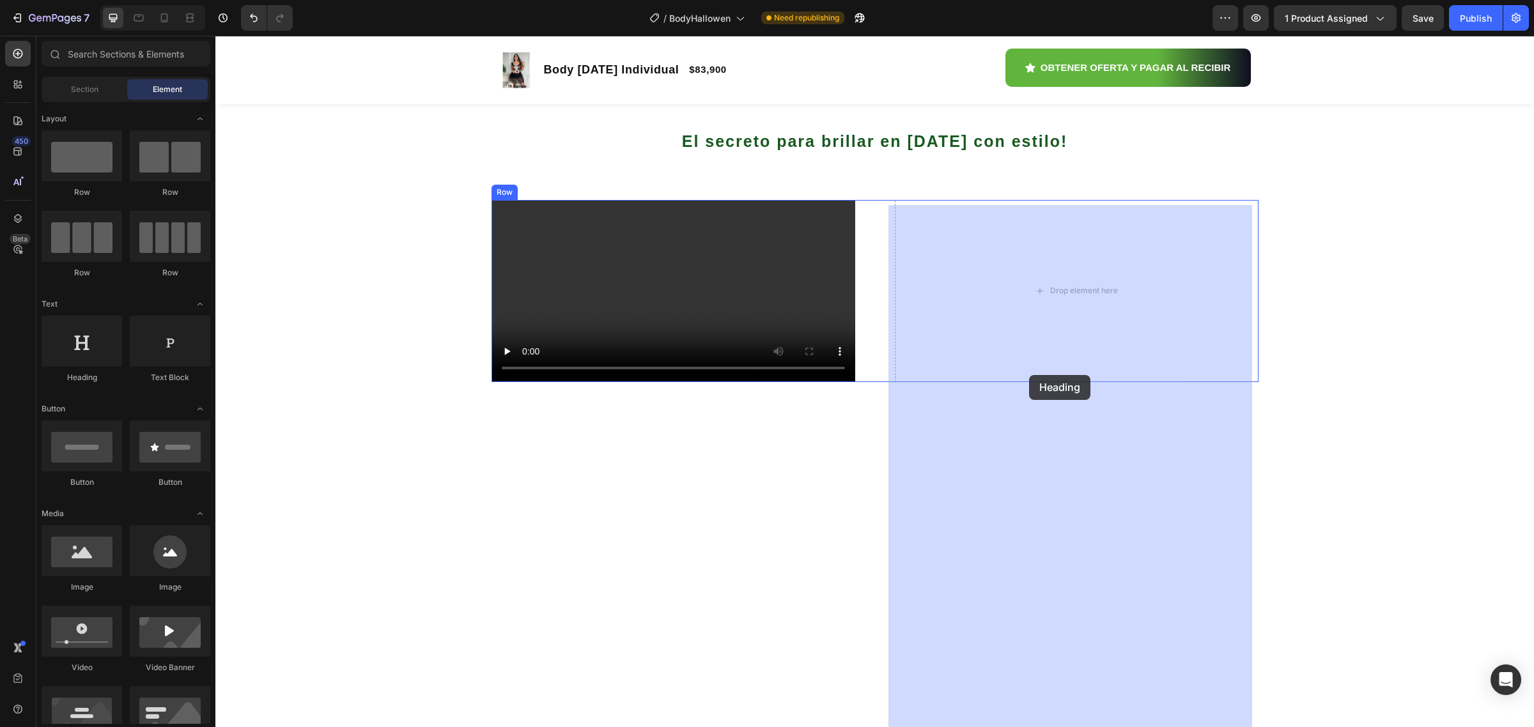
drag, startPoint x: 292, startPoint y: 368, endPoint x: 1029, endPoint y: 375, distance: 737.0
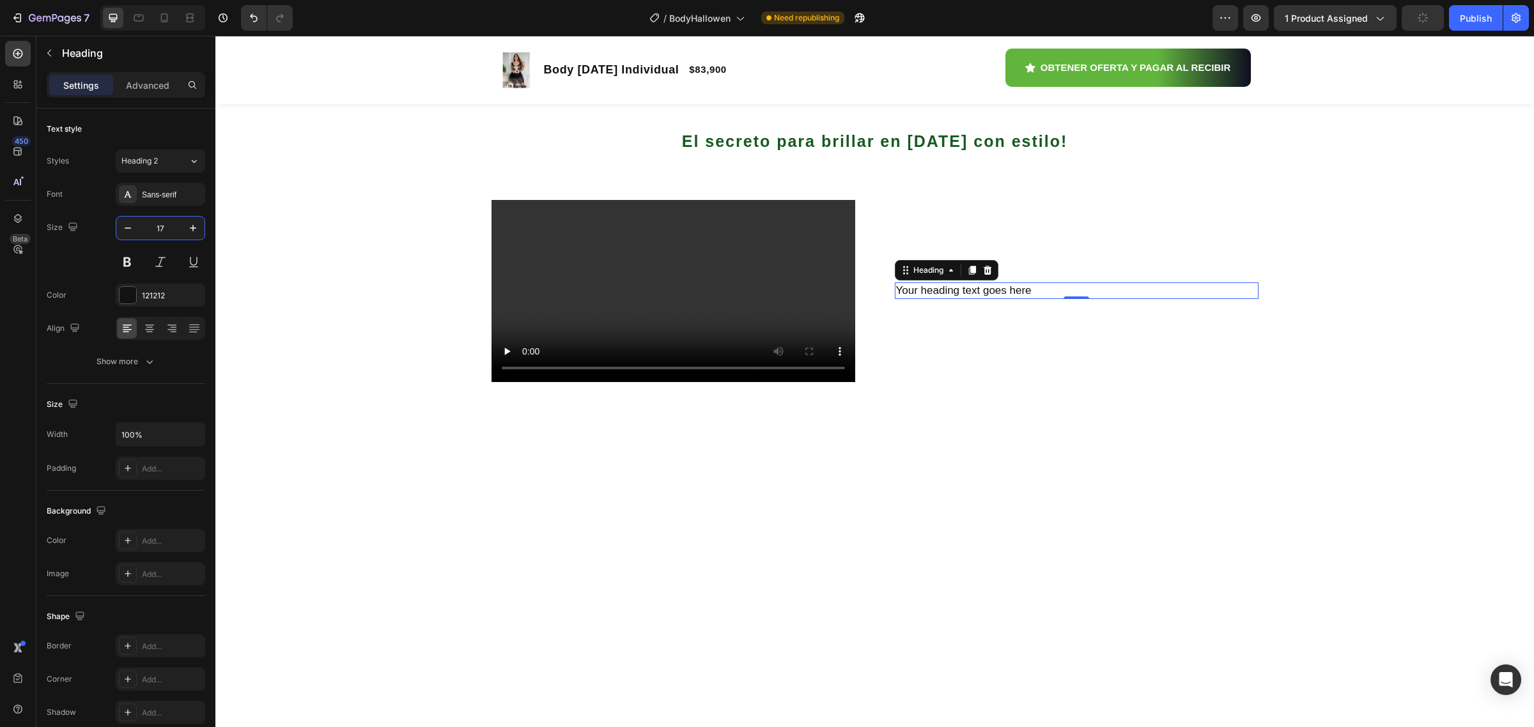
type input "17"
click at [977, 299] on h2 "Your heading text goes here" at bounding box center [1077, 291] width 364 height 17
drag, startPoint x: 977, startPoint y: 471, endPoint x: 994, endPoint y: 477, distance: 18.2
click at [977, 298] on p "Your heading text goes here" at bounding box center [1076, 291] width 361 height 14
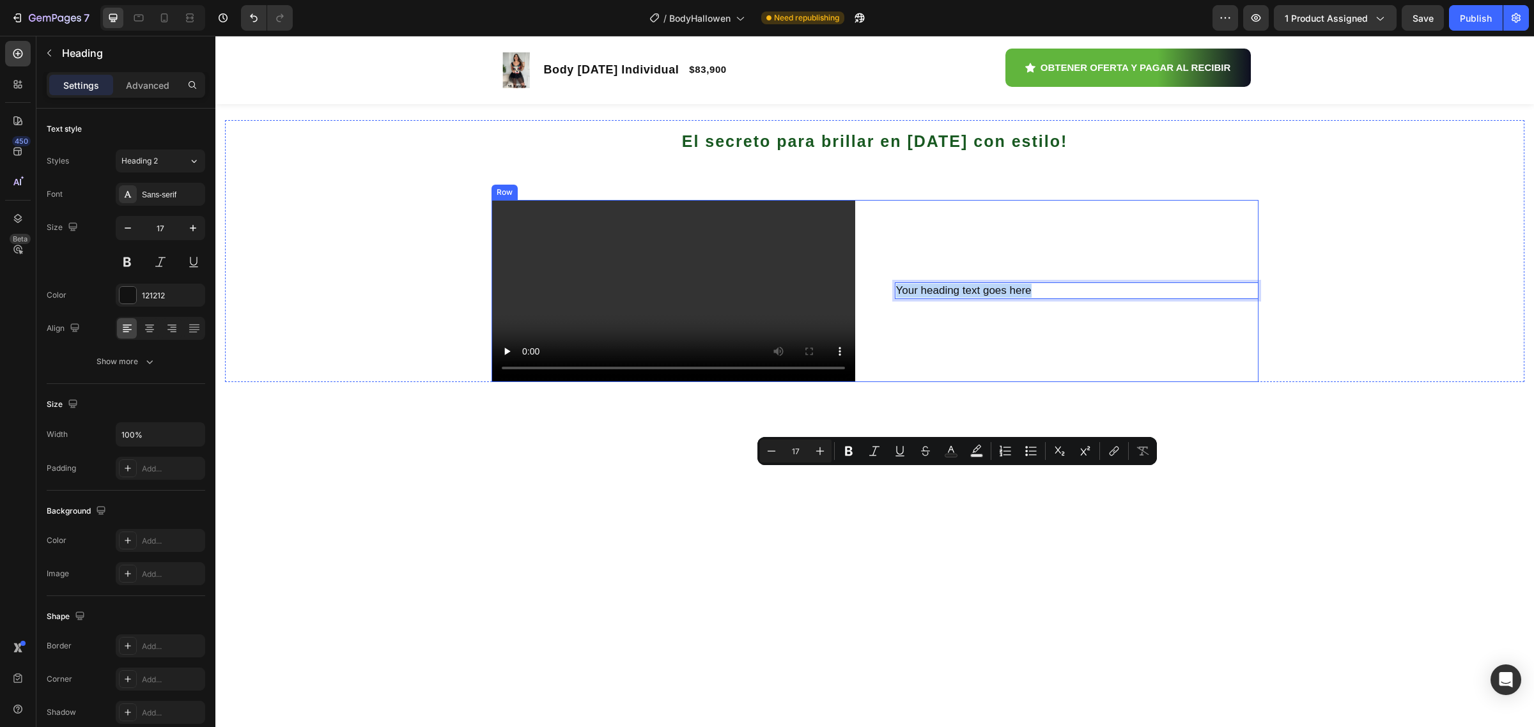
drag, startPoint x: 1047, startPoint y: 478, endPoint x: 885, endPoint y: 471, distance: 161.9
click at [885, 382] on div "Video Your heading text goes here Heading 0 Row" at bounding box center [875, 291] width 767 height 182
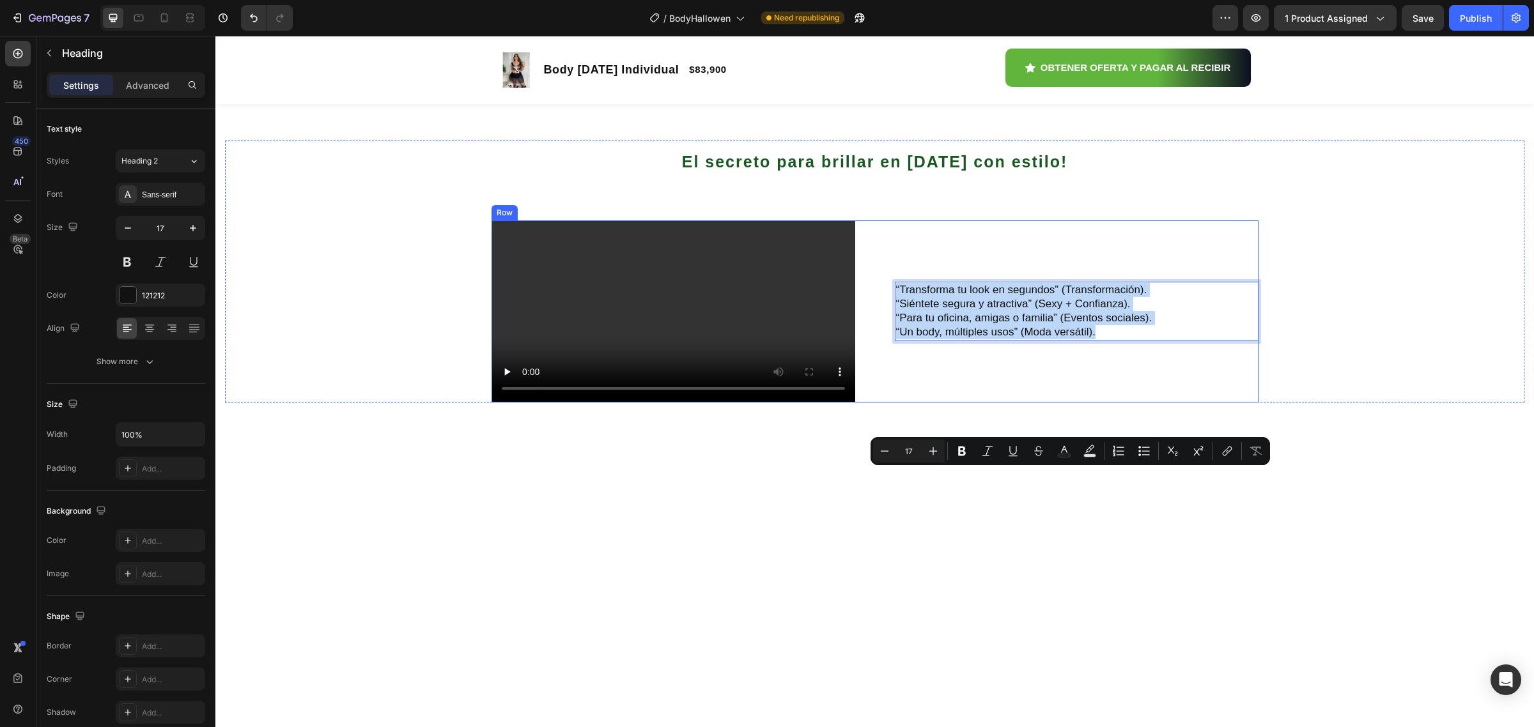
drag, startPoint x: 1107, startPoint y: 515, endPoint x: 874, endPoint y: 467, distance: 237.7
click at [874, 403] on div "Video “Transforma tu look en segundos” (Transformación). “Siéntete segura y atr…" at bounding box center [875, 312] width 767 height 182
click at [946, 297] on p "“Transforma tu look en segundos” (Transformación)." at bounding box center [1076, 290] width 361 height 14
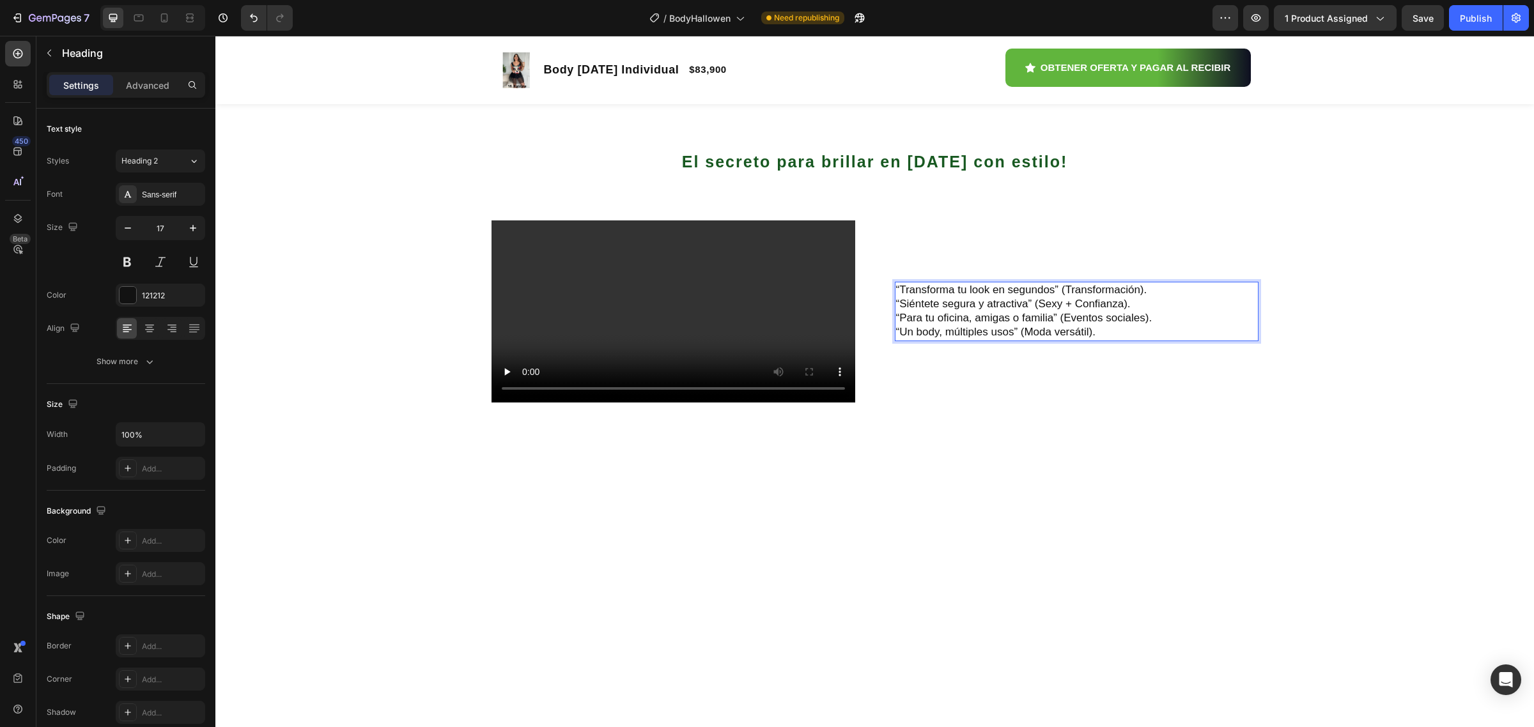
drag, startPoint x: 1053, startPoint y: 475, endPoint x: 1170, endPoint y: 484, distance: 117.3
click at [1170, 341] on h2 "“Transforma tu look en segundos” (Transformación). “Siéntete segura y atractiva…" at bounding box center [1077, 311] width 364 height 59
click at [1149, 297] on p "“Transforma tu look en segundos” (Transformación)." at bounding box center [1076, 290] width 361 height 14
click at [1131, 311] on p "Siéntete segura y atractiva” (Sexy + Confianza)." at bounding box center [1076, 304] width 361 height 14
click at [1166, 325] on p "Para tu oficina, amigas o familia” (Eventos sociales)." at bounding box center [1076, 318] width 361 height 14
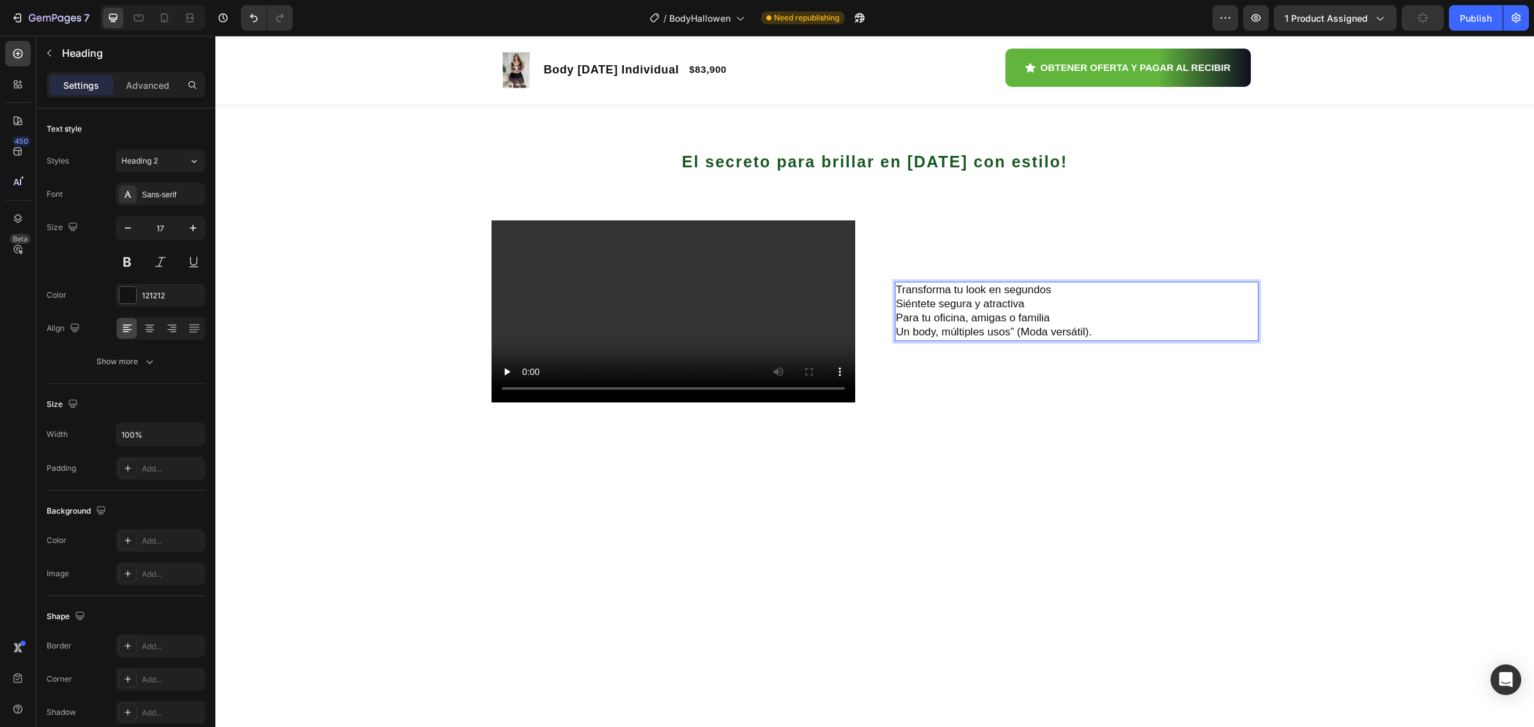
click at [1103, 339] on p "Un body, múltiples usos” (Moda versátil)." at bounding box center [1076, 332] width 361 height 14
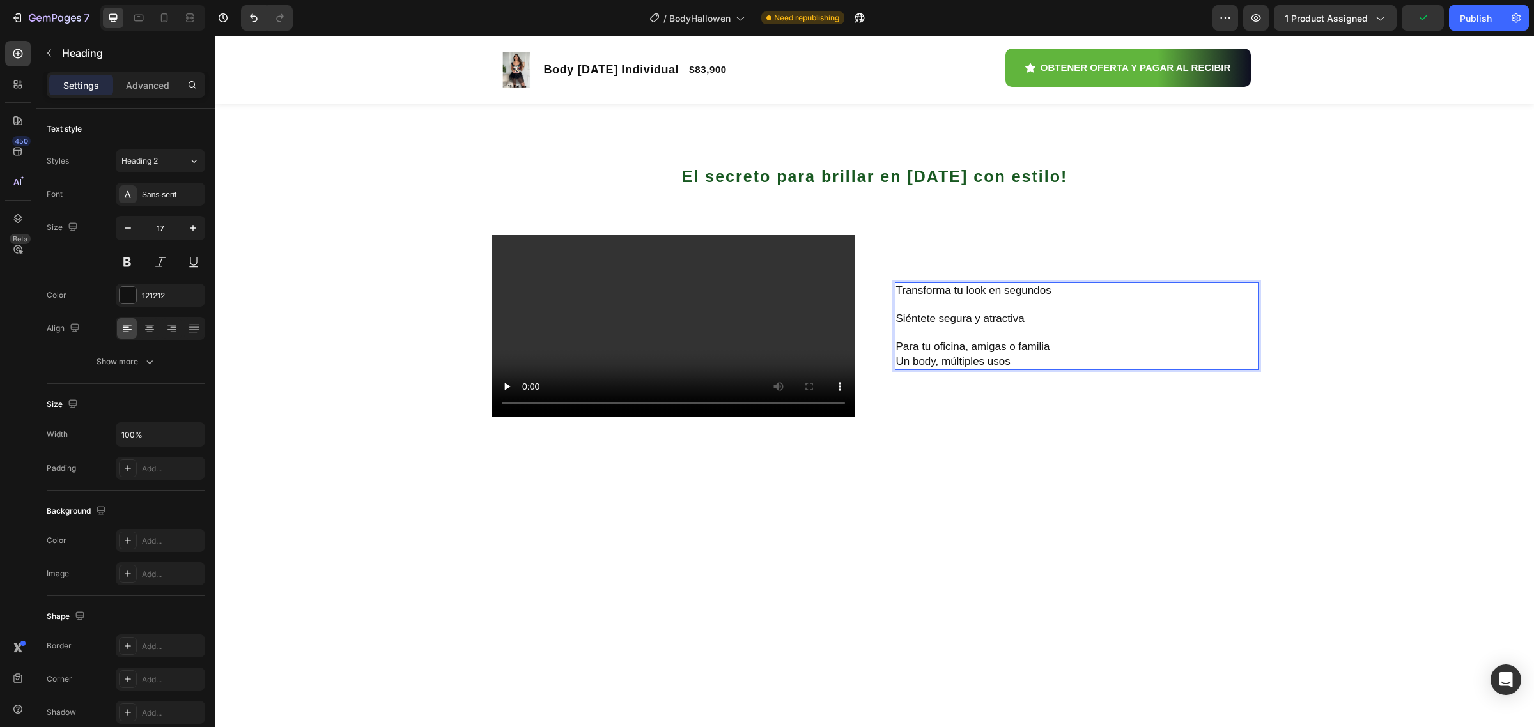
scroll to position [832, 0]
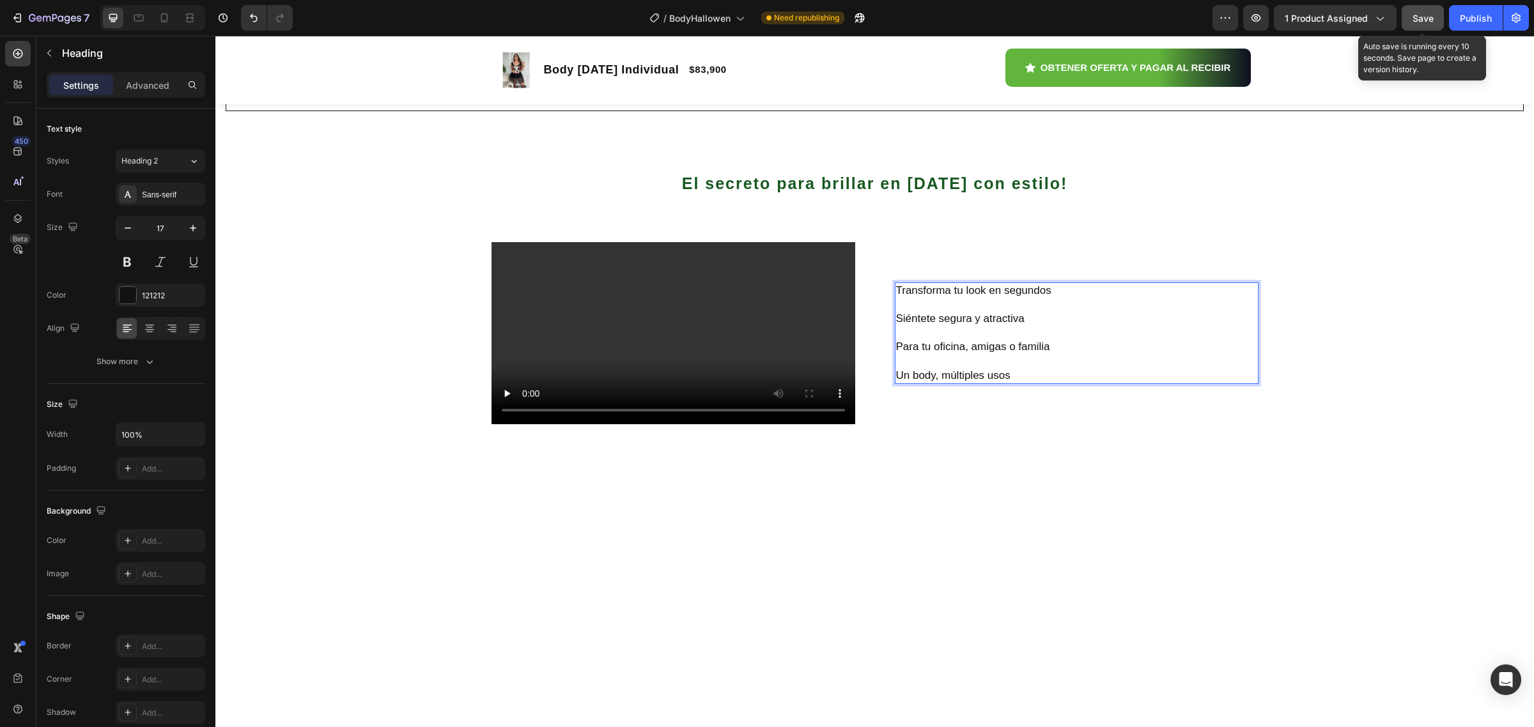
click at [1420, 18] on span "Save" at bounding box center [1423, 18] width 21 height 11
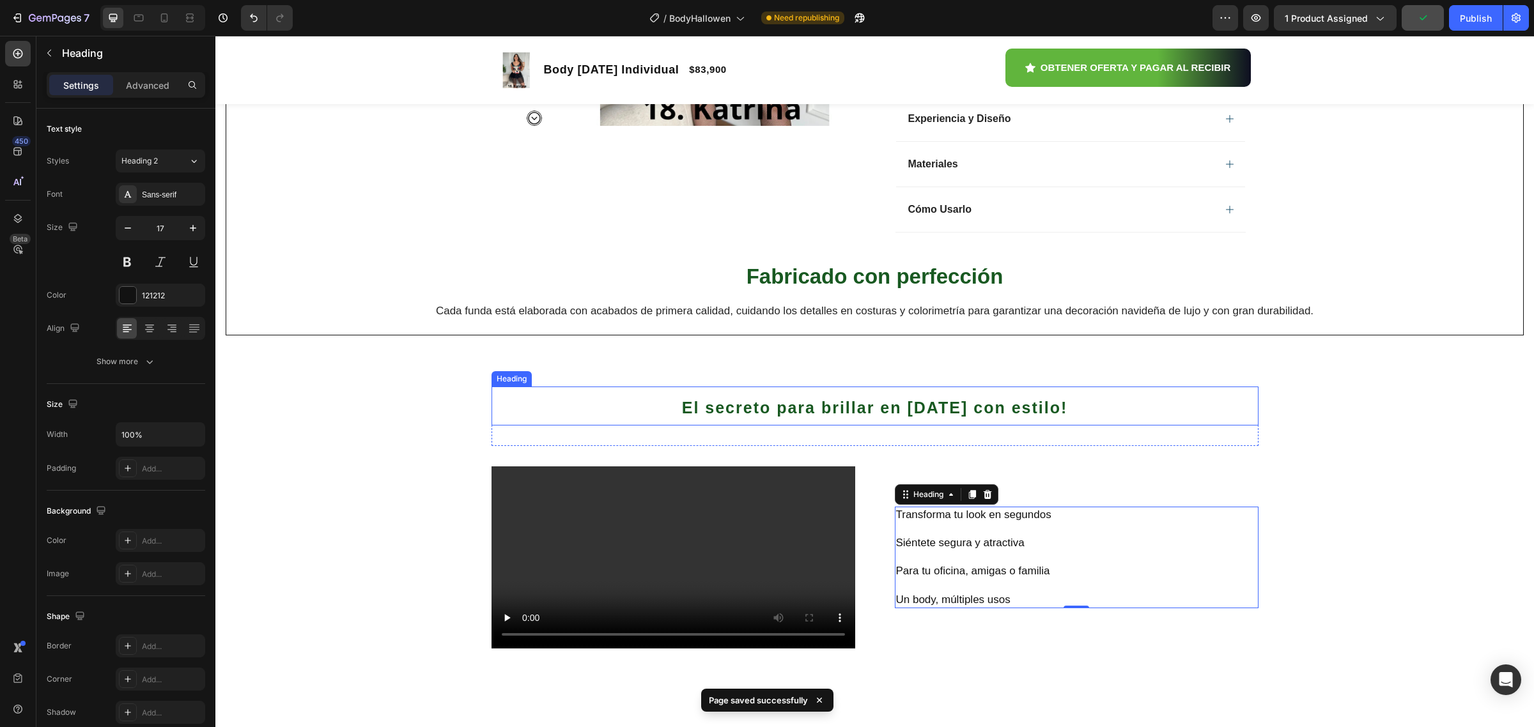
scroll to position [433, 0]
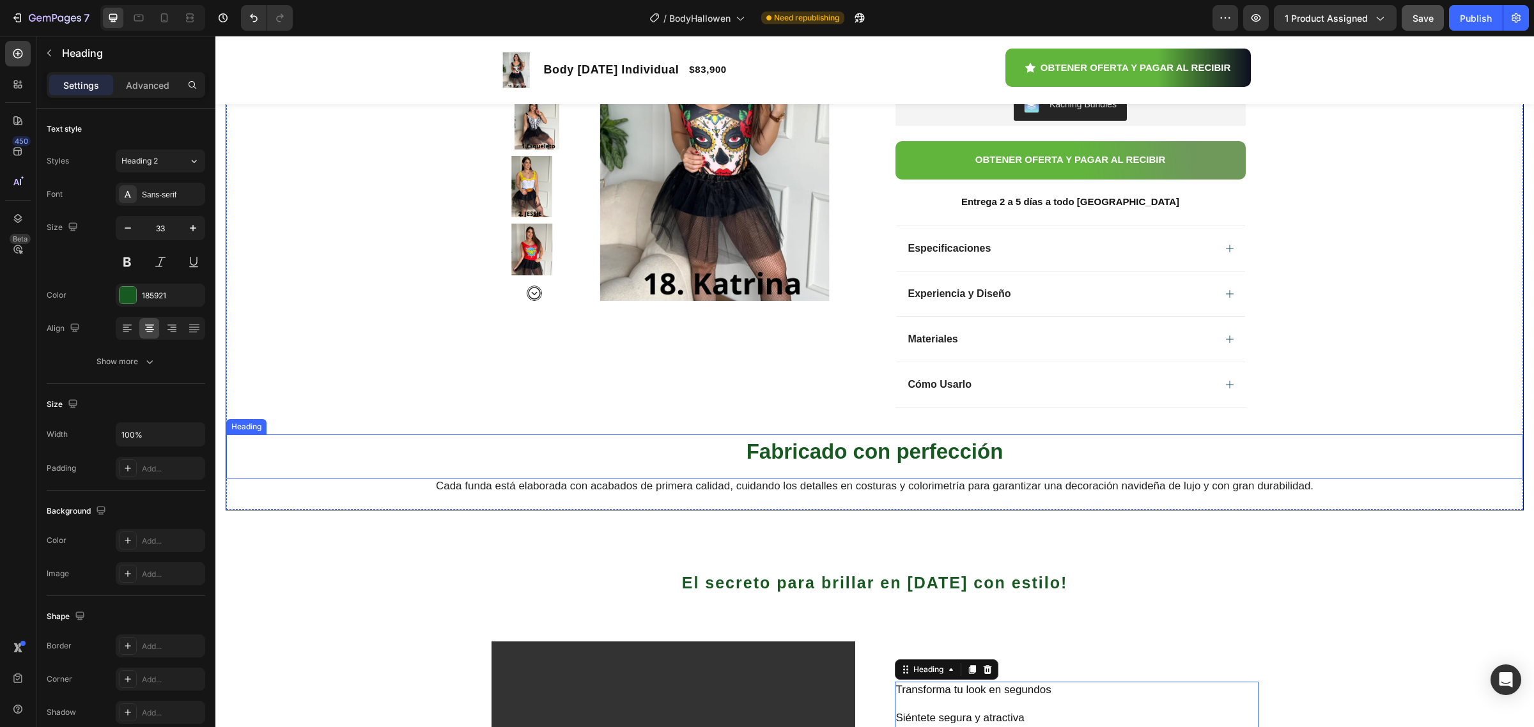
click at [840, 460] on strong "Fabricado con perfección" at bounding box center [875, 452] width 257 height 24
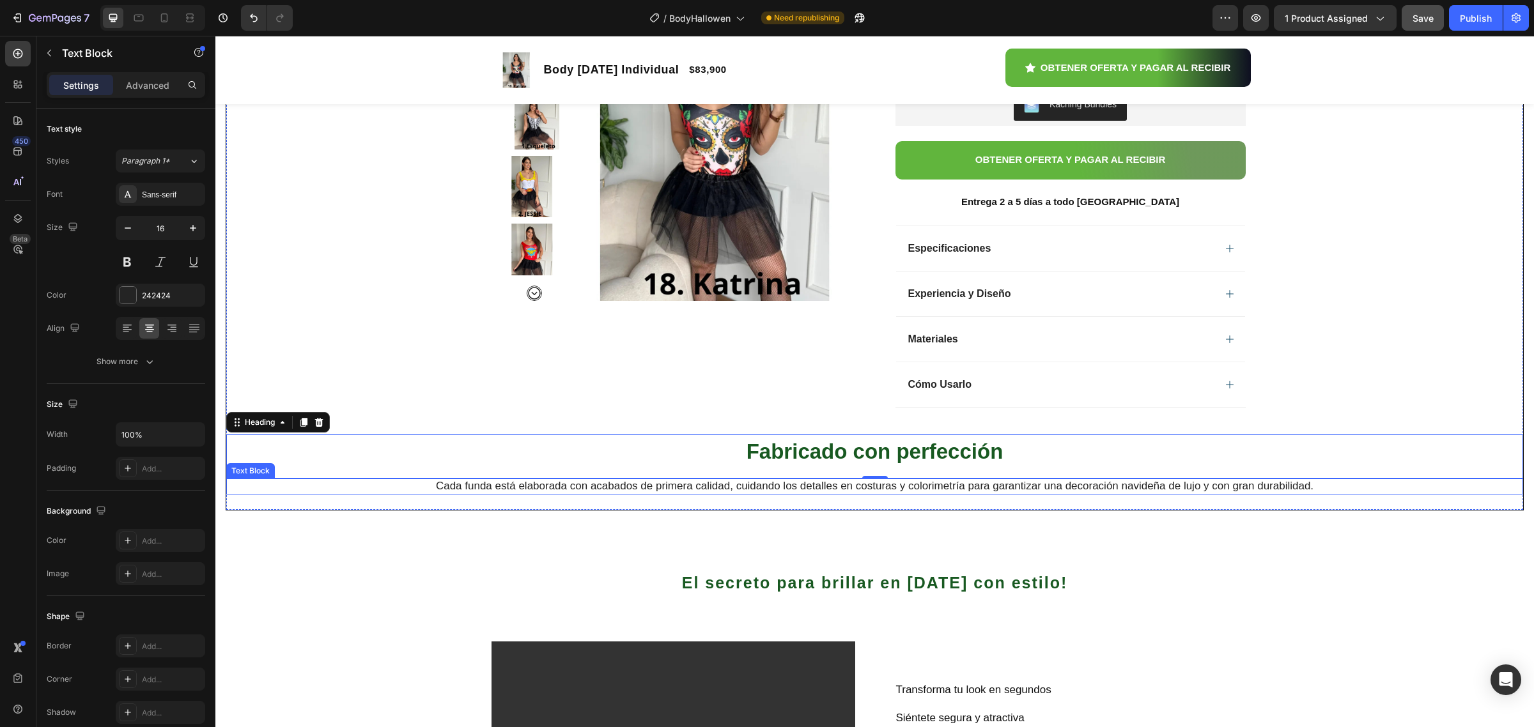
click at [478, 492] on span "Cada funda está elaborada con acabados de primera calidad, cuidando los detalle…" at bounding box center [875, 486] width 878 height 12
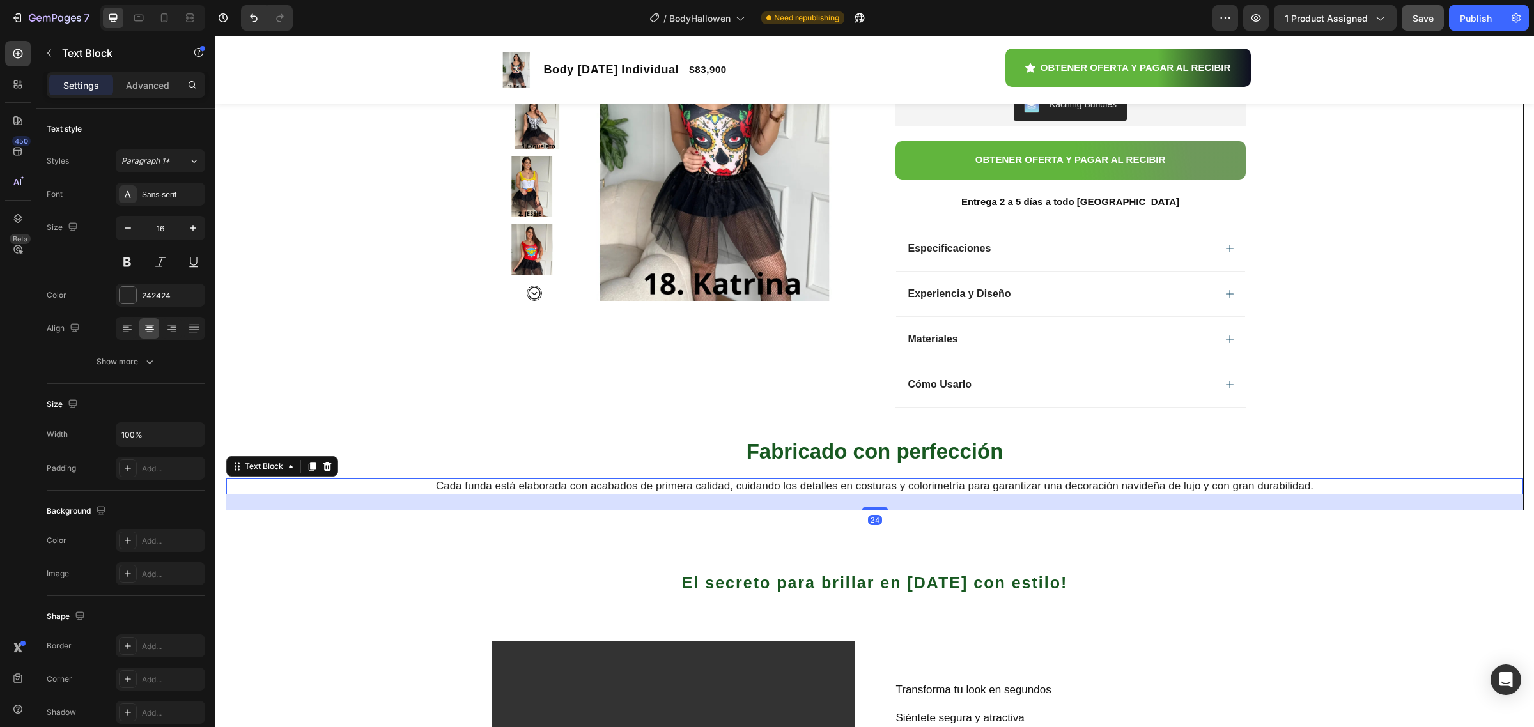
click at [478, 492] on span "Cada funda está elaborada con acabados de primera calidad, cuidando los detalle…" at bounding box center [875, 486] width 878 height 12
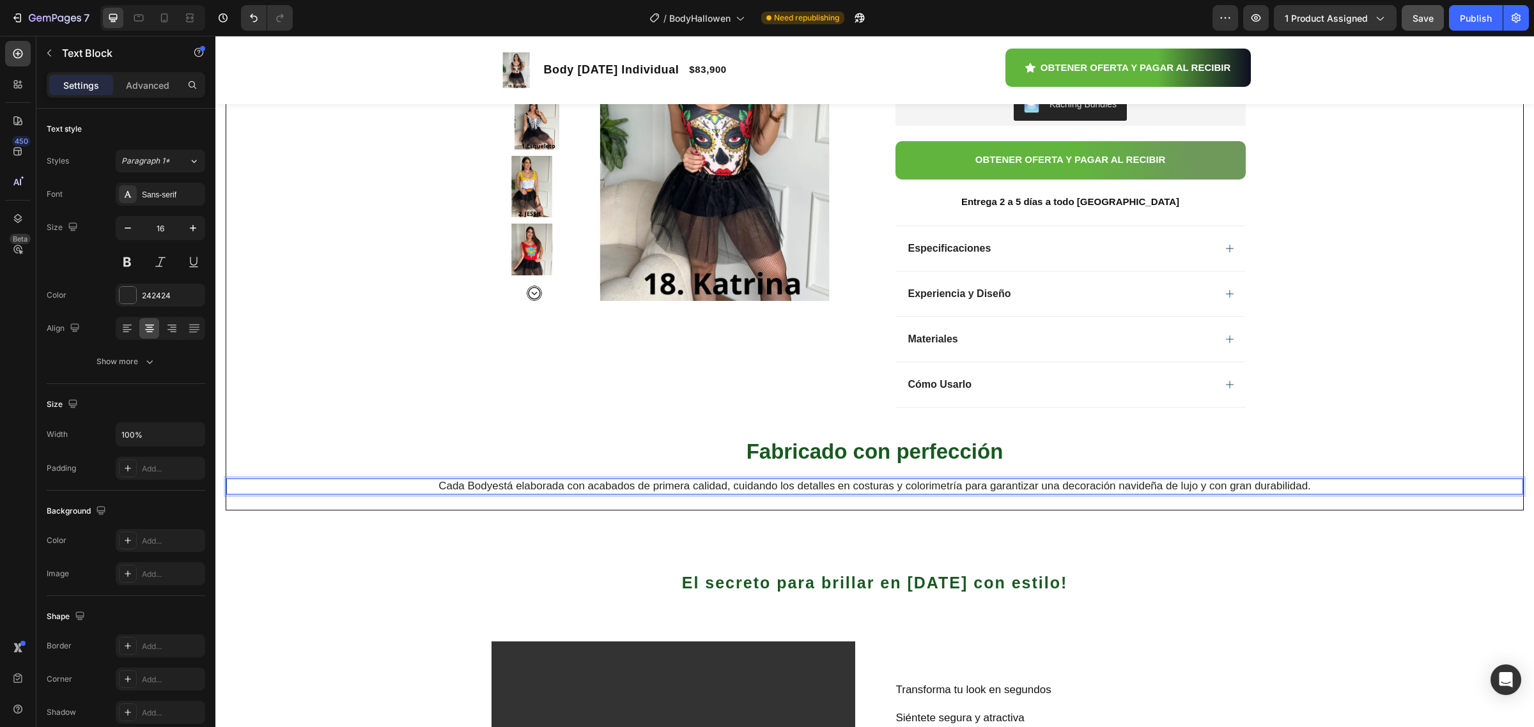
click at [1136, 492] on span "Cada Bodyestá elaborada con acabados de primera calidad, cuidando los detalles …" at bounding box center [874, 486] width 872 height 12
drag, startPoint x: 1034, startPoint y: 495, endPoint x: 1117, endPoint y: 492, distance: 83.8
click at [1117, 492] on span "Cada Bodyestá elaborada con acabados de primera calidad, cuidando los detalles …" at bounding box center [874, 486] width 872 height 12
click at [1041, 487] on span "Cada Bodyestá elaborada con acabados de primera calidad, cuidando los detalles …" at bounding box center [874, 486] width 872 height 12
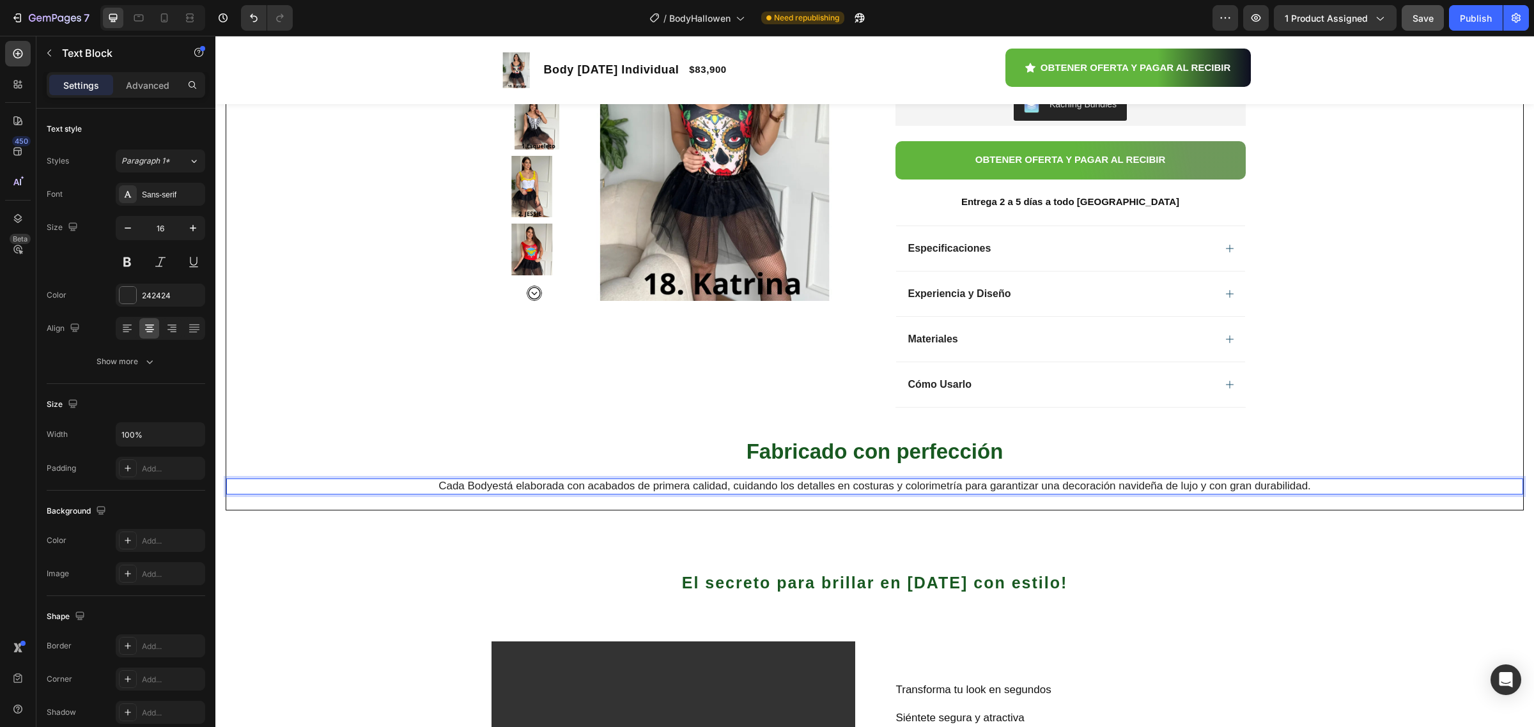
click at [1071, 489] on span "Cada Bodyestá elaborada con acabados de primera calidad, cuidando los detalles …" at bounding box center [874, 486] width 872 height 12
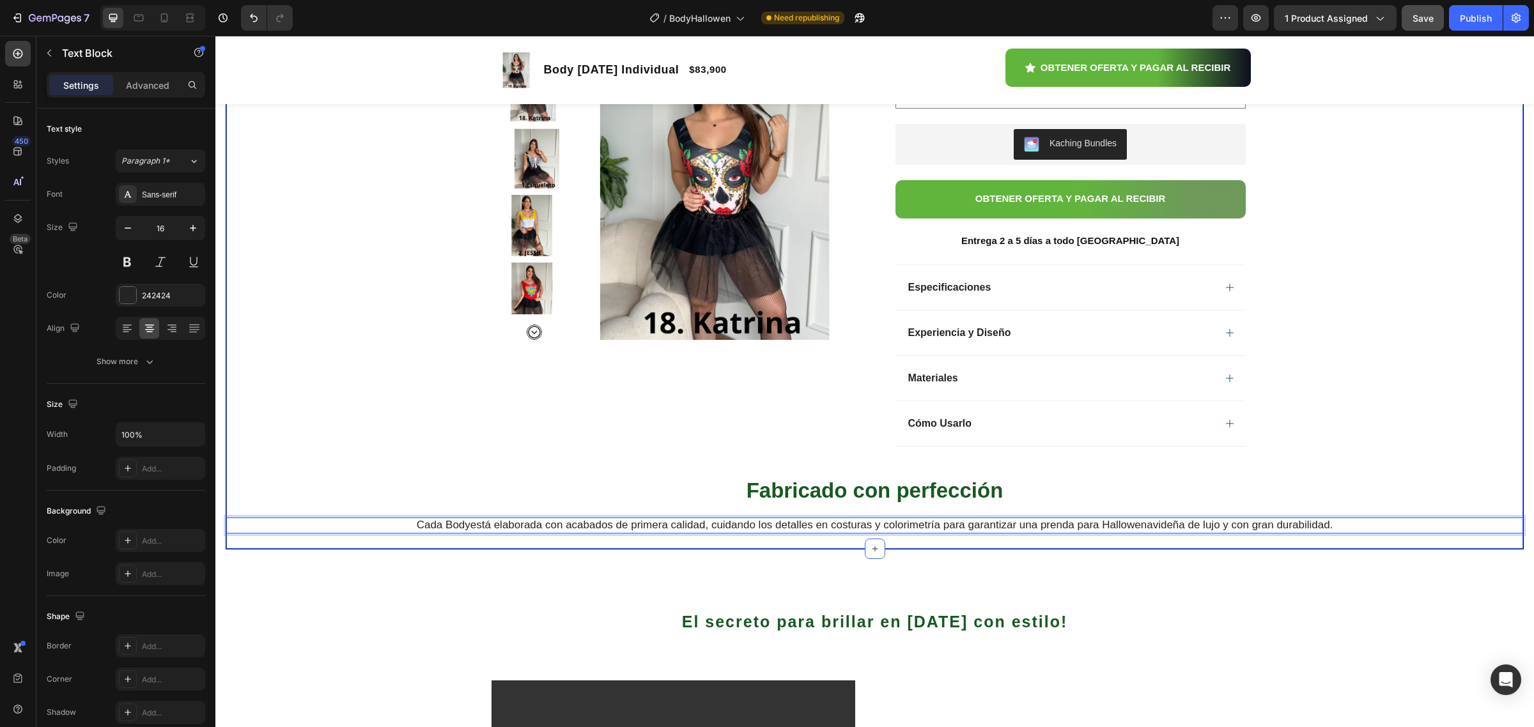
scroll to position [399, 0]
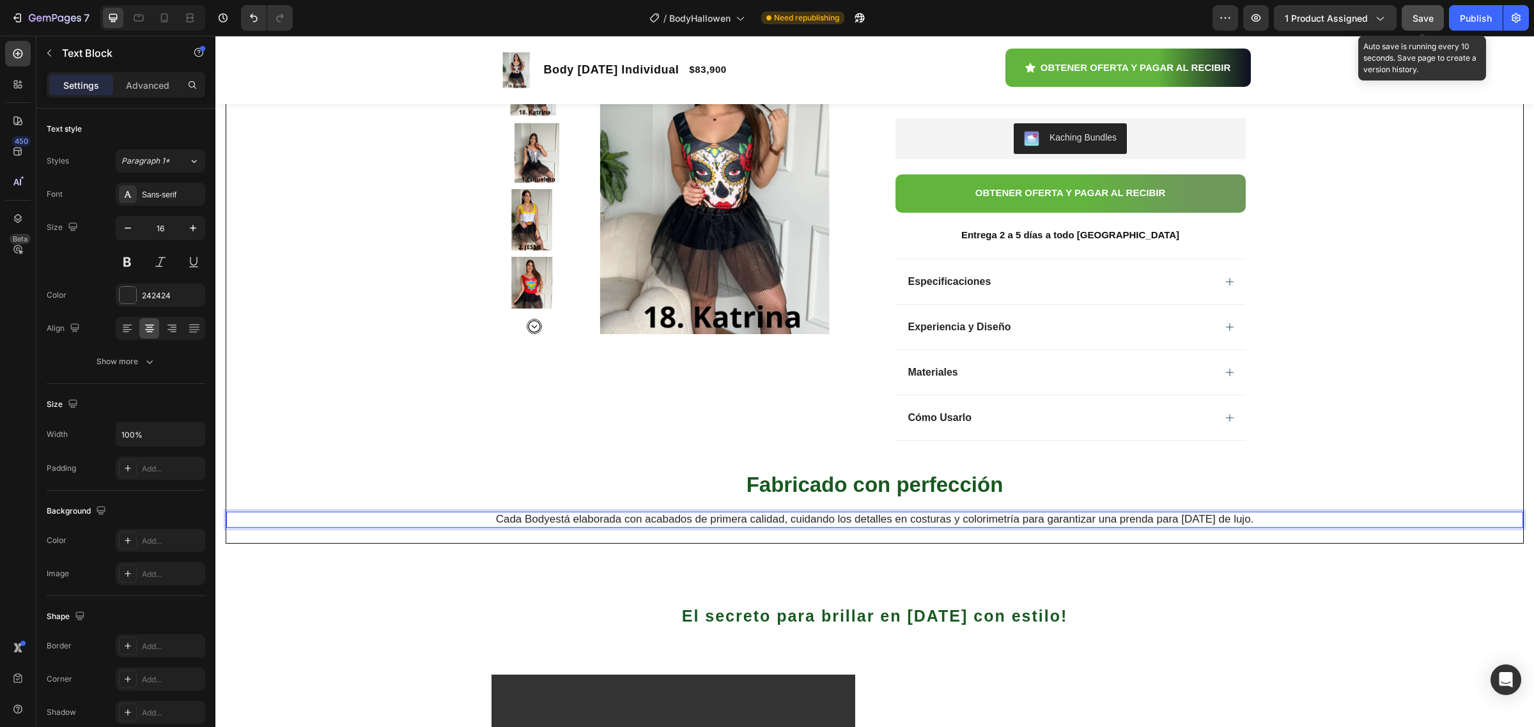
click at [1423, 26] on button "Save" at bounding box center [1423, 18] width 42 height 26
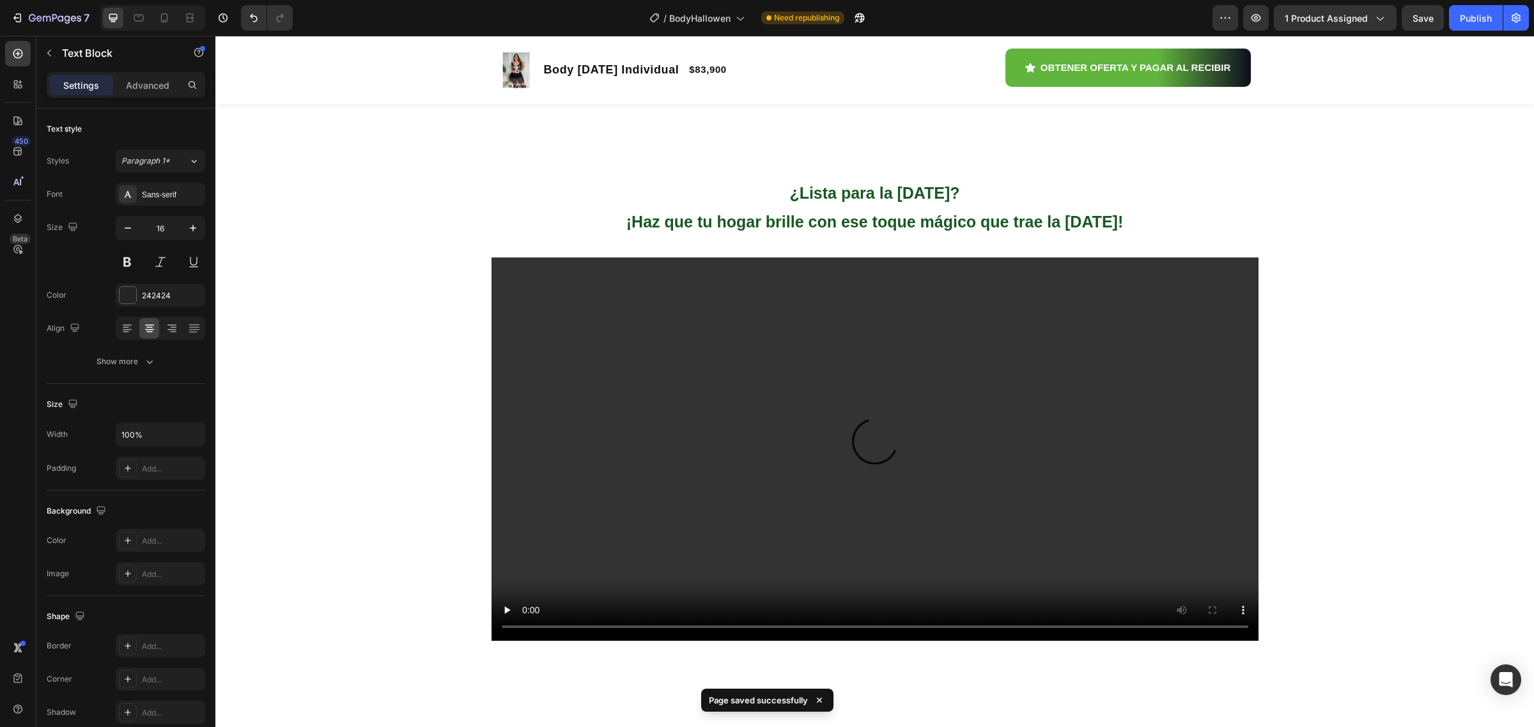
scroll to position [959, 0]
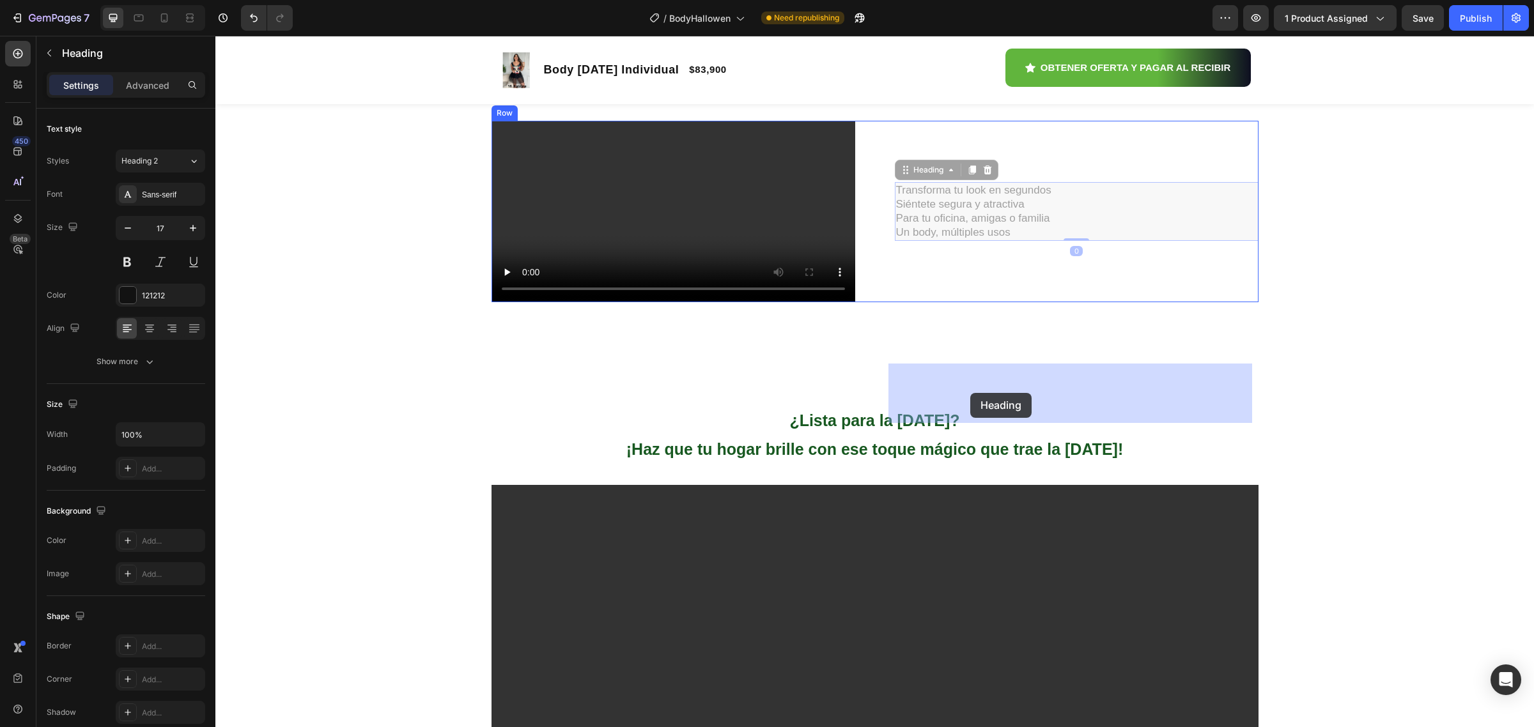
drag, startPoint x: 1060, startPoint y: 412, endPoint x: 970, endPoint y: 393, distance: 91.5
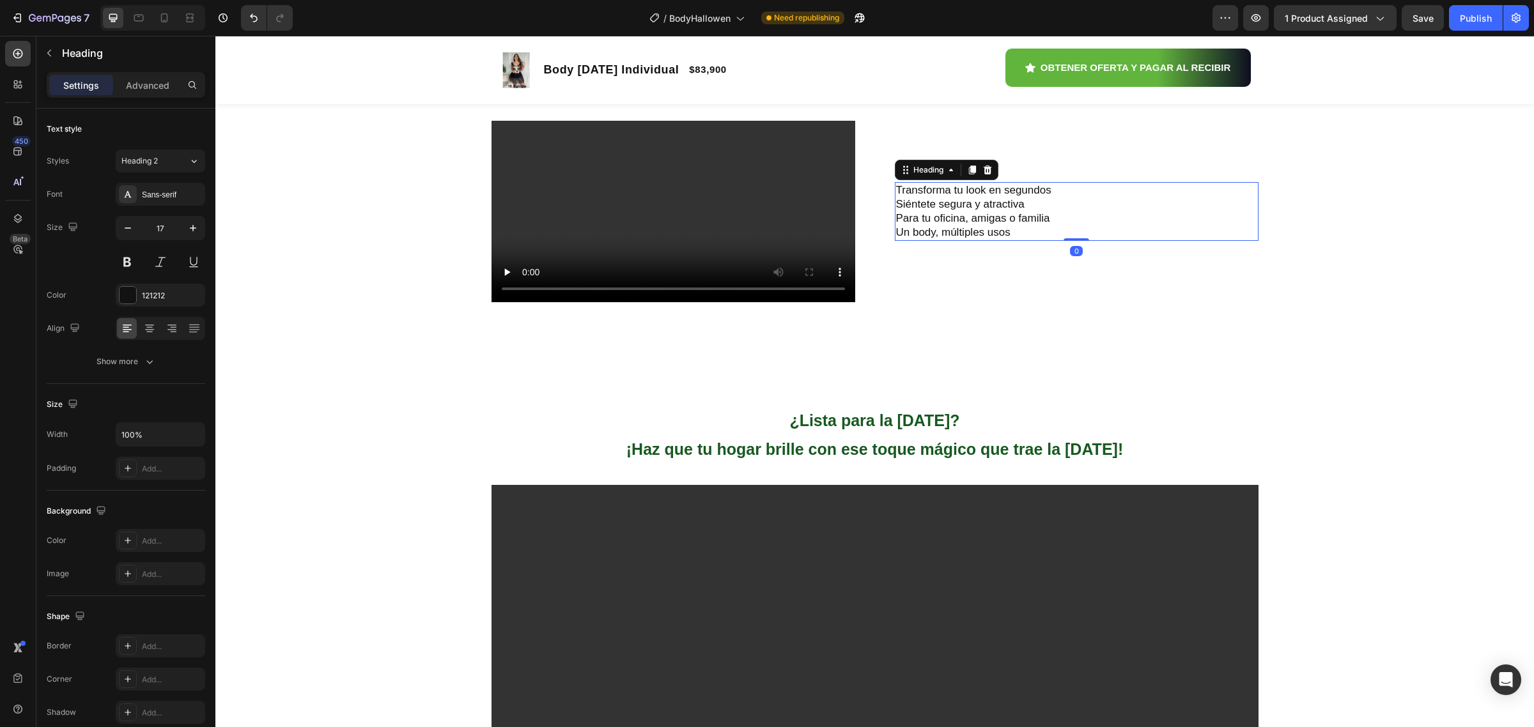
click at [959, 241] on h2 "Transforma tu look en segundos Siéntete segura y atractiva Para tu oficina, ami…" at bounding box center [1077, 211] width 364 height 59
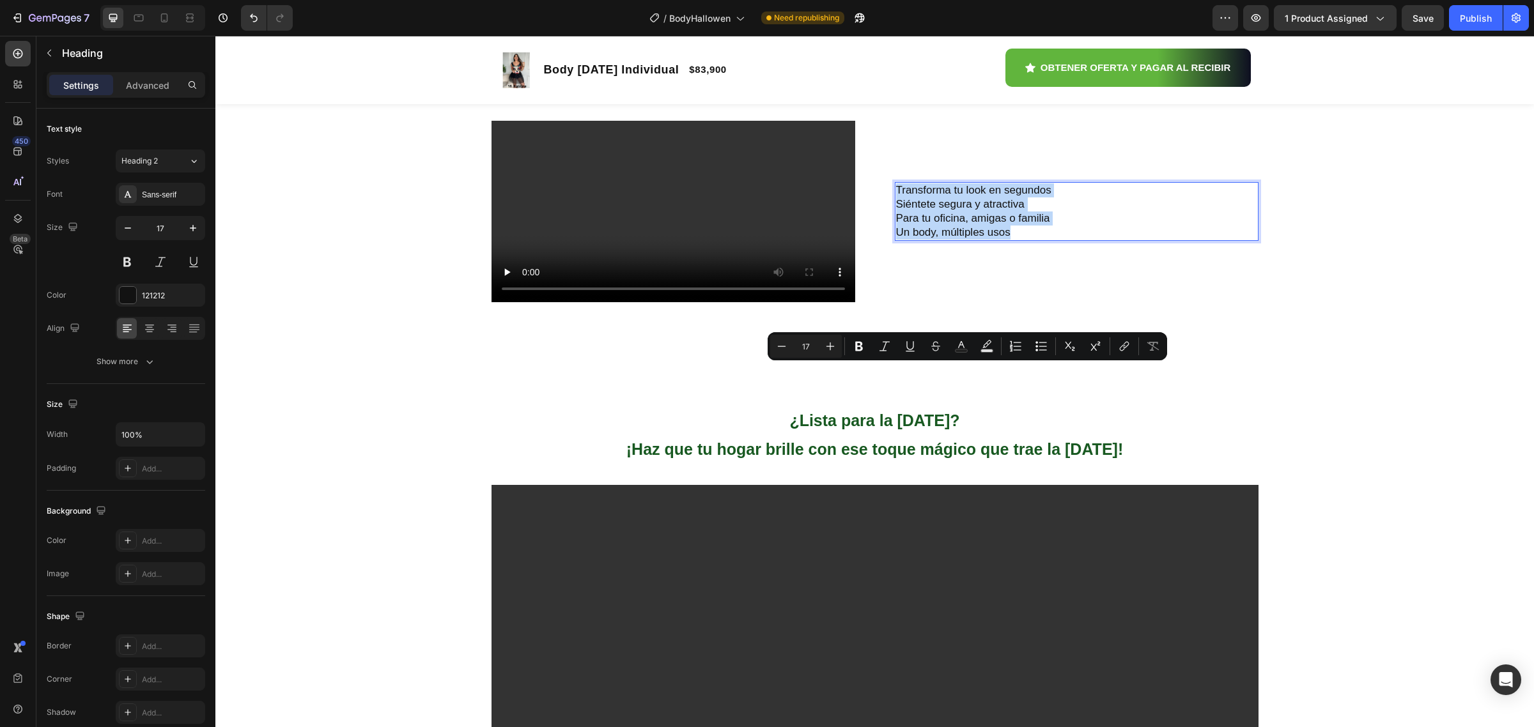
drag, startPoint x: 1008, startPoint y: 410, endPoint x: 890, endPoint y: 369, distance: 125.3
click at [896, 240] on p "Transforma tu look en segundos Siéntete segura y atractiva Para tu oficina, ami…" at bounding box center [1076, 211] width 361 height 56
click at [1063, 240] on p "Transforma tu look en segundos Siéntete segura y atractiva Para tu oficina, ami…" at bounding box center [1076, 211] width 361 height 56
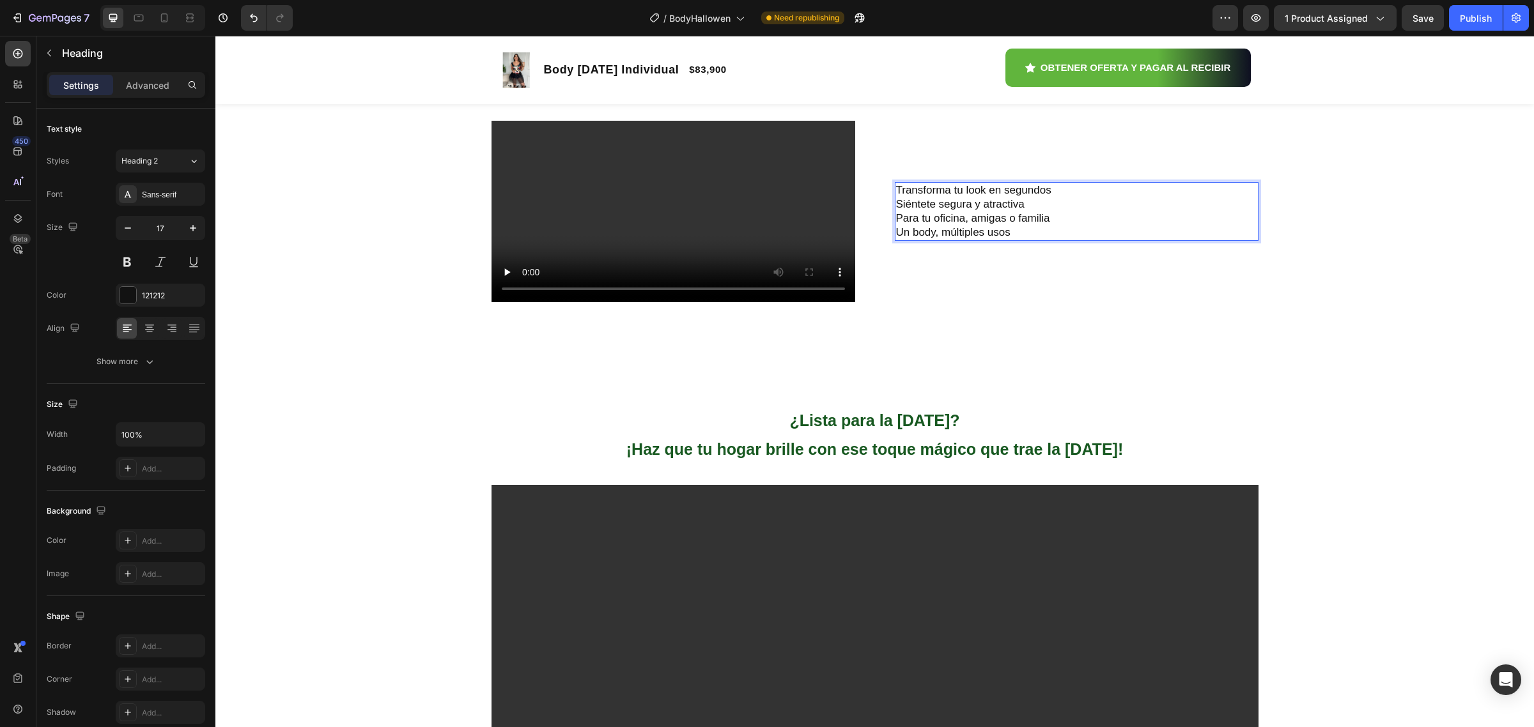
click at [1059, 240] on p "Transforma tu look en segundos Siéntete segura y atractiva Para tu oficina, ami…" at bounding box center [1076, 211] width 361 height 56
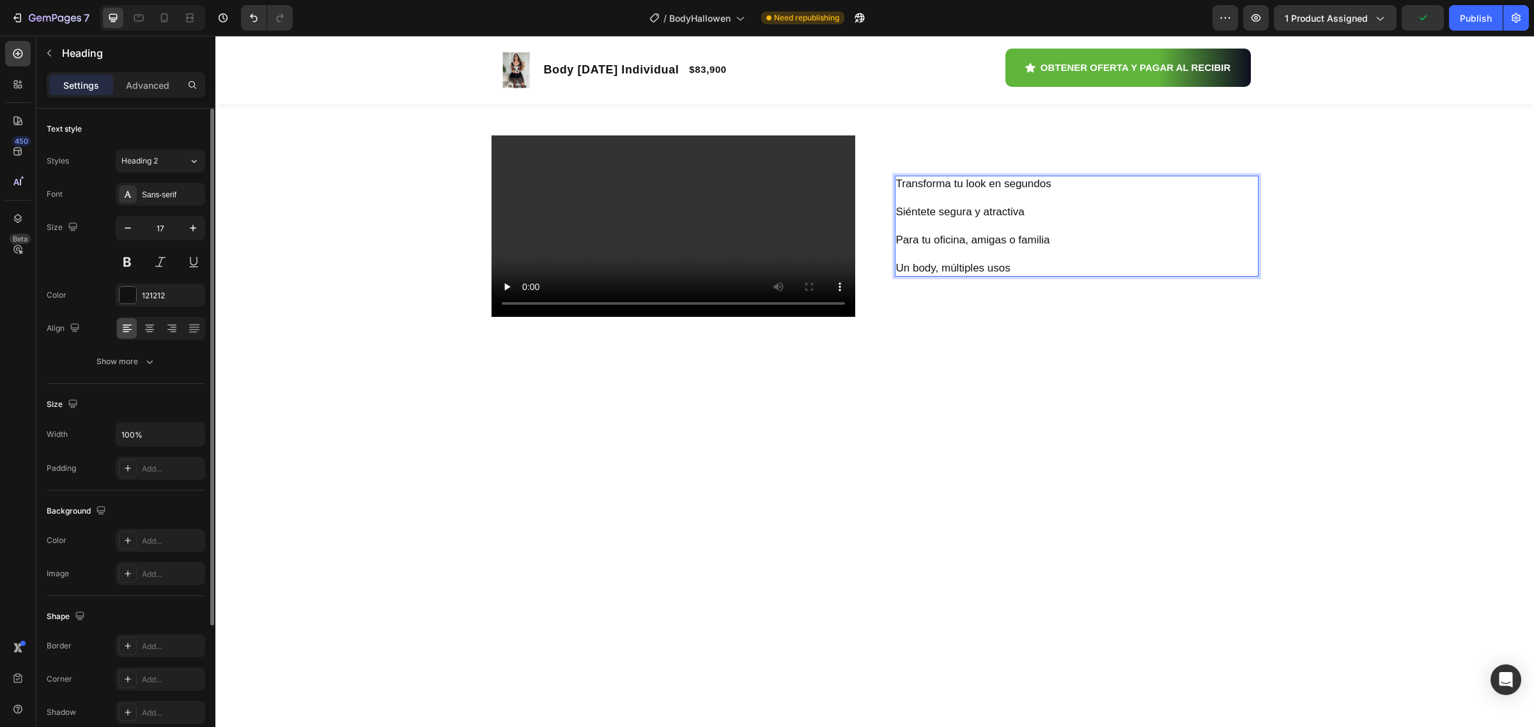
scroll to position [937, 0]
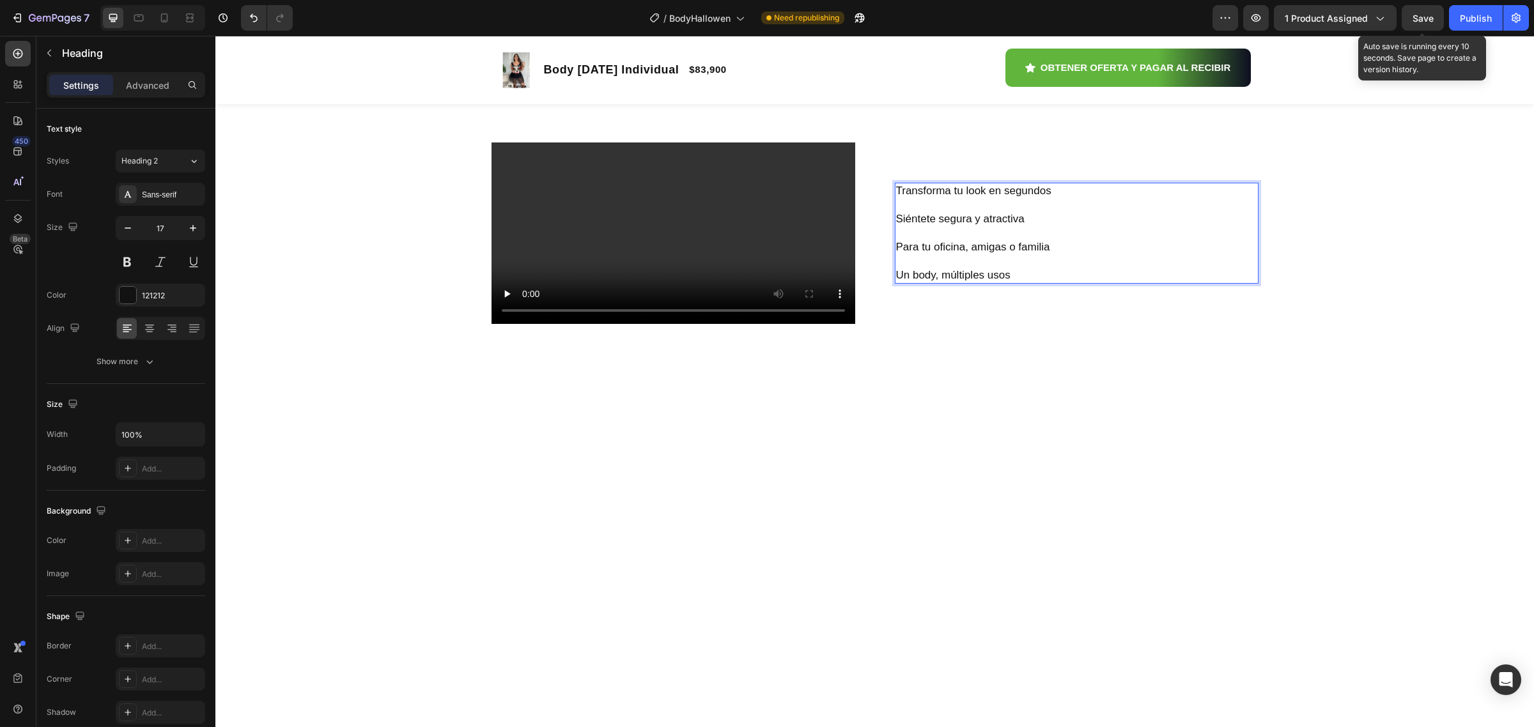
click at [1414, 23] on span "Save" at bounding box center [1423, 18] width 21 height 11
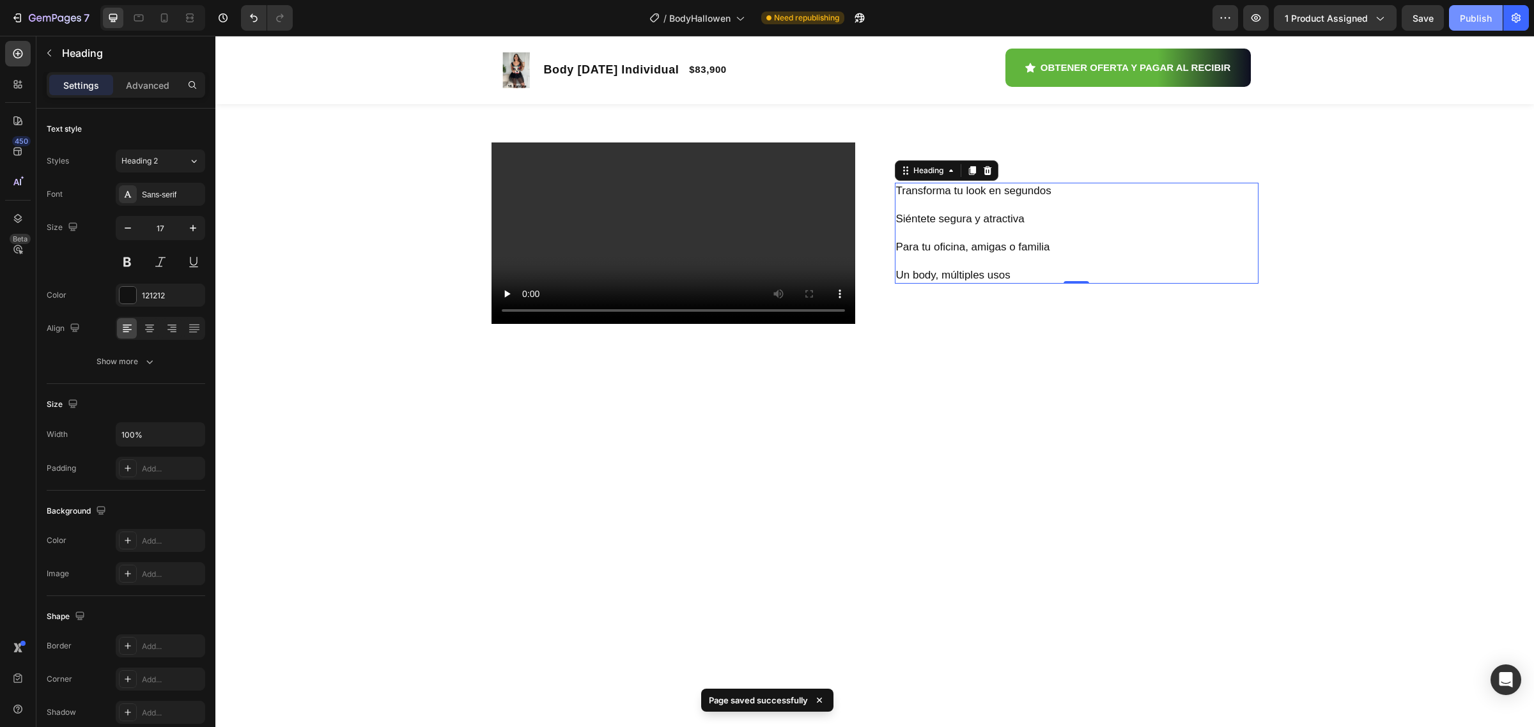
click at [1476, 12] on div "Publish" at bounding box center [1476, 18] width 32 height 13
click at [864, 18] on div "/ BodyHallowen Need republishing View live page" at bounding box center [758, 18] width 910 height 26
click at [845, 23] on icon "button" at bounding box center [845, 18] width 13 height 13
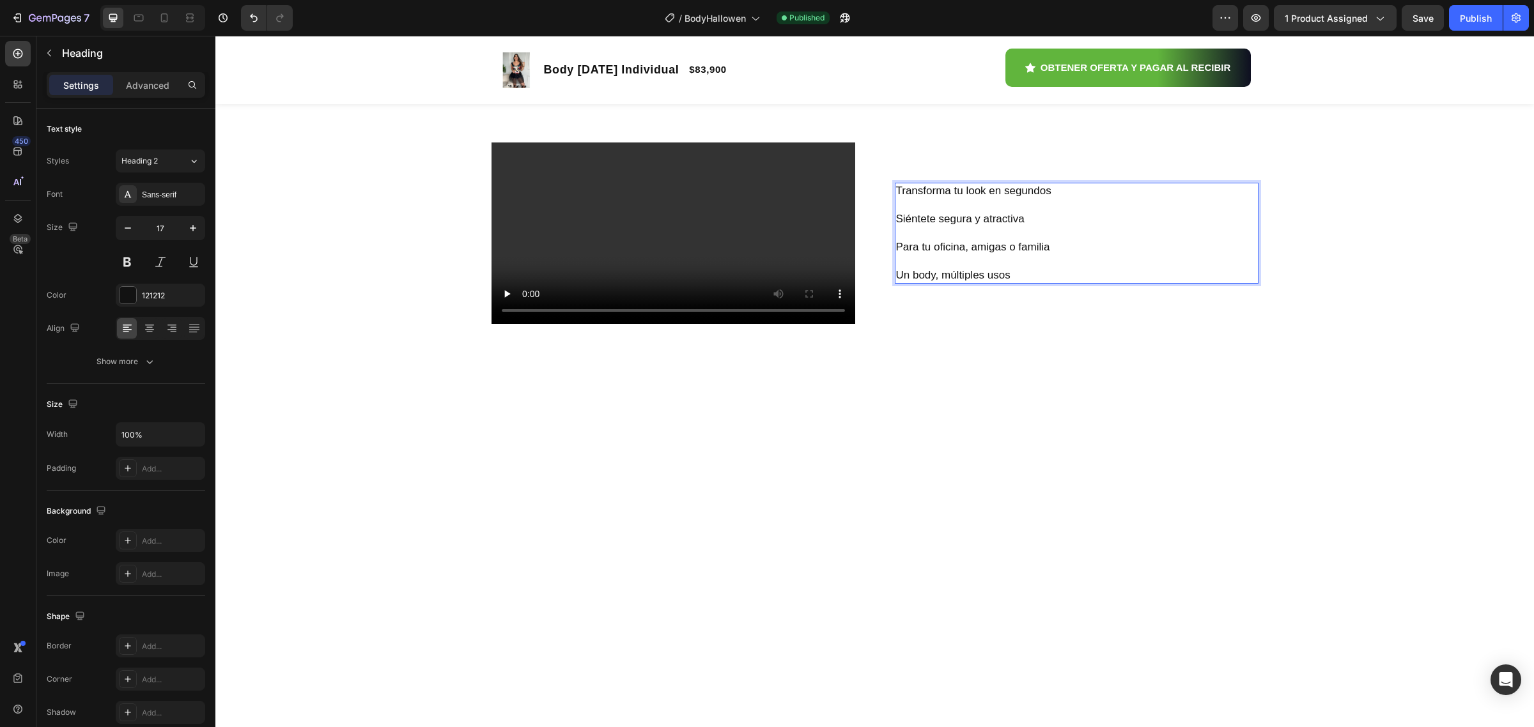
click at [1016, 283] on p "Transforma tu look en segundos Siéntete segura y atractiva ⁠⁠⁠⁠⁠⁠⁠ Para tu ofic…" at bounding box center [1076, 233] width 361 height 99
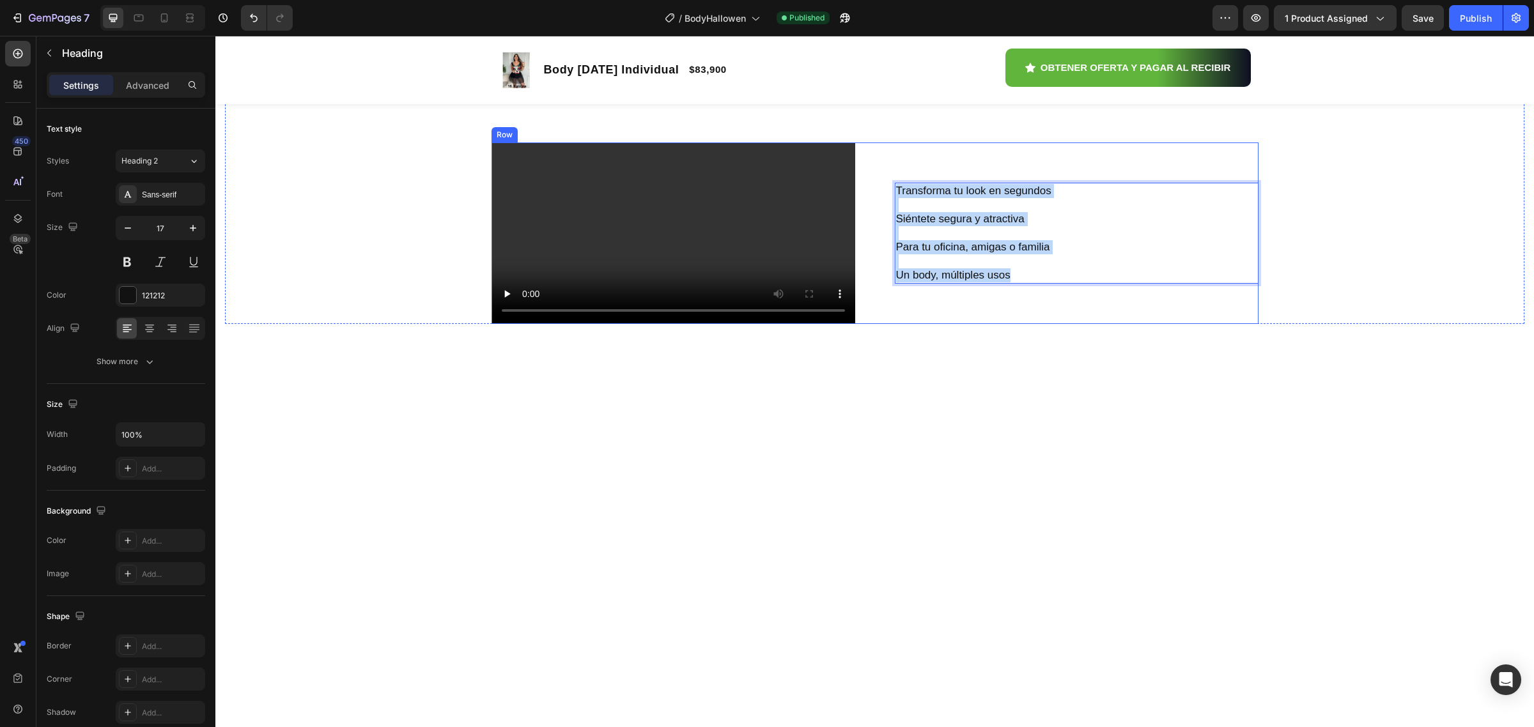
drag, startPoint x: 1016, startPoint y: 455, endPoint x: 887, endPoint y: 362, distance: 159.4
click at [887, 325] on div "Video Transforma tu look en segundos Siéntete segura y atractiva Para tu oficin…" at bounding box center [875, 234] width 767 height 182
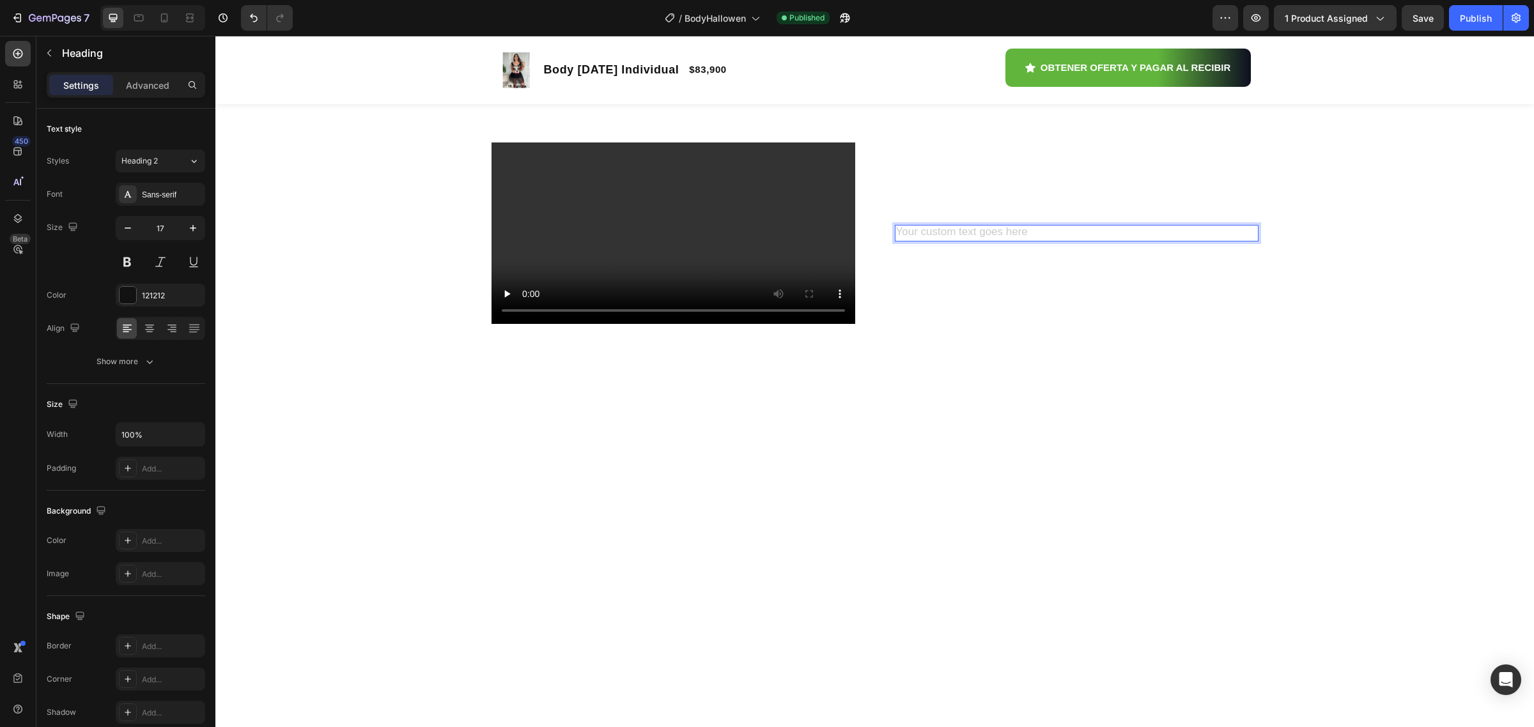
click at [1002, 240] on p "Rich Text Editor. Editing area: main" at bounding box center [1076, 233] width 361 height 14
click at [20, 90] on icon at bounding box center [18, 84] width 13 height 13
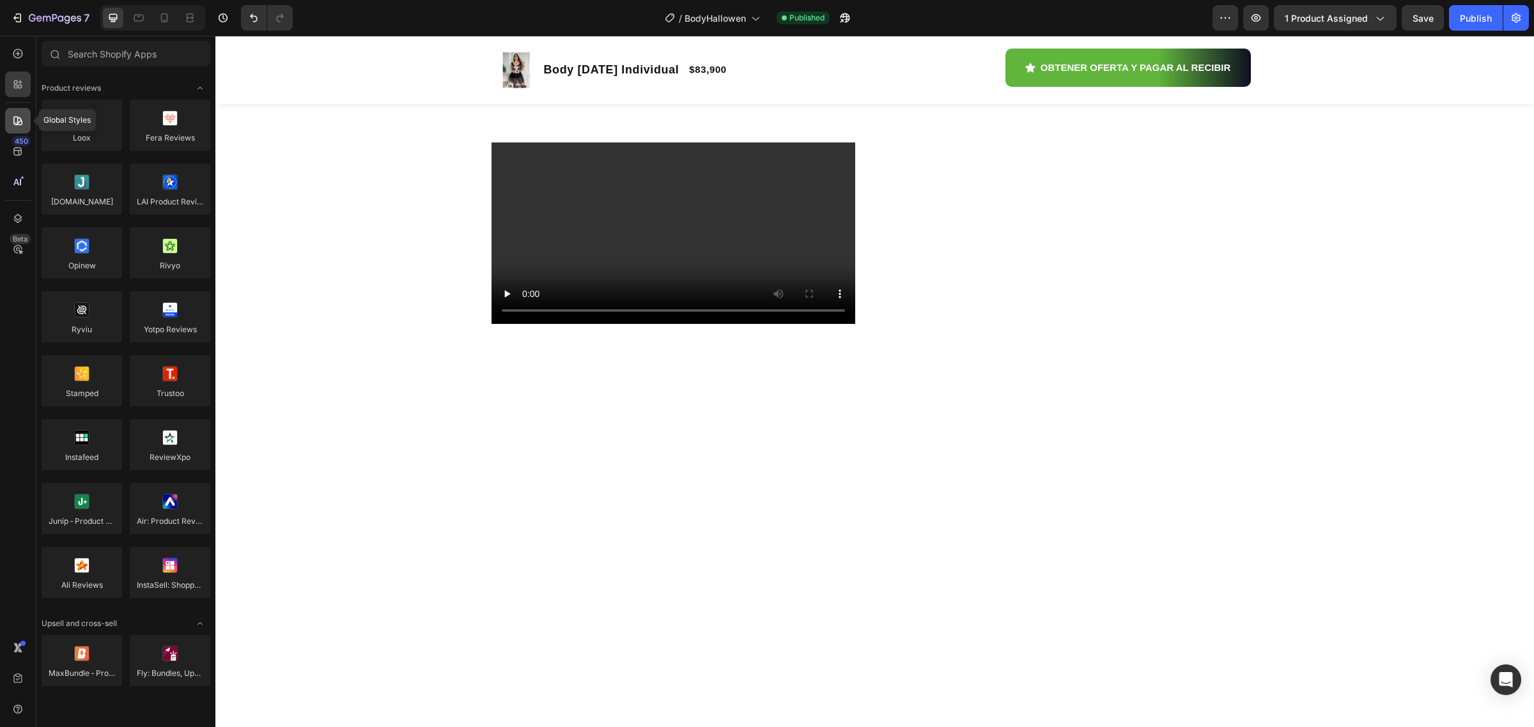
click at [21, 120] on icon at bounding box center [17, 120] width 9 height 9
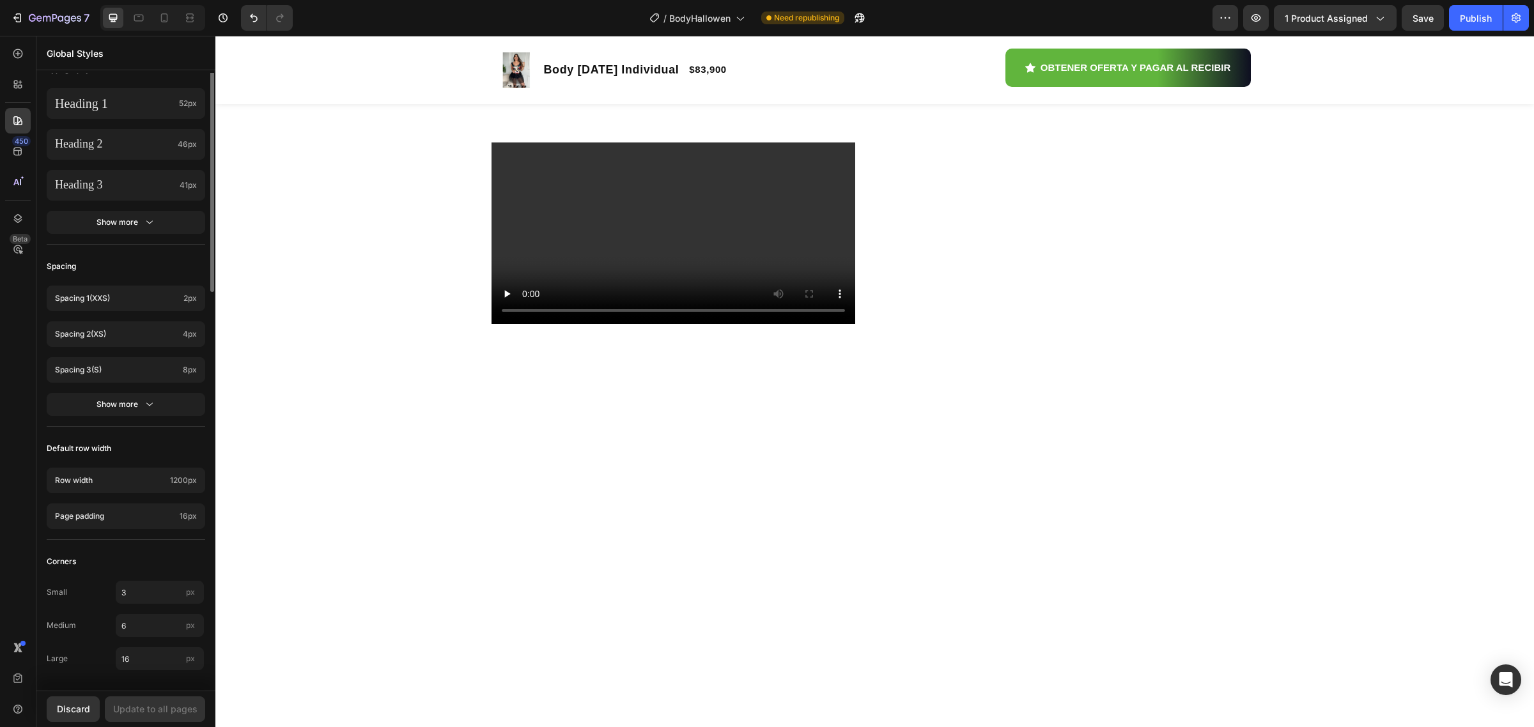
scroll to position [0, 0]
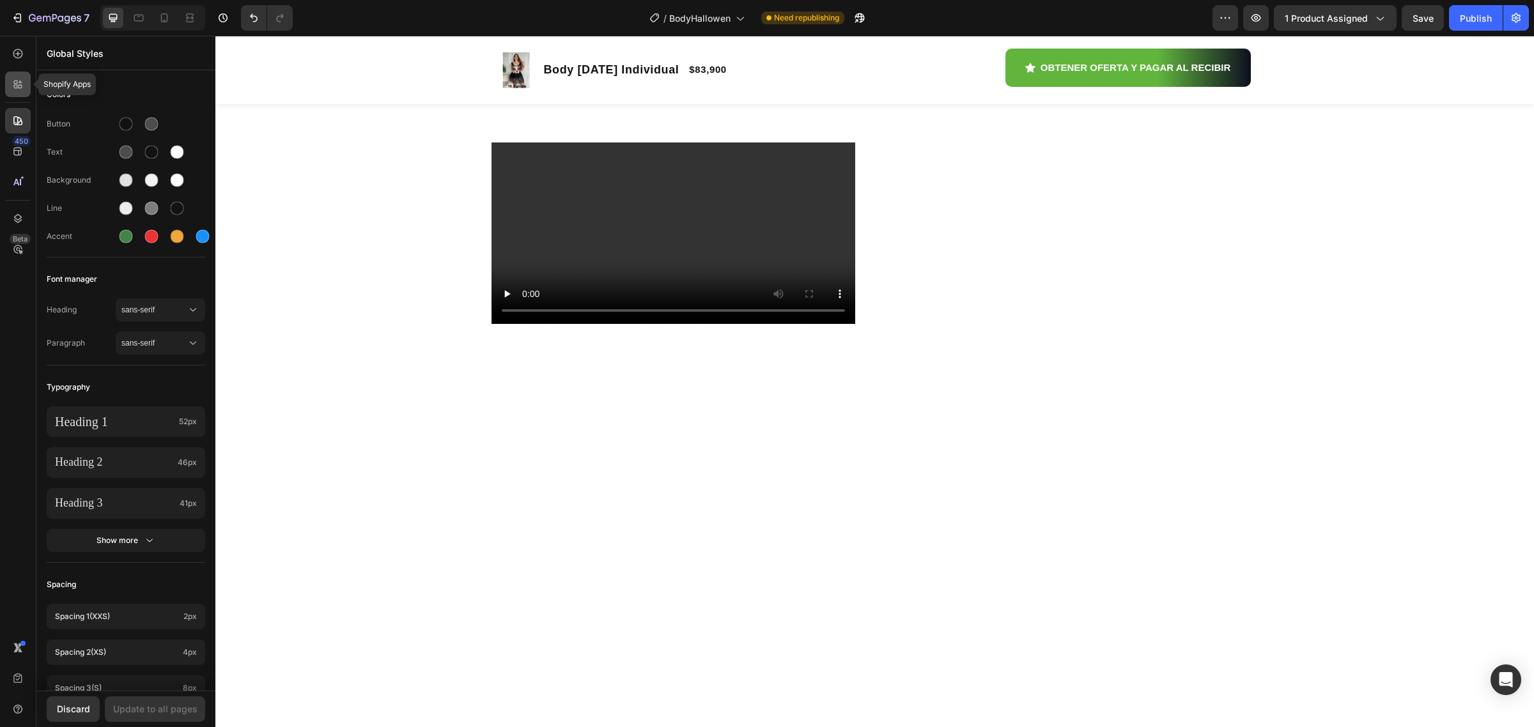
click at [19, 84] on icon at bounding box center [18, 84] width 13 height 13
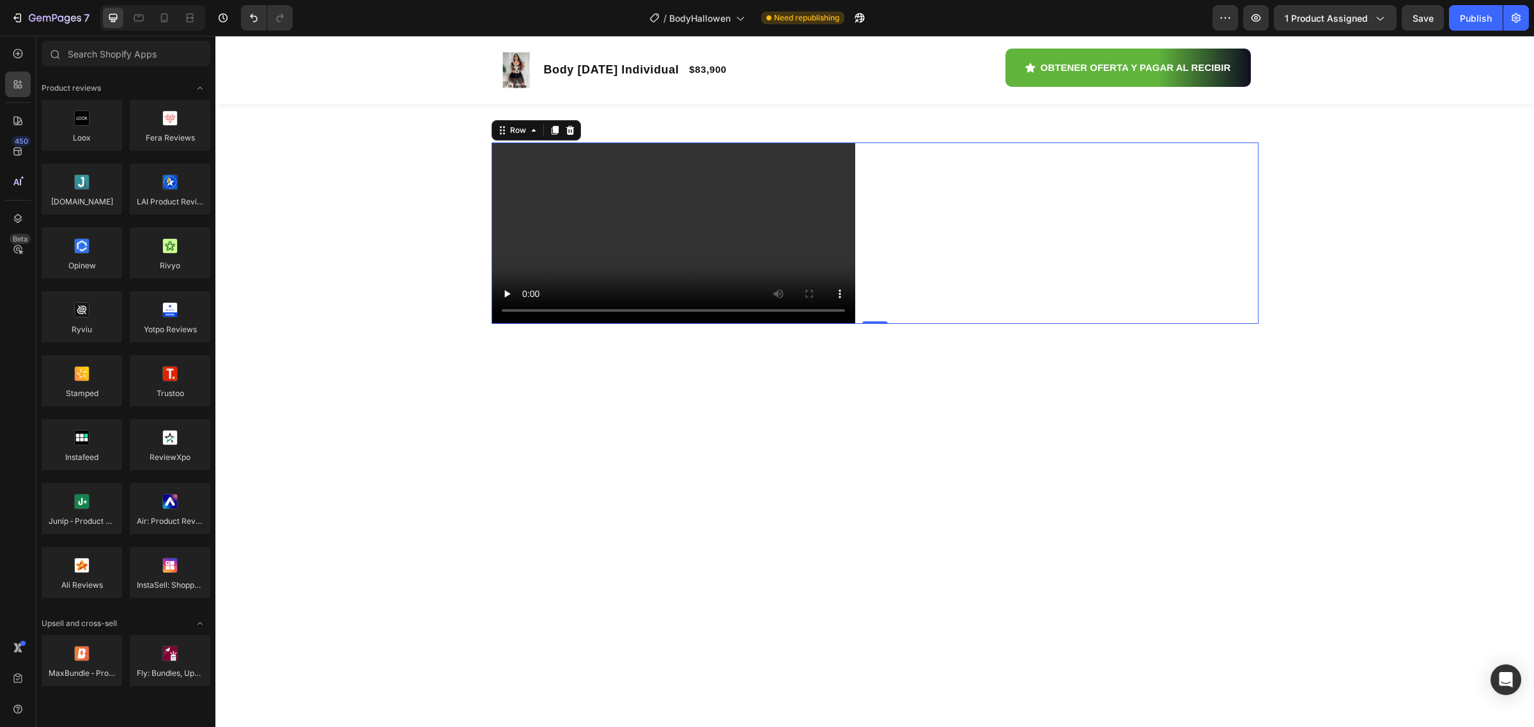
click at [1014, 325] on div "Heading" at bounding box center [1077, 234] width 364 height 182
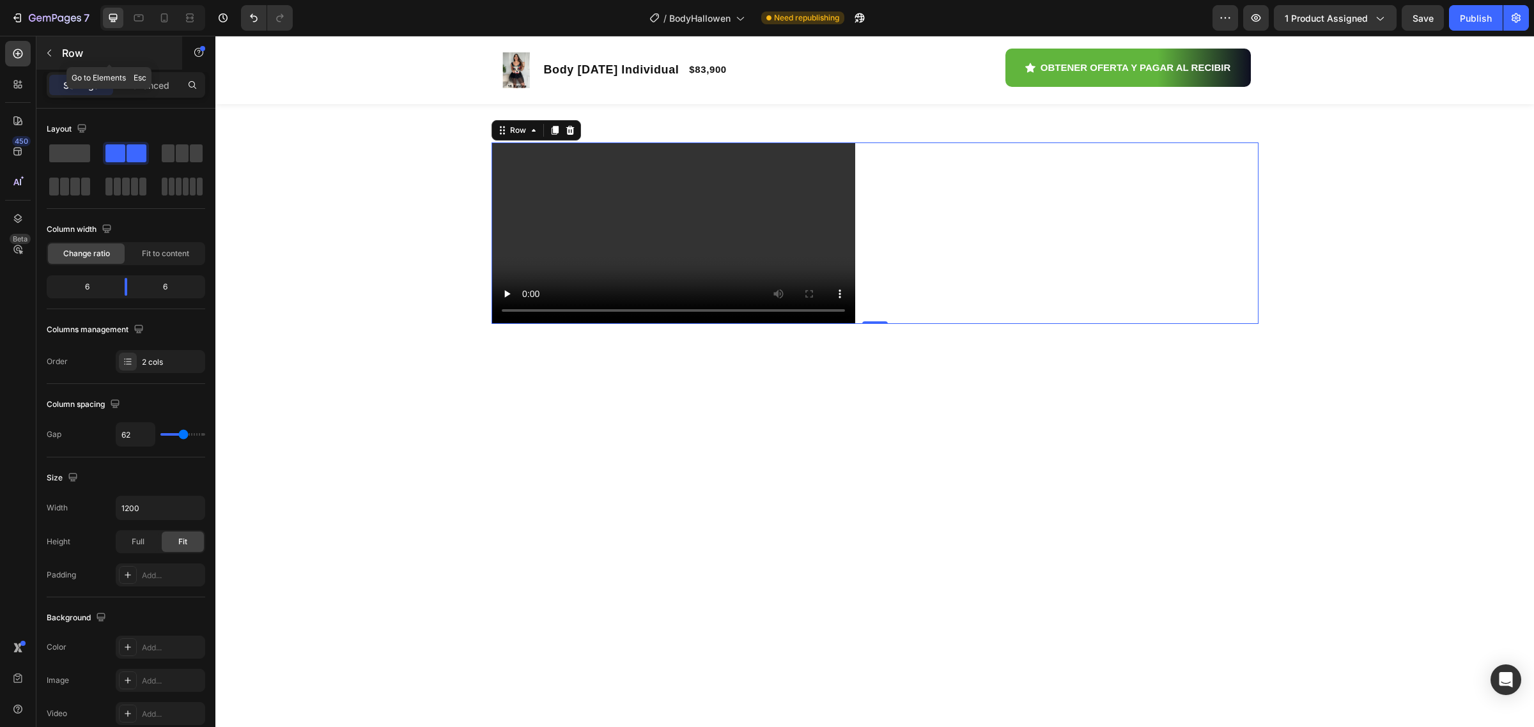
click at [45, 53] on icon "button" at bounding box center [49, 53] width 10 height 10
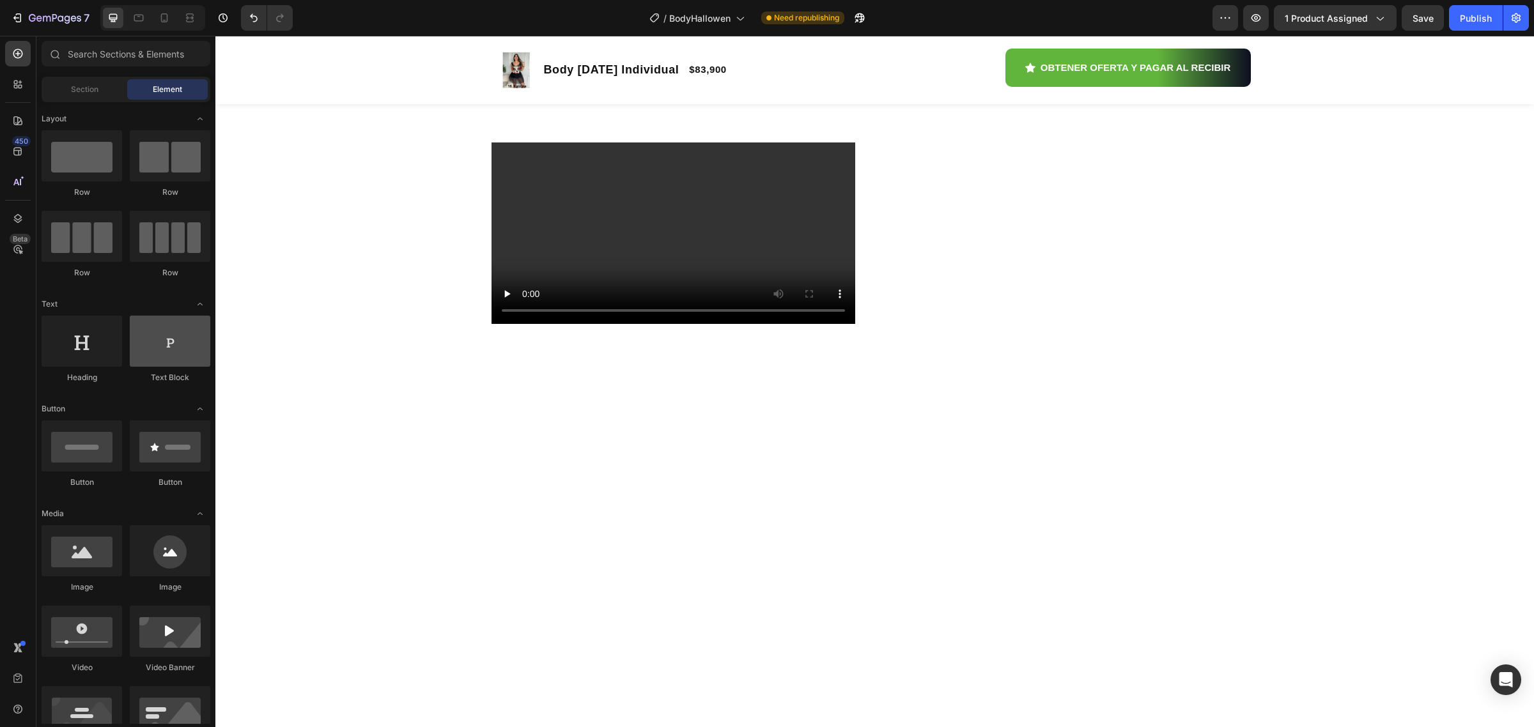
click at [173, 337] on div at bounding box center [170, 341] width 81 height 51
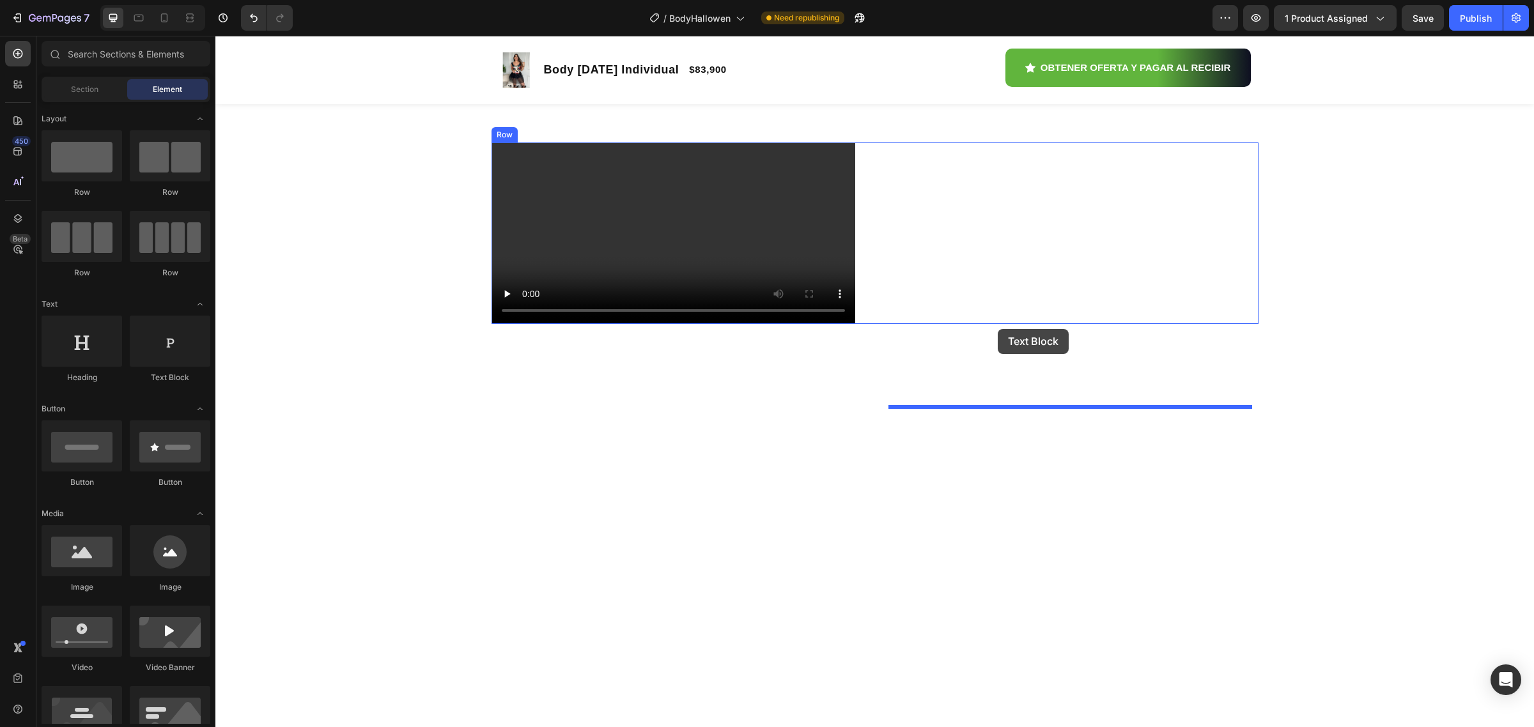
drag, startPoint x: 380, startPoint y: 373, endPoint x: 998, endPoint y: 329, distance: 619.6
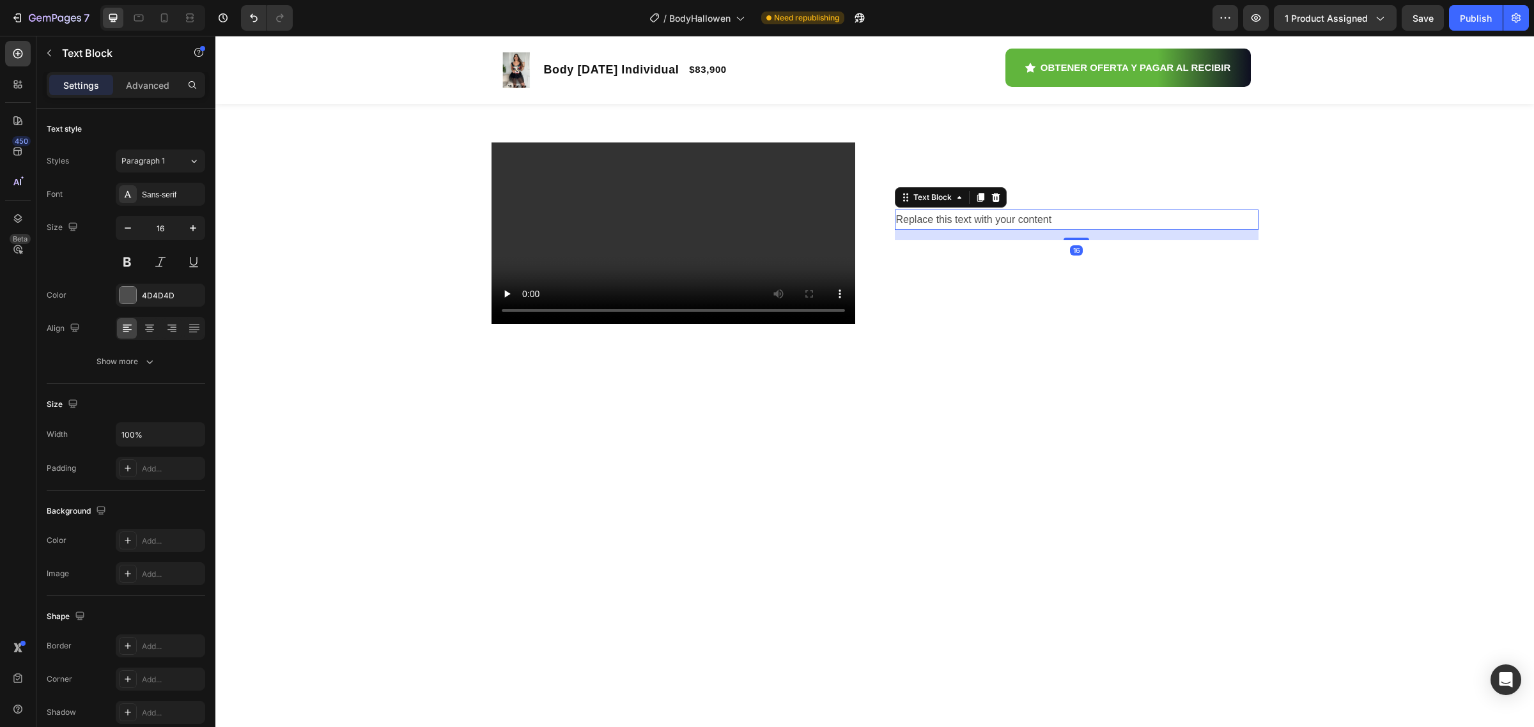
click at [949, 231] on div "Replace this text with your content" at bounding box center [1077, 220] width 364 height 21
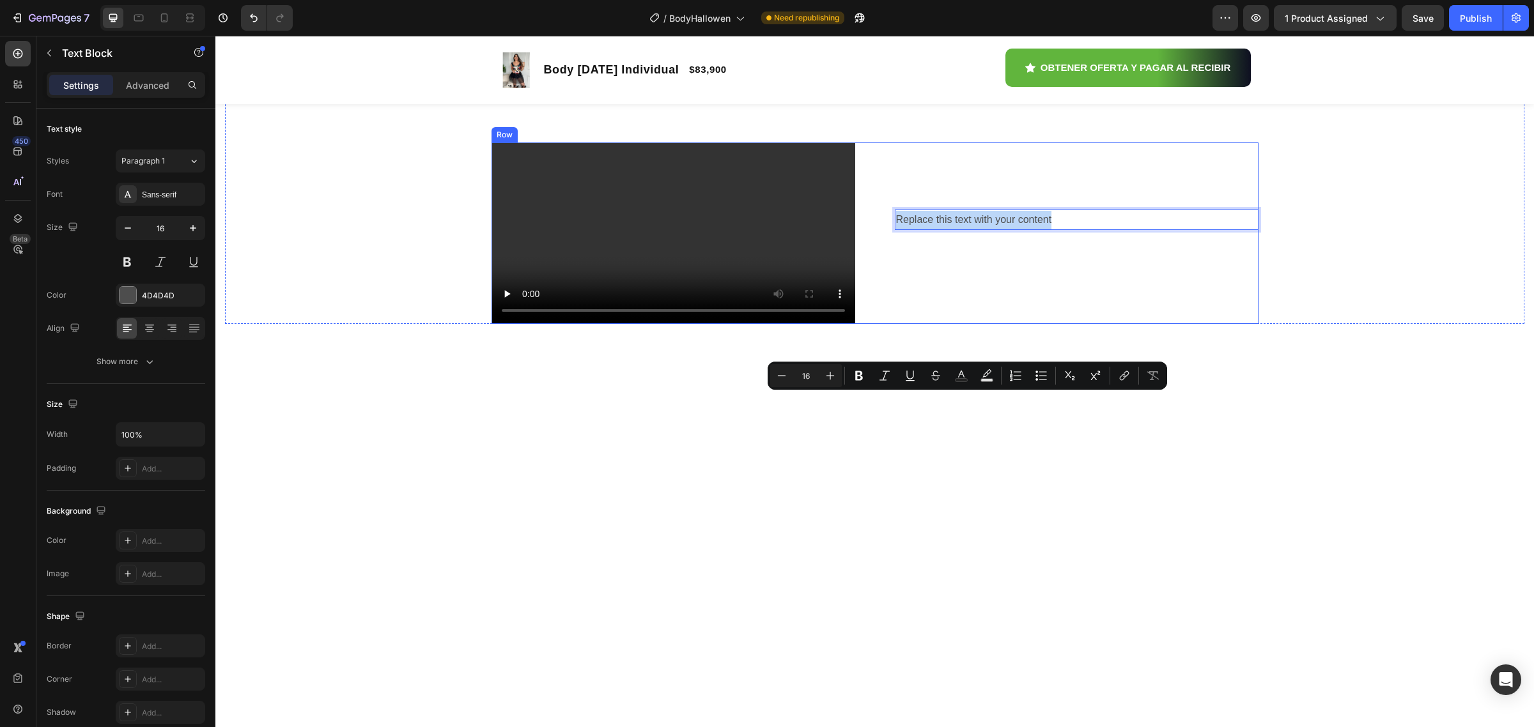
drag, startPoint x: 1048, startPoint y: 401, endPoint x: 885, endPoint y: 394, distance: 163.1
click at [885, 325] on div "Video Replace this text with your content Text Block [STREET_ADDRESS]" at bounding box center [875, 234] width 767 height 182
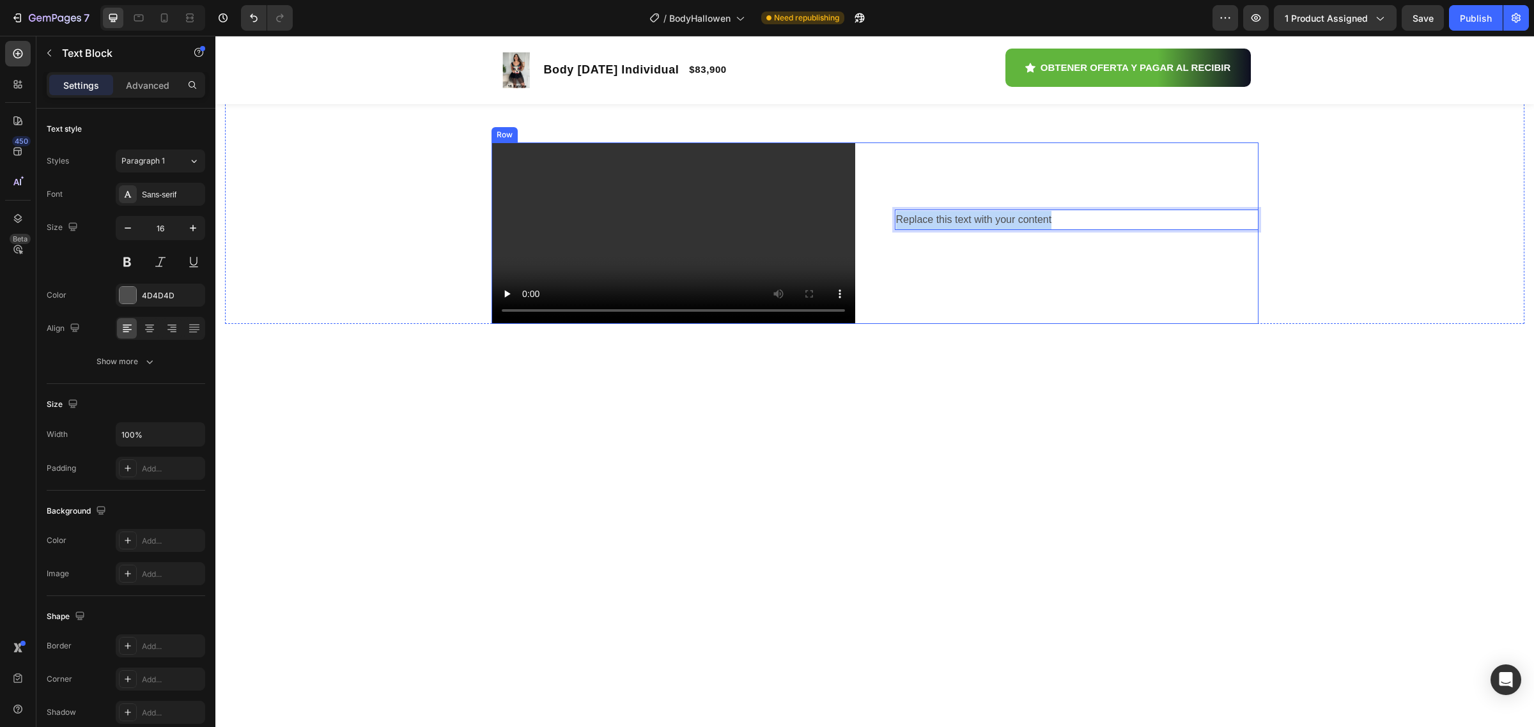
scroll to position [882, 0]
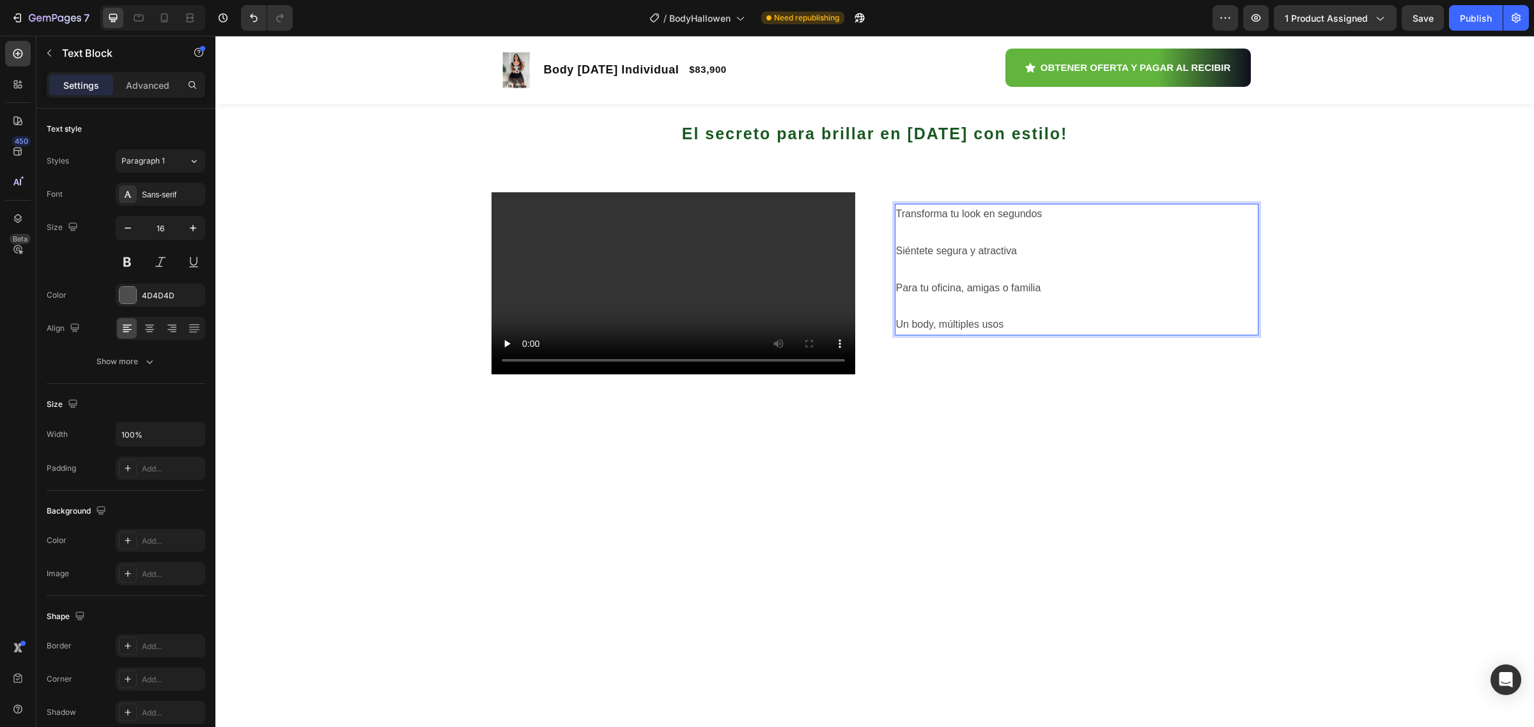
click at [1049, 334] on p "Transforma tu look en segundos Siéntete segura y atractiva Para tu oficina, ami…" at bounding box center [1076, 269] width 361 height 129
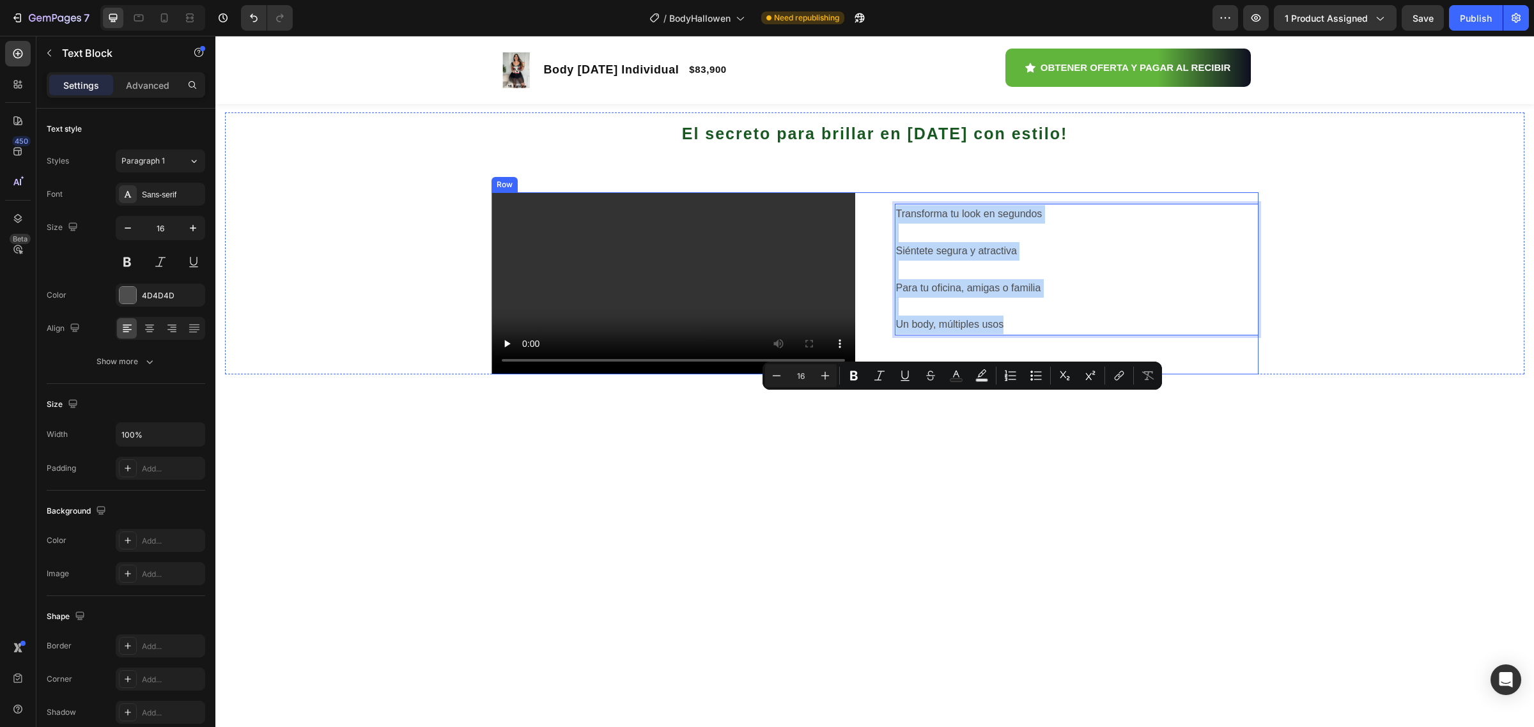
drag, startPoint x: 1016, startPoint y: 515, endPoint x: 851, endPoint y: 379, distance: 213.9
click at [851, 375] on div "Video Transforma tu look en segundos Siéntete segura y atractiva Para tu oficin…" at bounding box center [875, 283] width 767 height 182
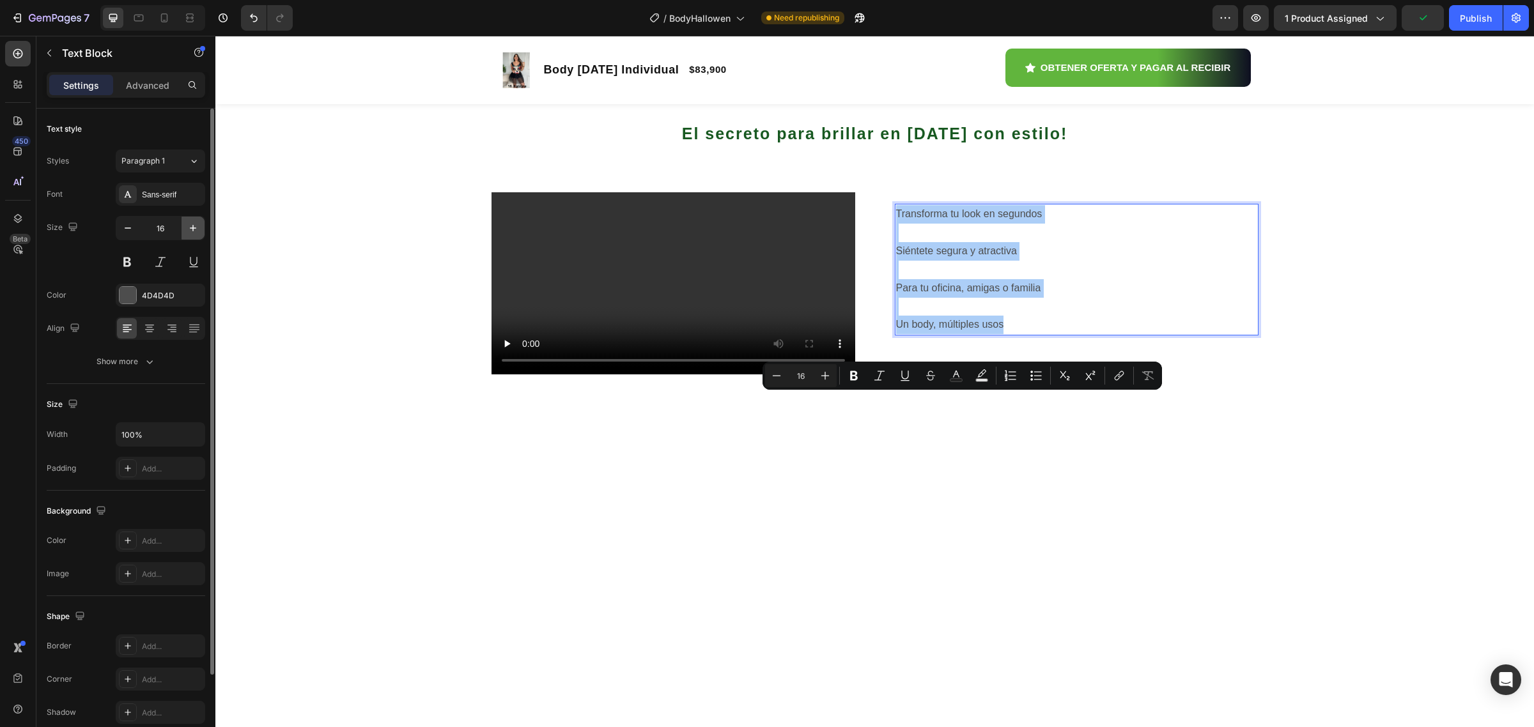
click at [190, 224] on icon "button" at bounding box center [193, 228] width 13 height 13
type input "17"
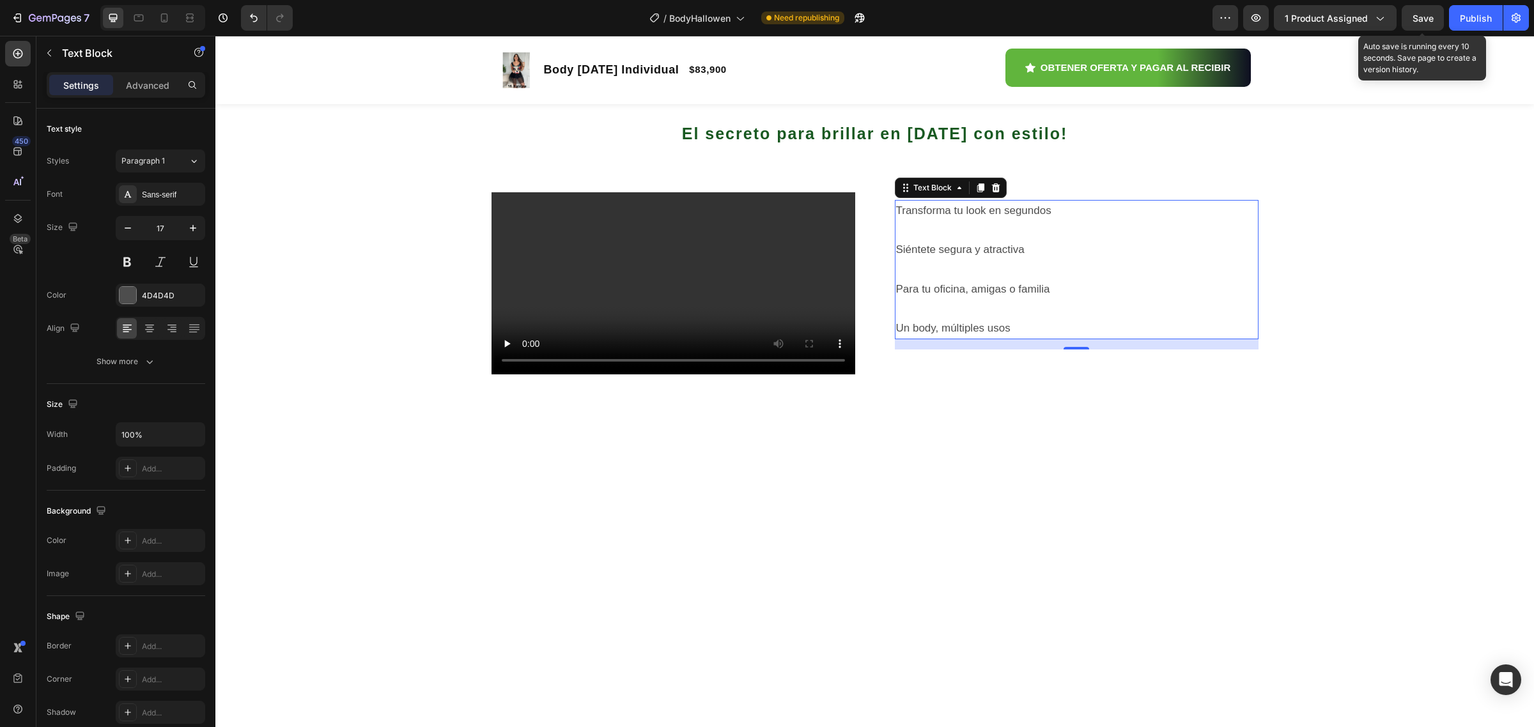
click at [1416, 18] on span "Save" at bounding box center [1423, 18] width 21 height 11
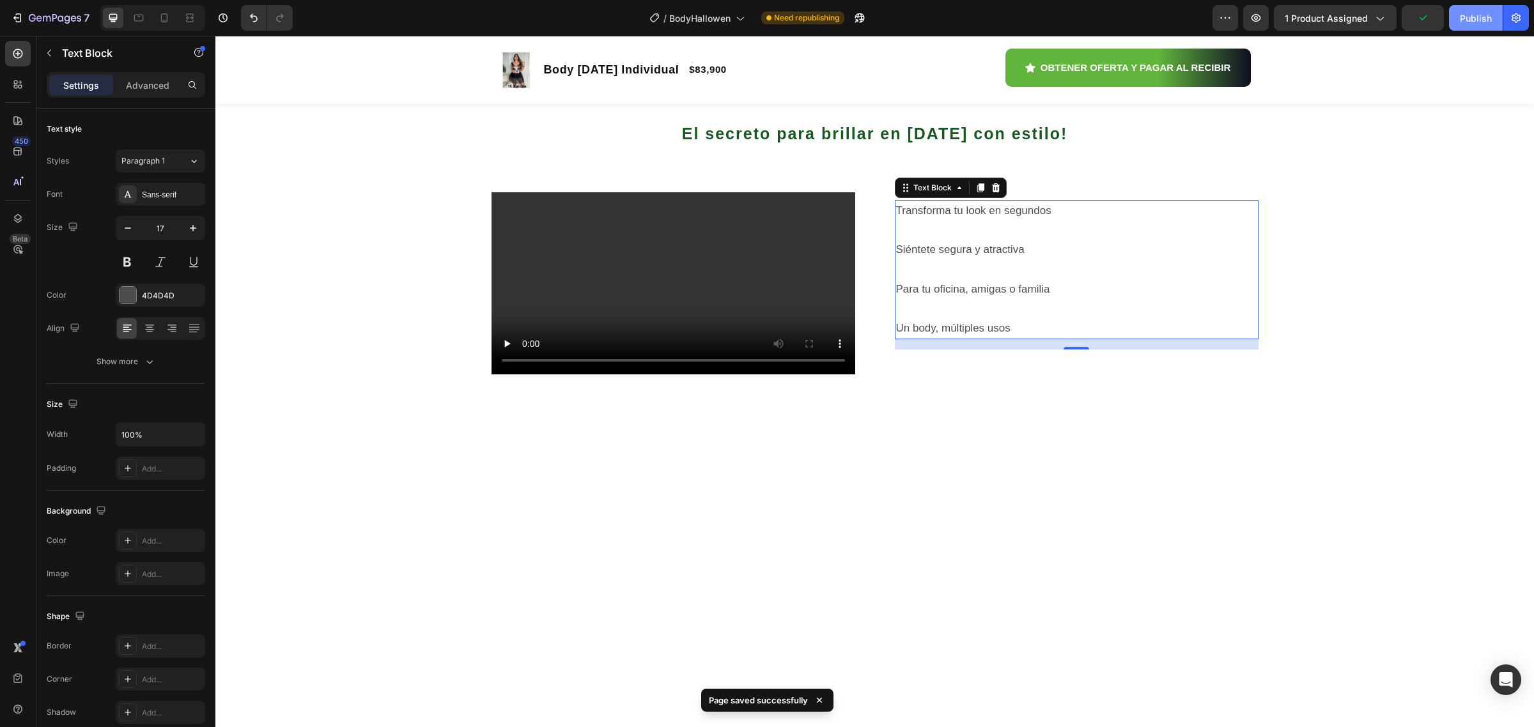
click at [1452, 18] on button "Publish" at bounding box center [1476, 18] width 54 height 26
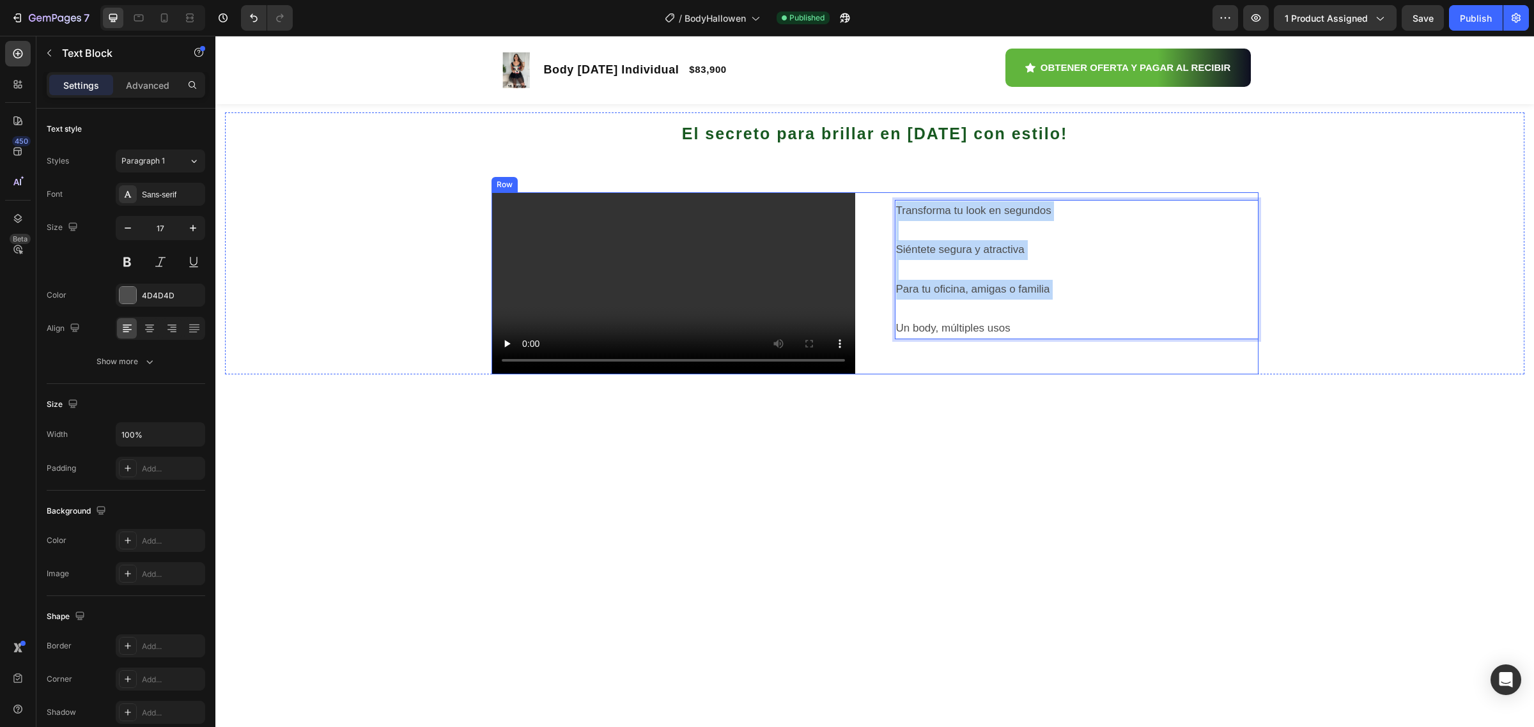
drag, startPoint x: 1017, startPoint y: 506, endPoint x: 892, endPoint y: 377, distance: 179.0
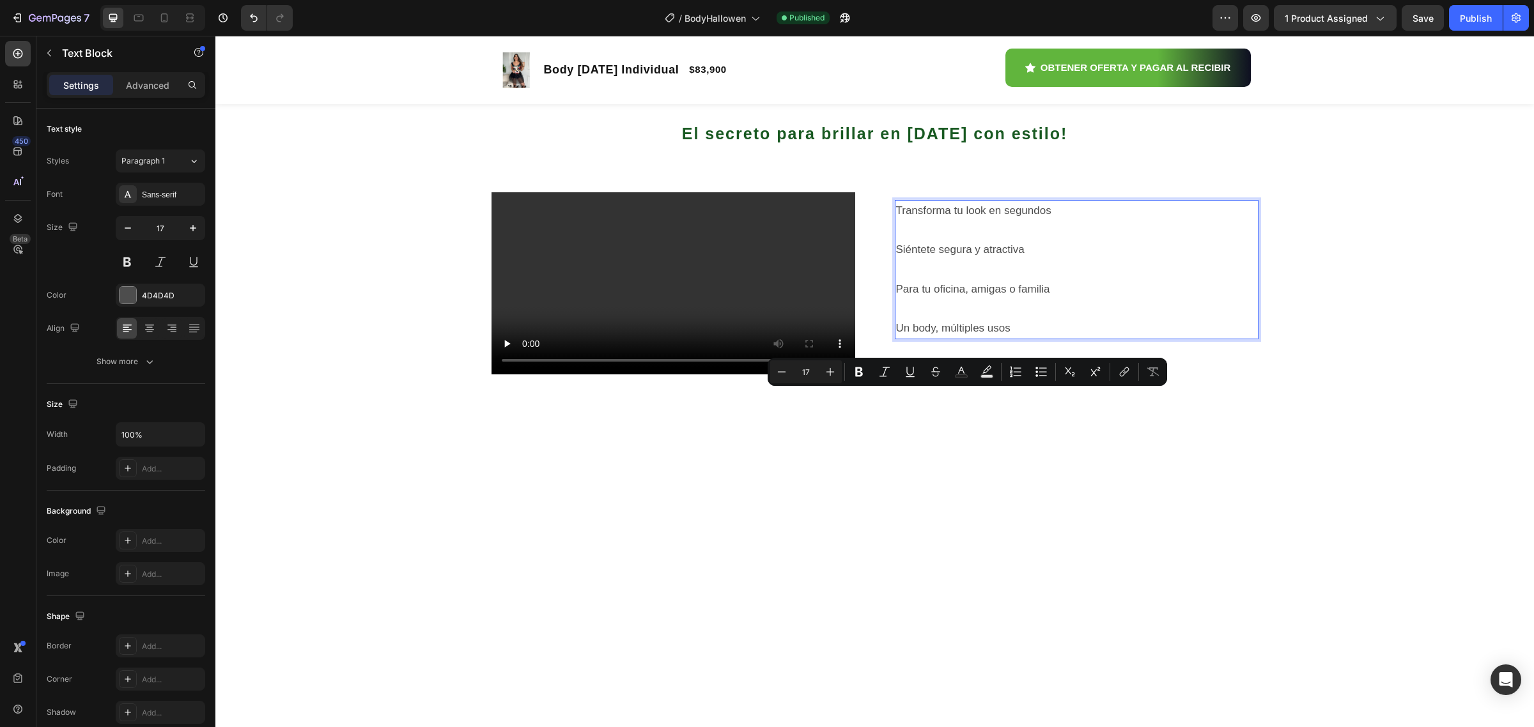
click at [1010, 338] on p "Transforma tu look en segundos Siéntete segura y atractiva Para tu oficina, ami…" at bounding box center [1076, 269] width 361 height 137
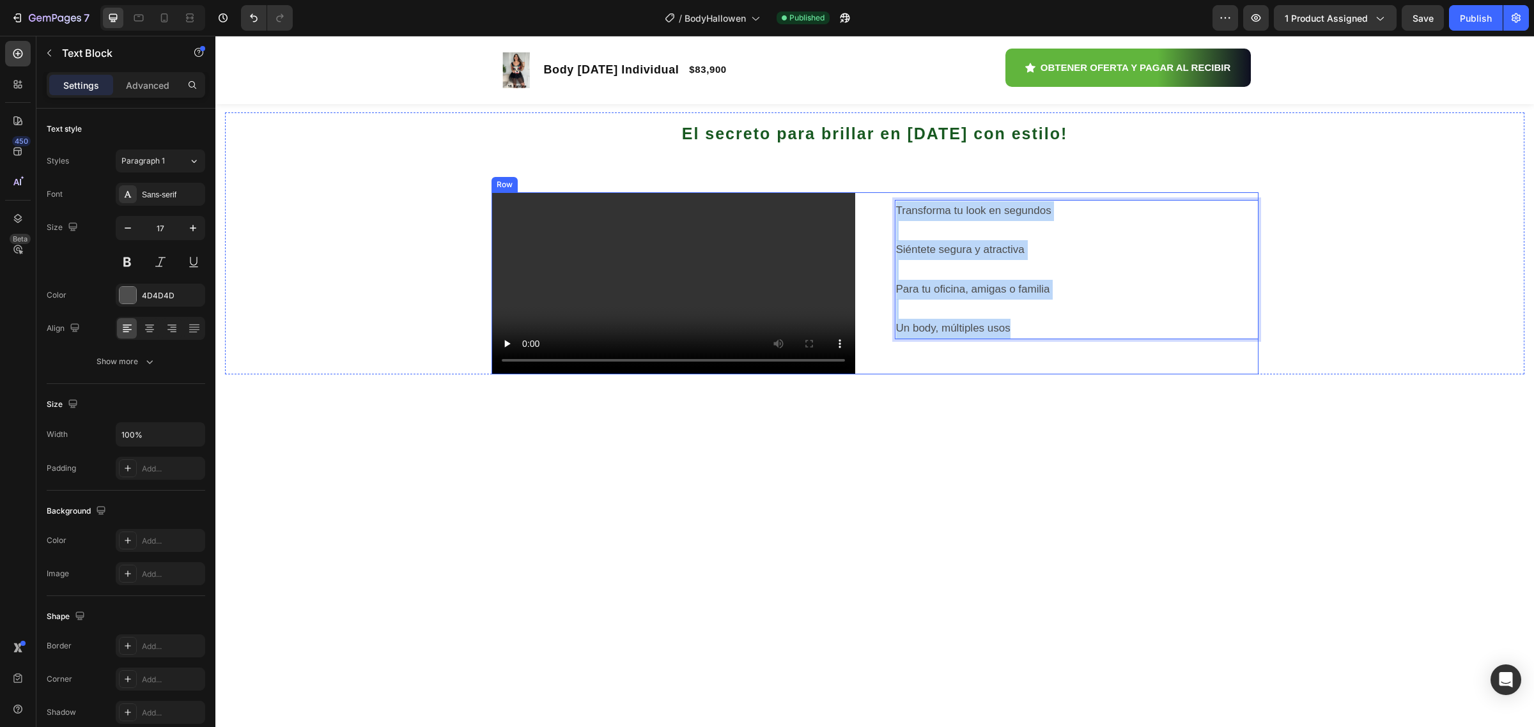
drag, startPoint x: 1014, startPoint y: 518, endPoint x: 857, endPoint y: 356, distance: 225.1
click at [863, 352] on div "Video Transforma tu look en segundos Siéntete segura y atractiva Para tu oficin…" at bounding box center [875, 283] width 767 height 182
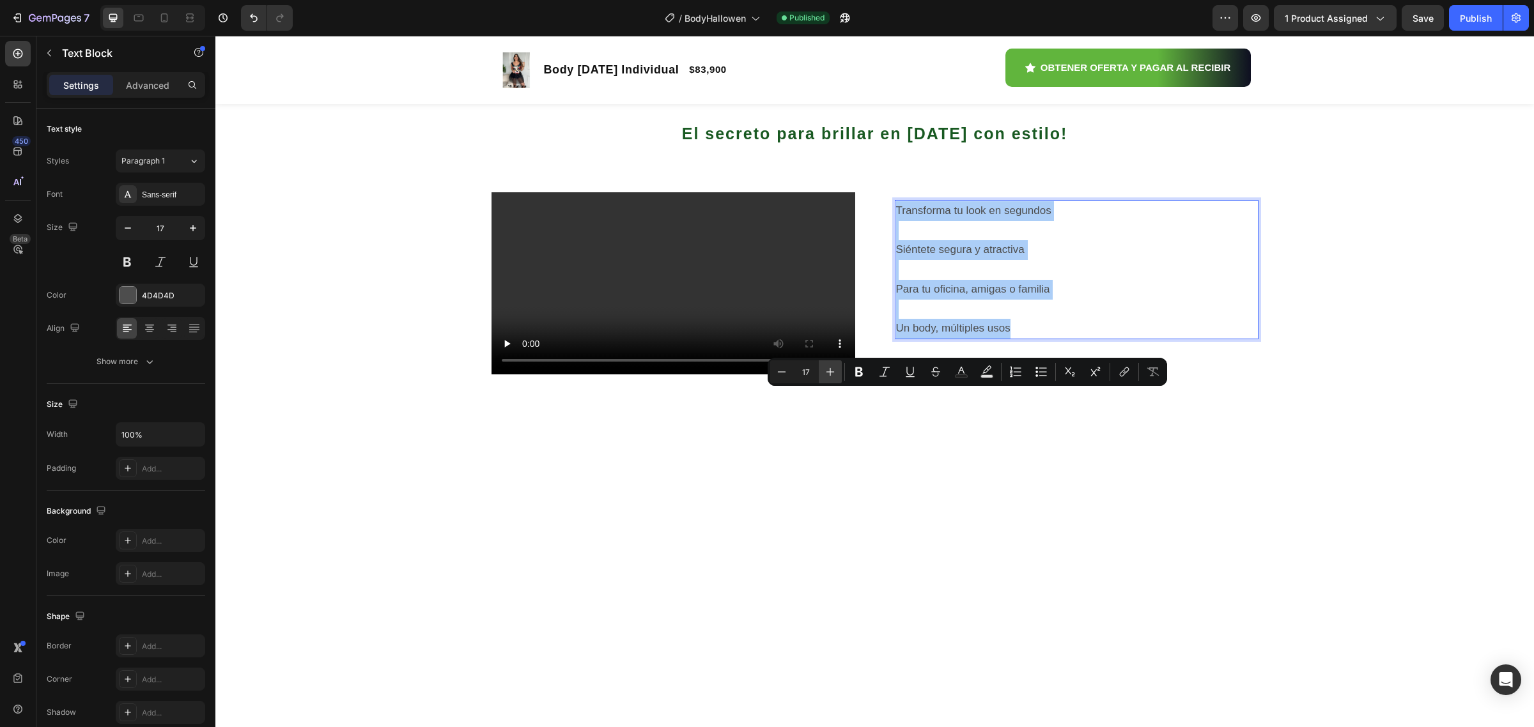
click at [830, 371] on icon "Editor contextual toolbar" at bounding box center [830, 372] width 8 height 8
type input "20"
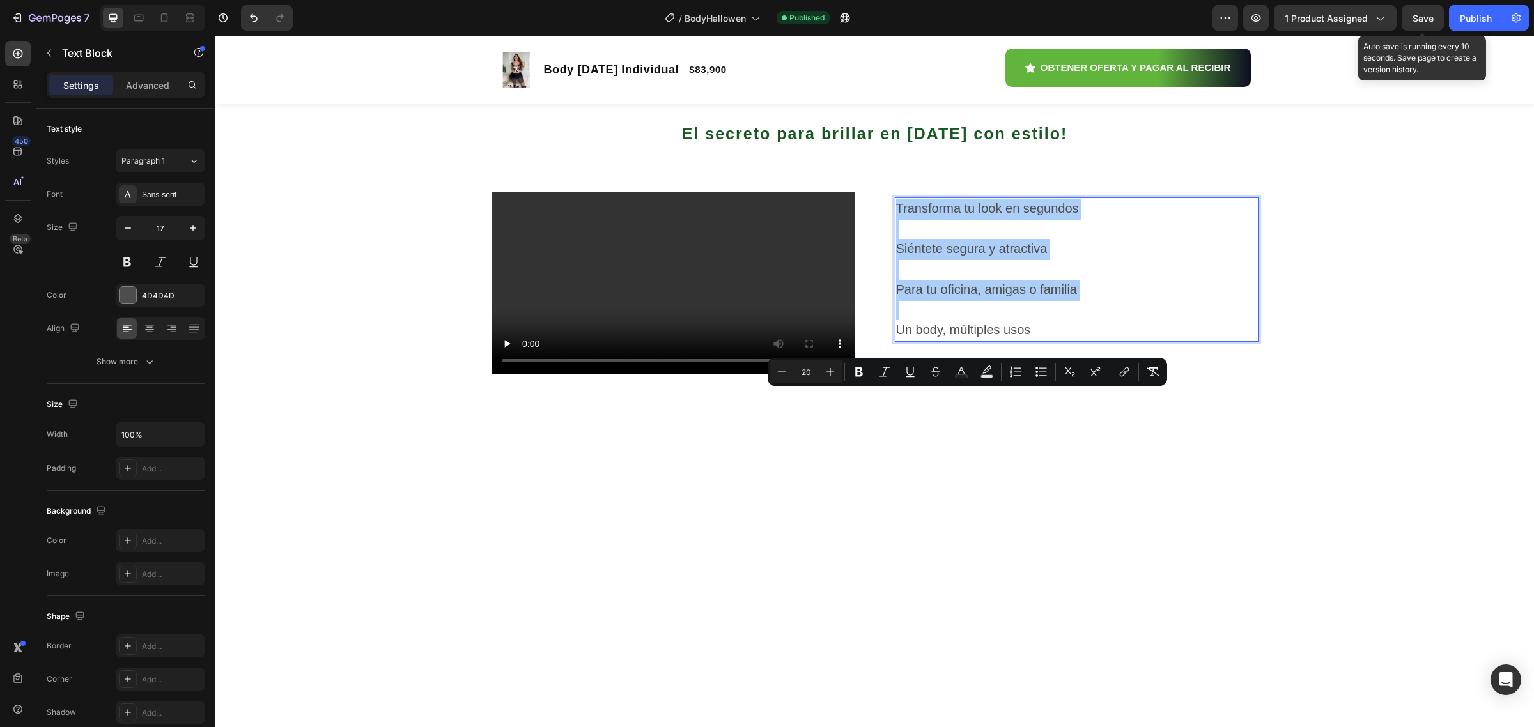
click at [1424, 16] on span "Save" at bounding box center [1423, 18] width 21 height 11
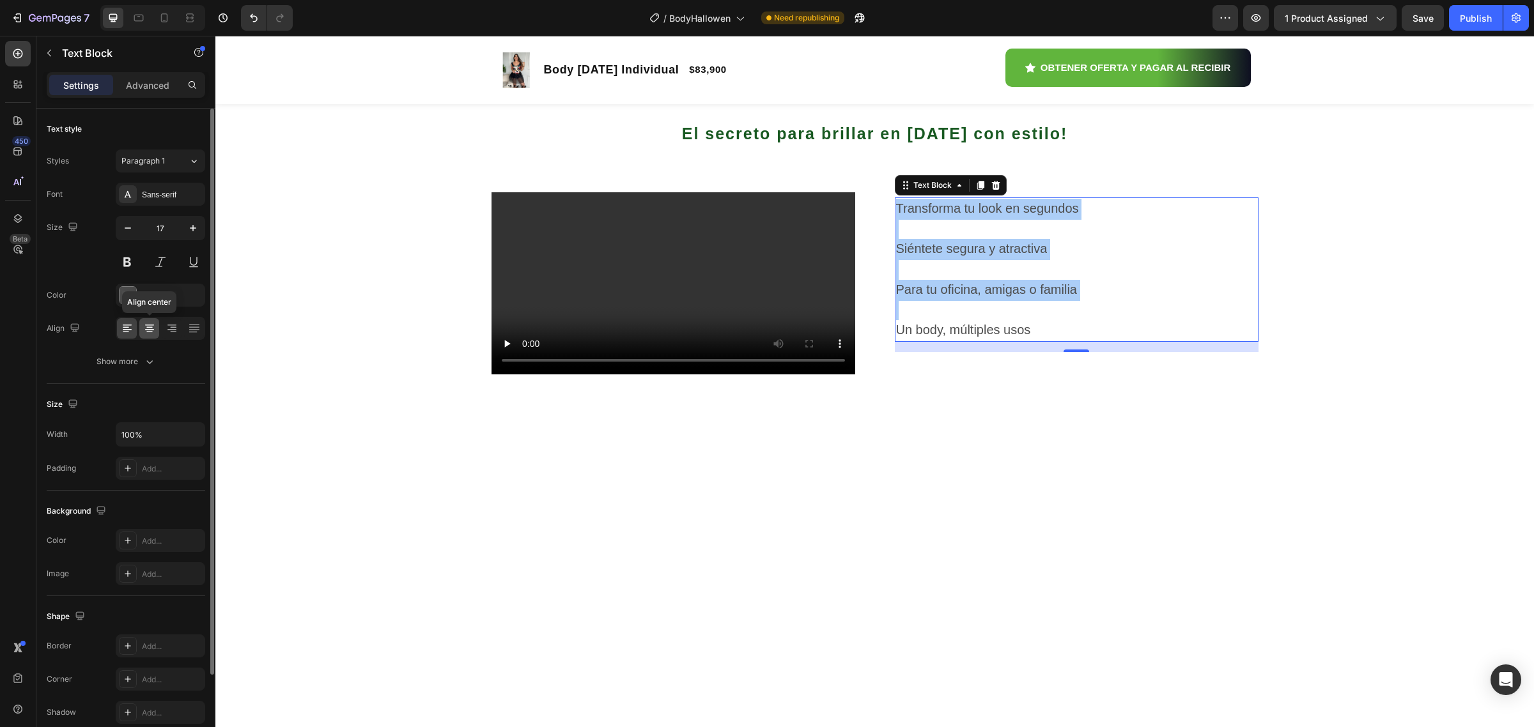
click at [151, 330] on icon at bounding box center [149, 328] width 13 height 13
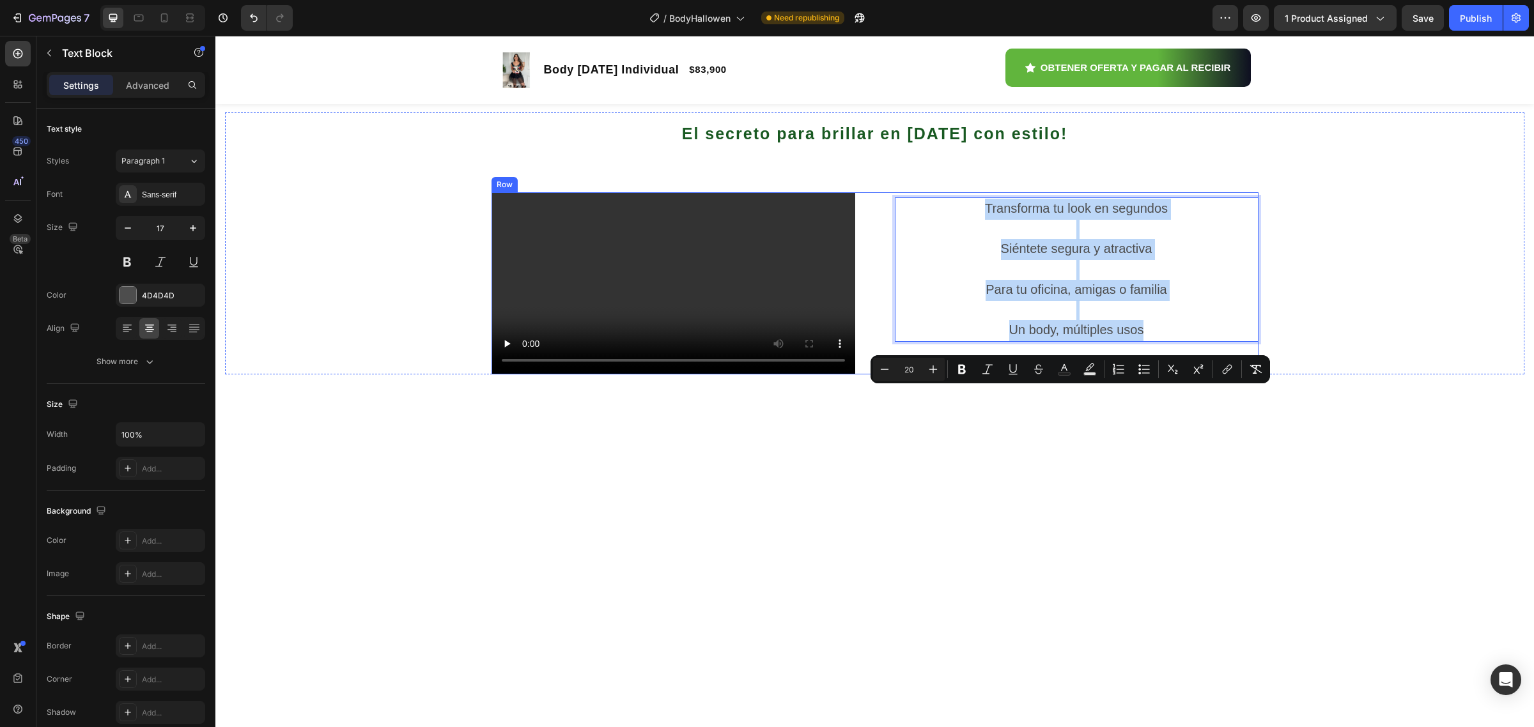
drag, startPoint x: 1145, startPoint y: 513, endPoint x: 903, endPoint y: 362, distance: 285.4
click at [903, 362] on div "Transforma tu look en segundos Siéntete segura y atractiva Para tu oficina, ami…" at bounding box center [1077, 283] width 364 height 182
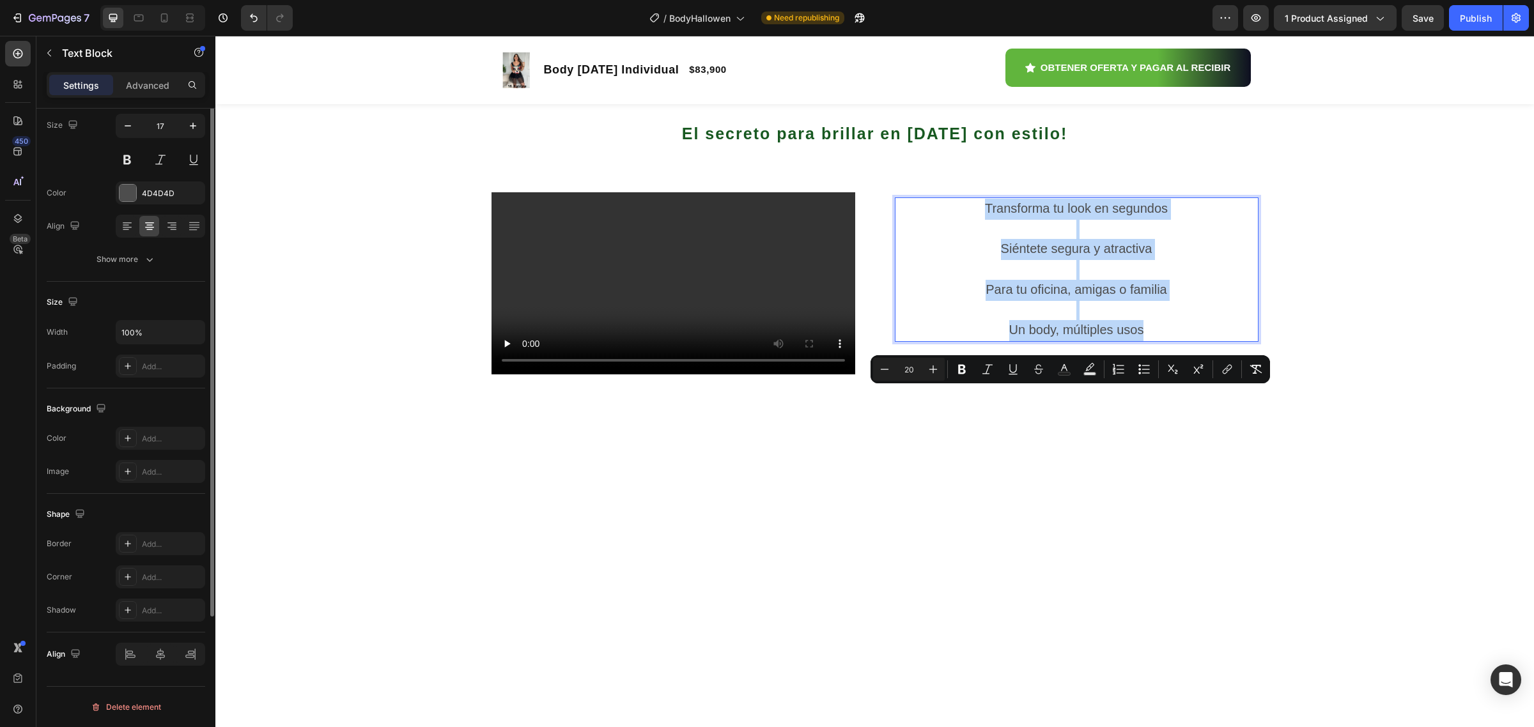
scroll to position [0, 0]
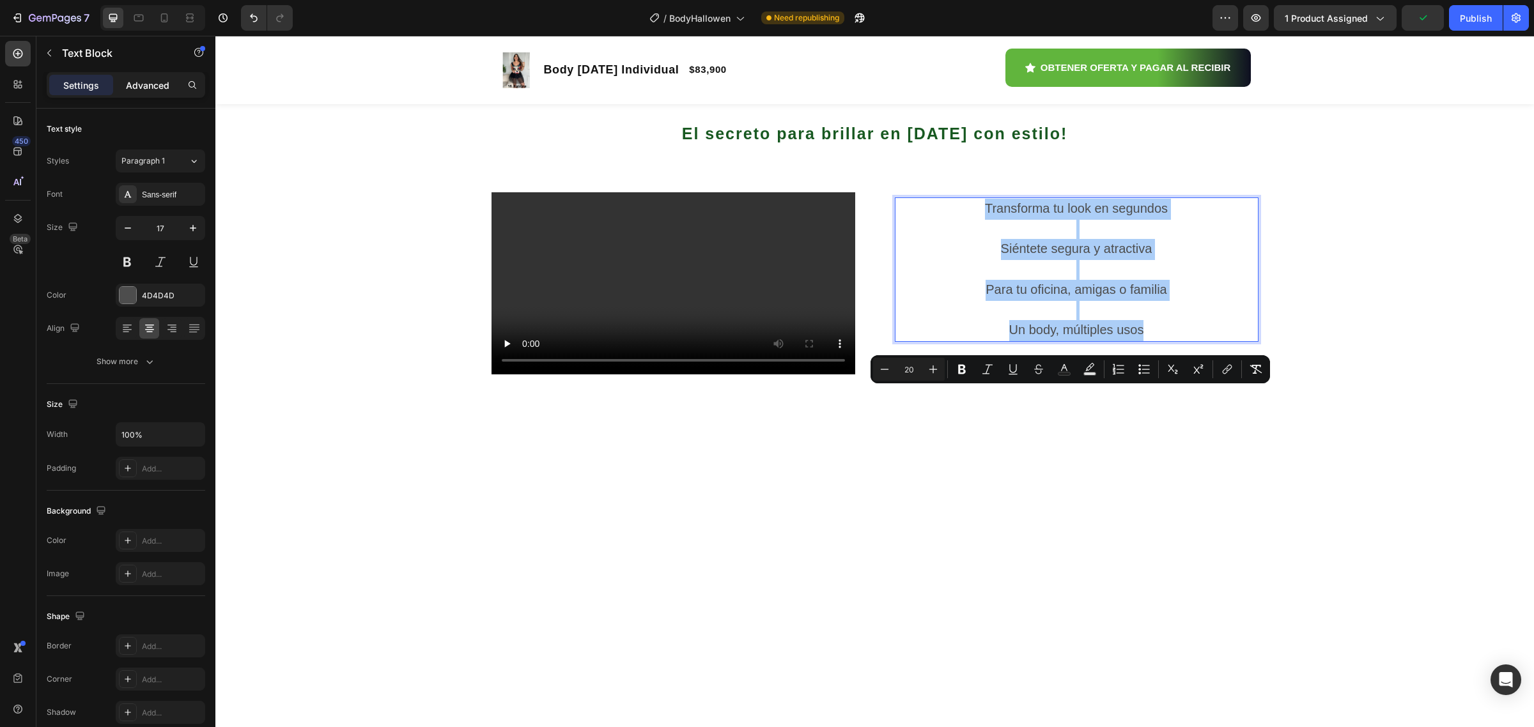
click at [155, 88] on p "Advanced" at bounding box center [147, 85] width 43 height 13
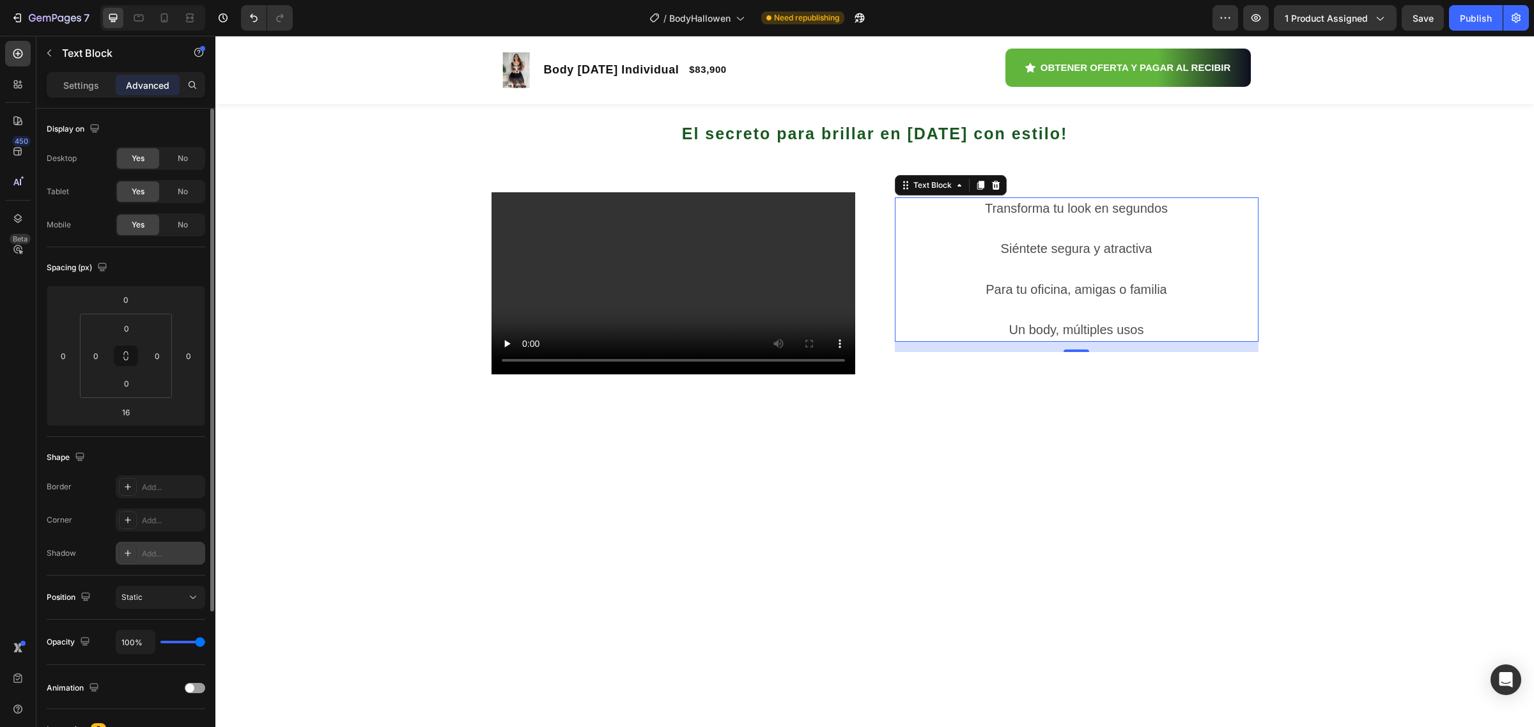
click at [158, 559] on div "Add..." at bounding box center [172, 554] width 60 height 12
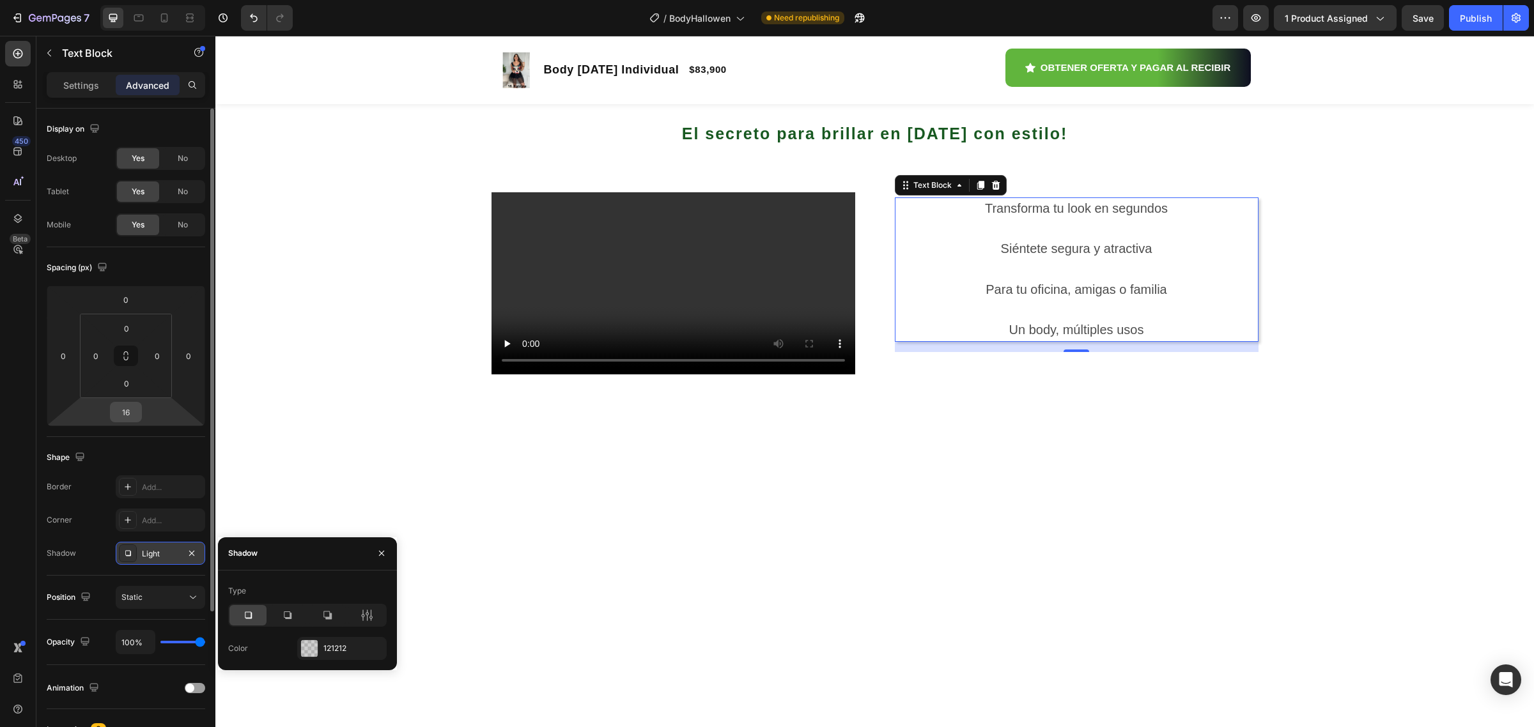
click at [137, 410] on input "16" at bounding box center [126, 412] width 26 height 19
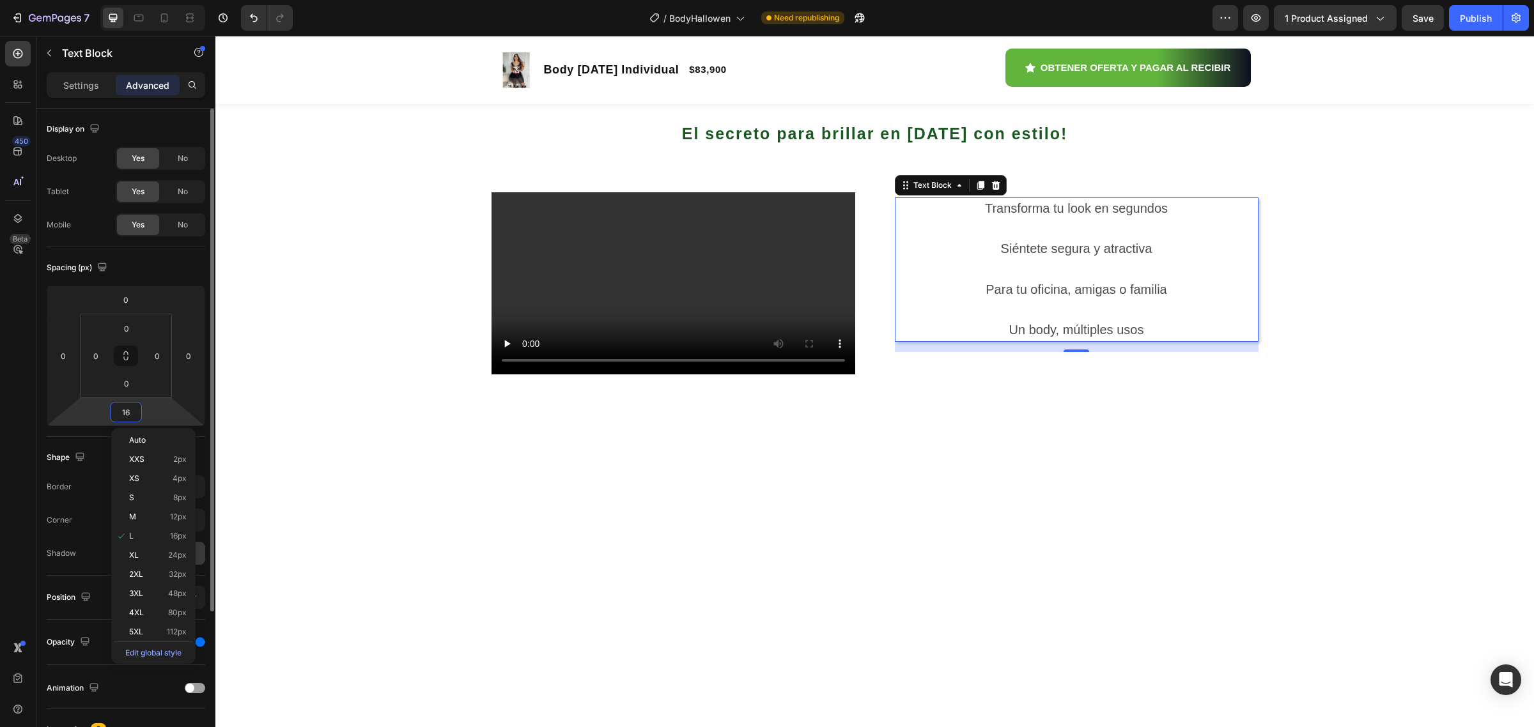
type input "8"
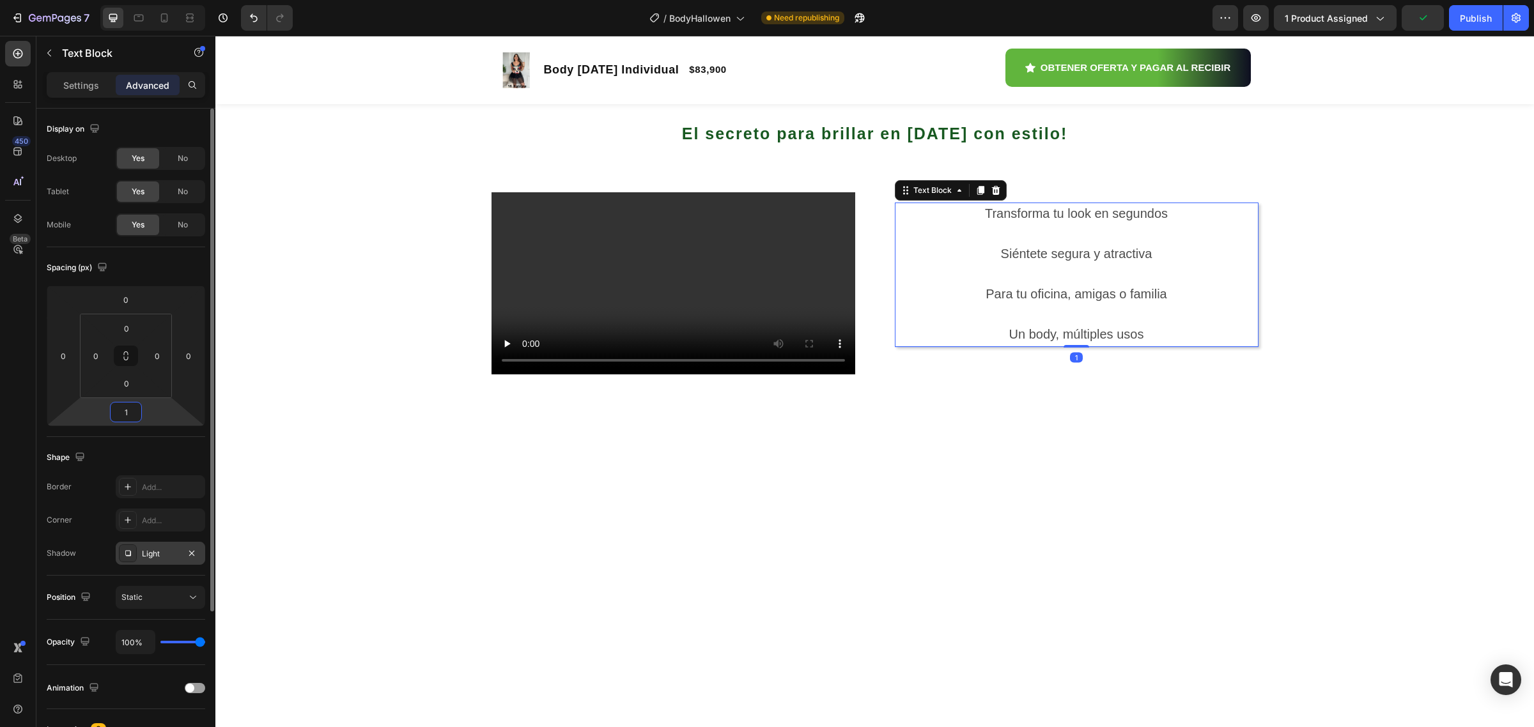
type input "16"
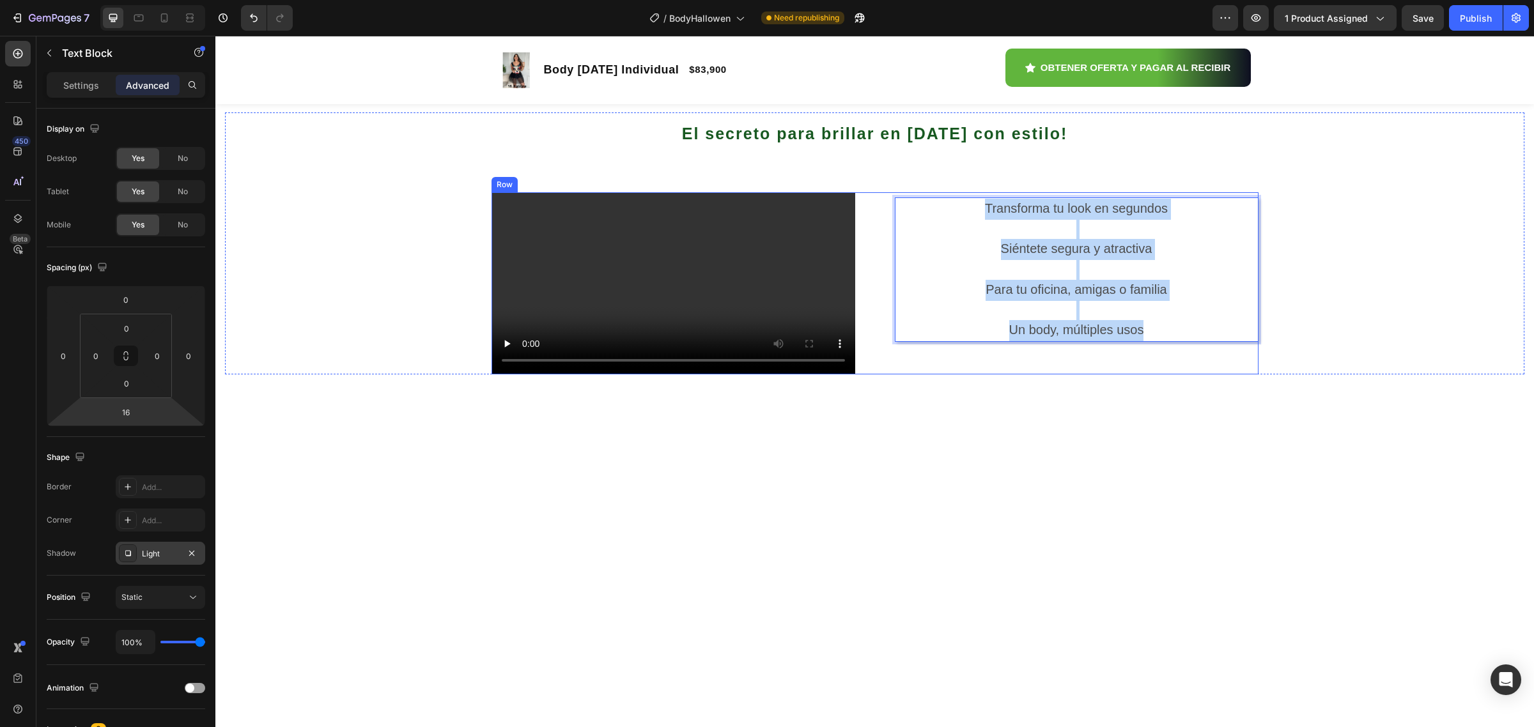
drag, startPoint x: 1156, startPoint y: 518, endPoint x: 895, endPoint y: 383, distance: 292.7
click at [904, 375] on div "Transforma tu look en segundos Siéntete segura y atractiva Para tu oficina, ami…" at bounding box center [1077, 283] width 364 height 182
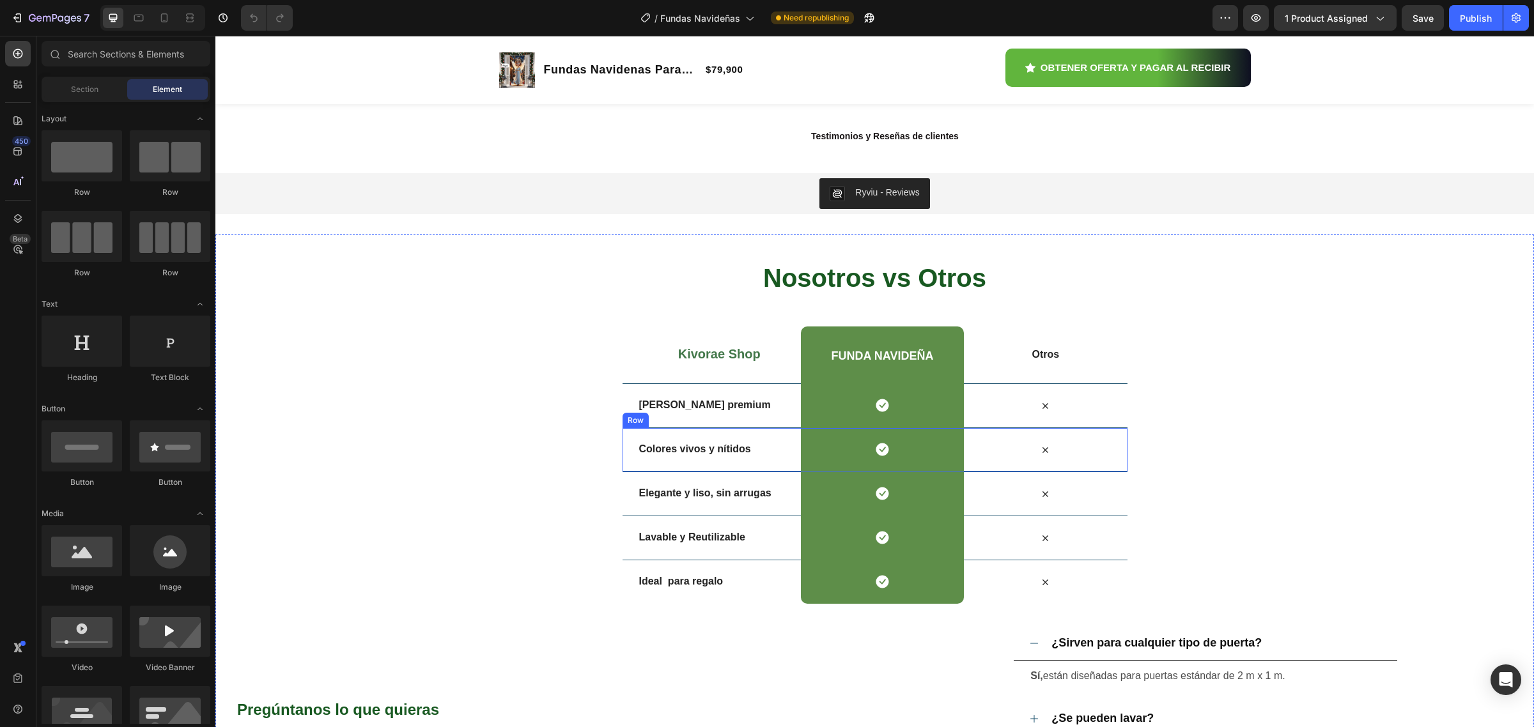
scroll to position [4234, 0]
click at [173, 24] on div at bounding box center [164, 18] width 20 height 20
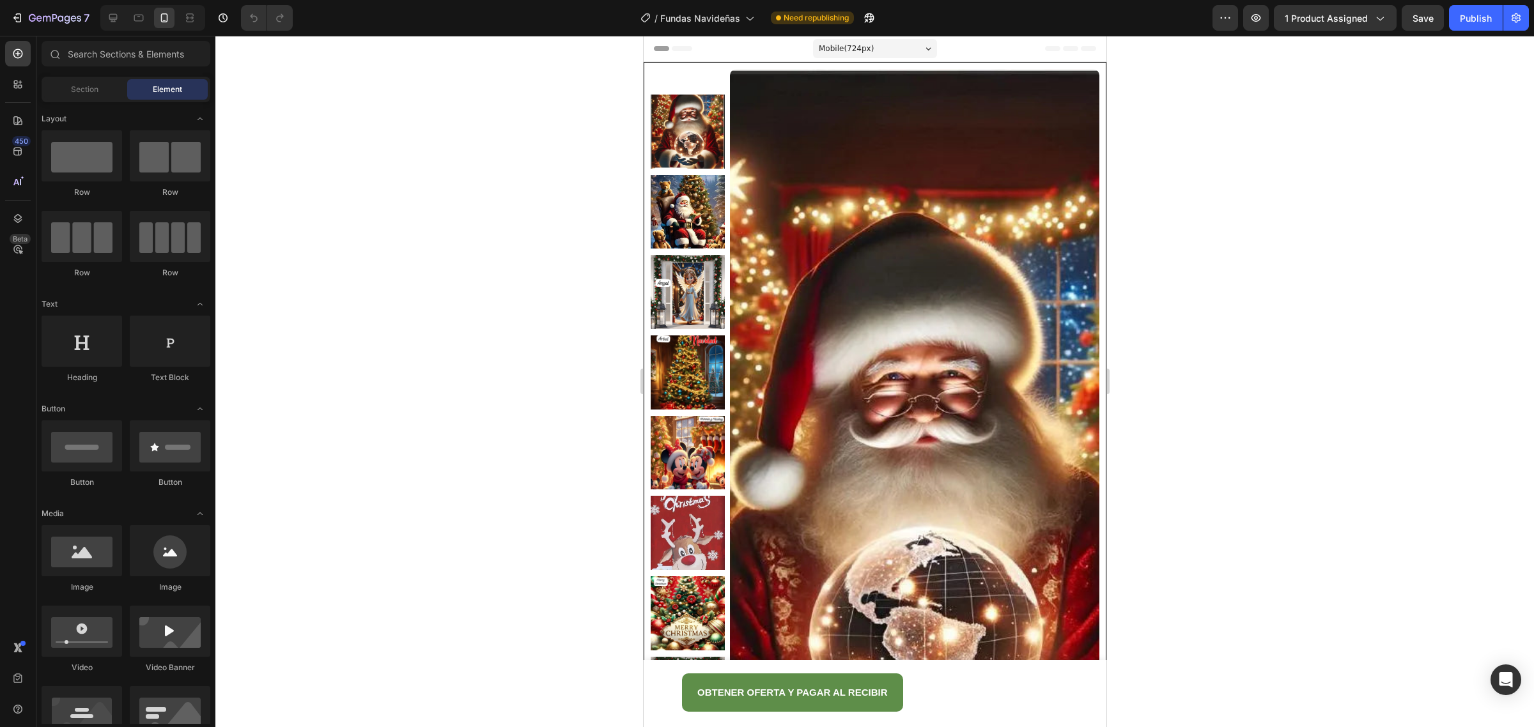
drag, startPoint x: 1095, startPoint y: 594, endPoint x: 1692, endPoint y: 68, distance: 795.7
